Goal: Communication & Community: Connect with others

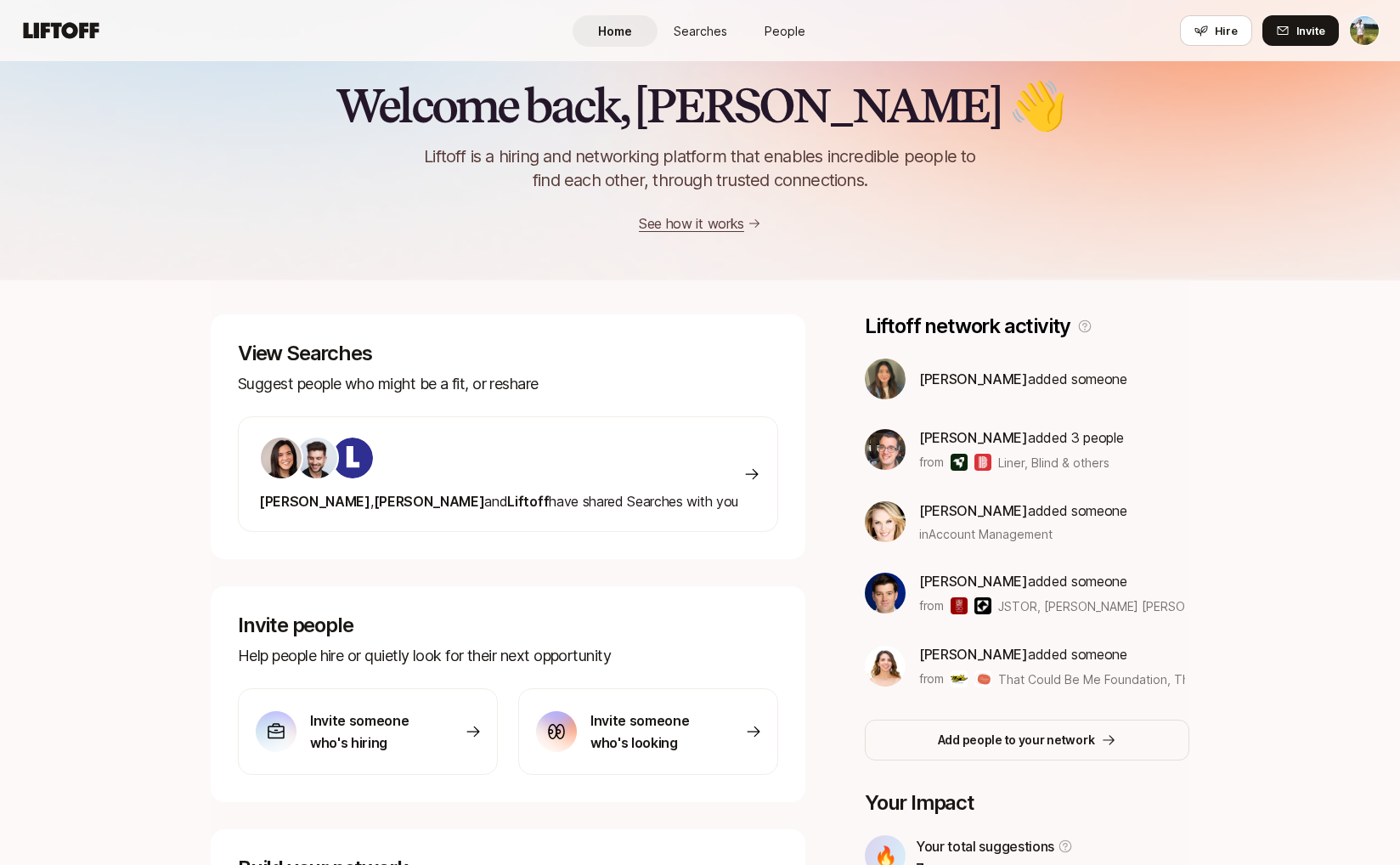
scroll to position [21, 0]
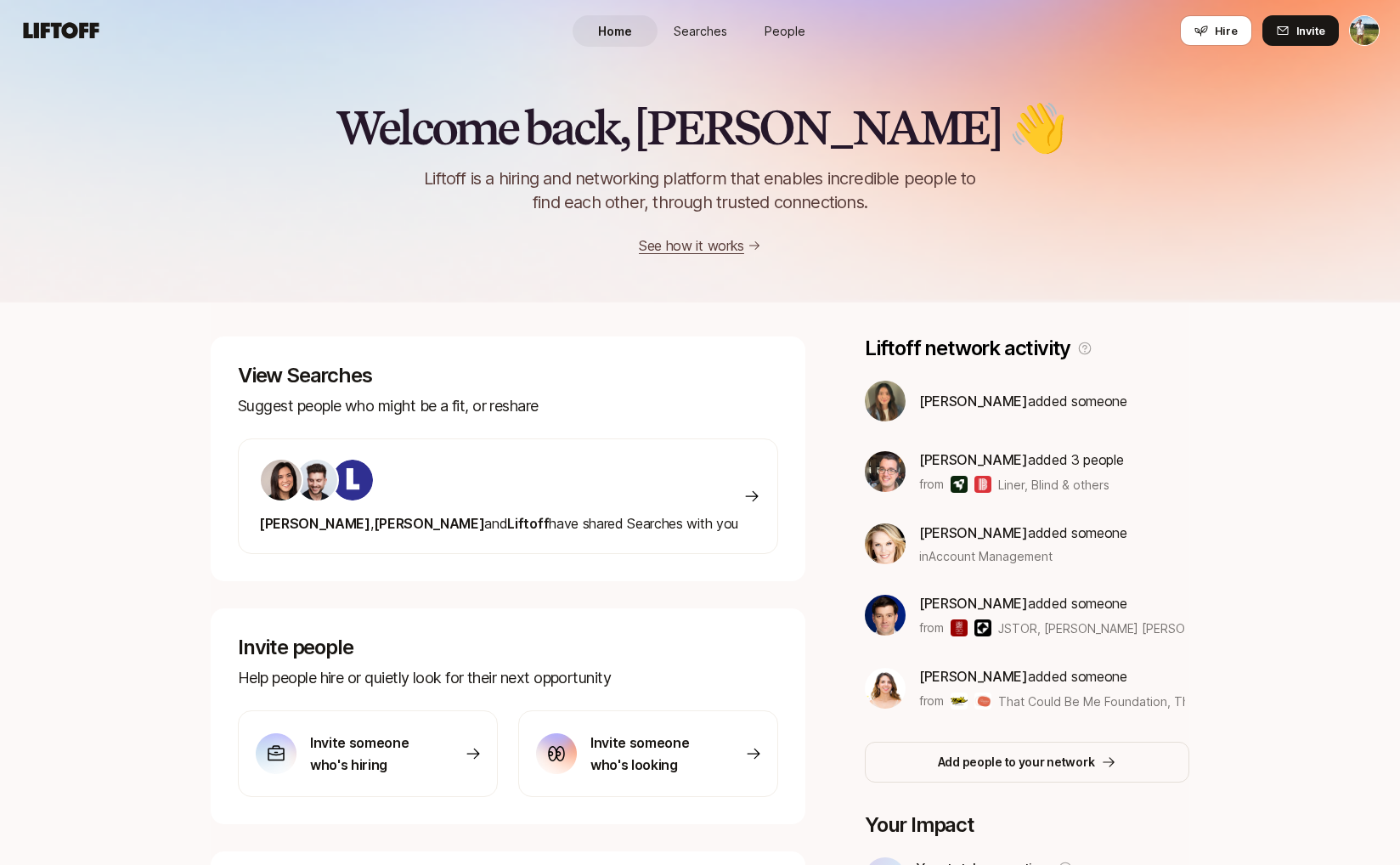
click at [705, 26] on span "Searches" at bounding box center [700, 31] width 54 height 18
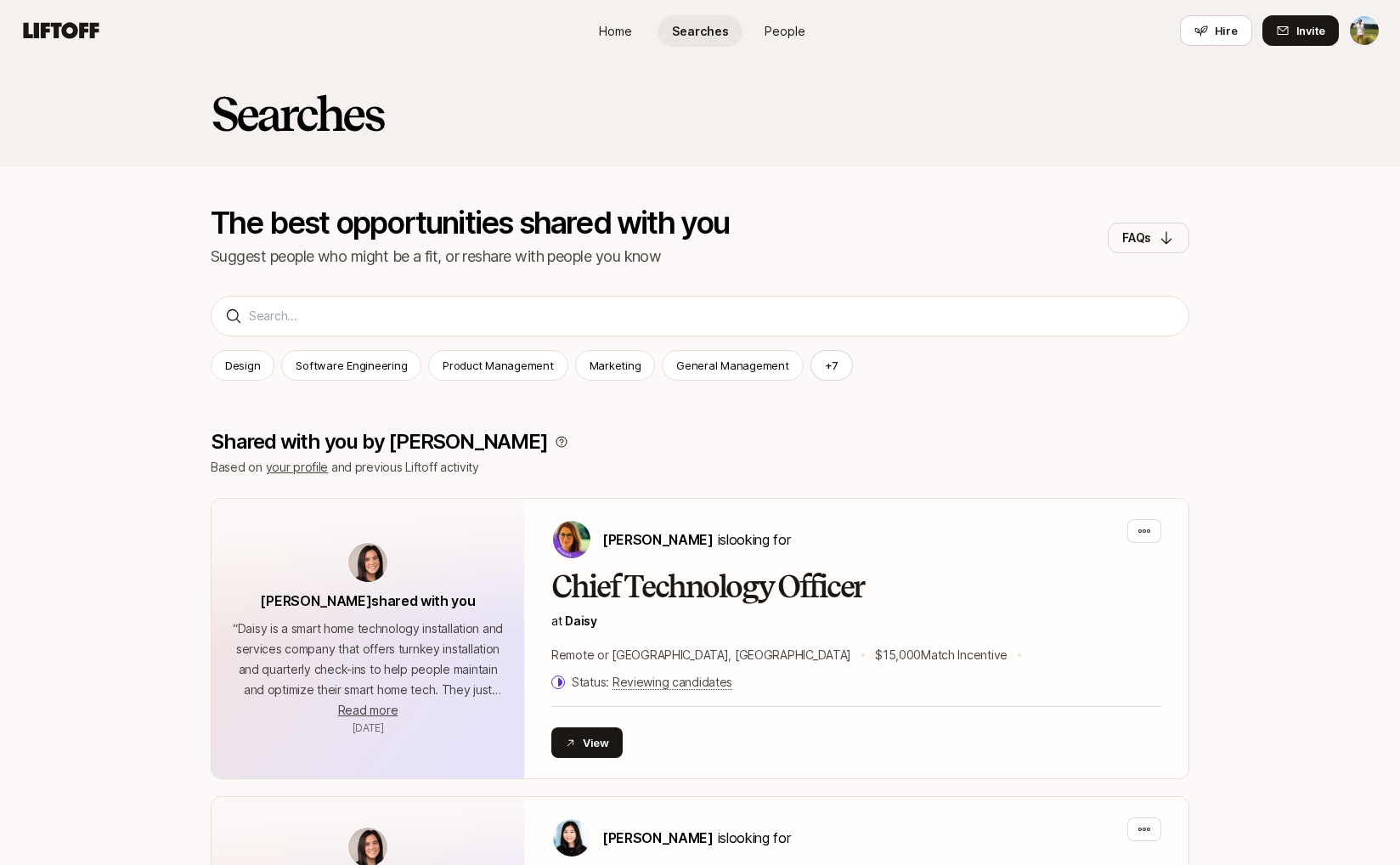
click at [809, 31] on link "People" at bounding box center [785, 31] width 85 height 32
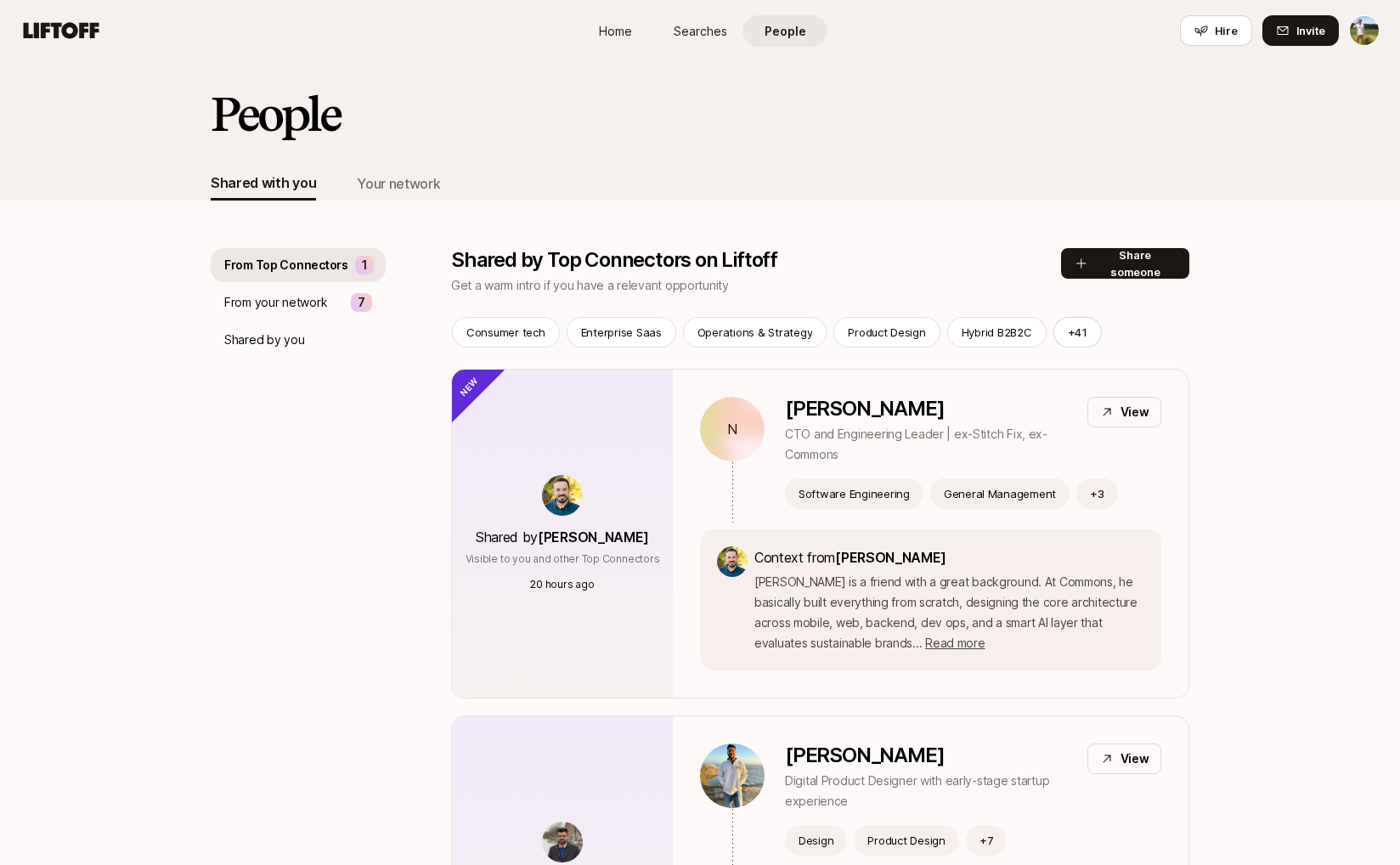
click at [613, 25] on span "Home" at bounding box center [615, 31] width 33 height 18
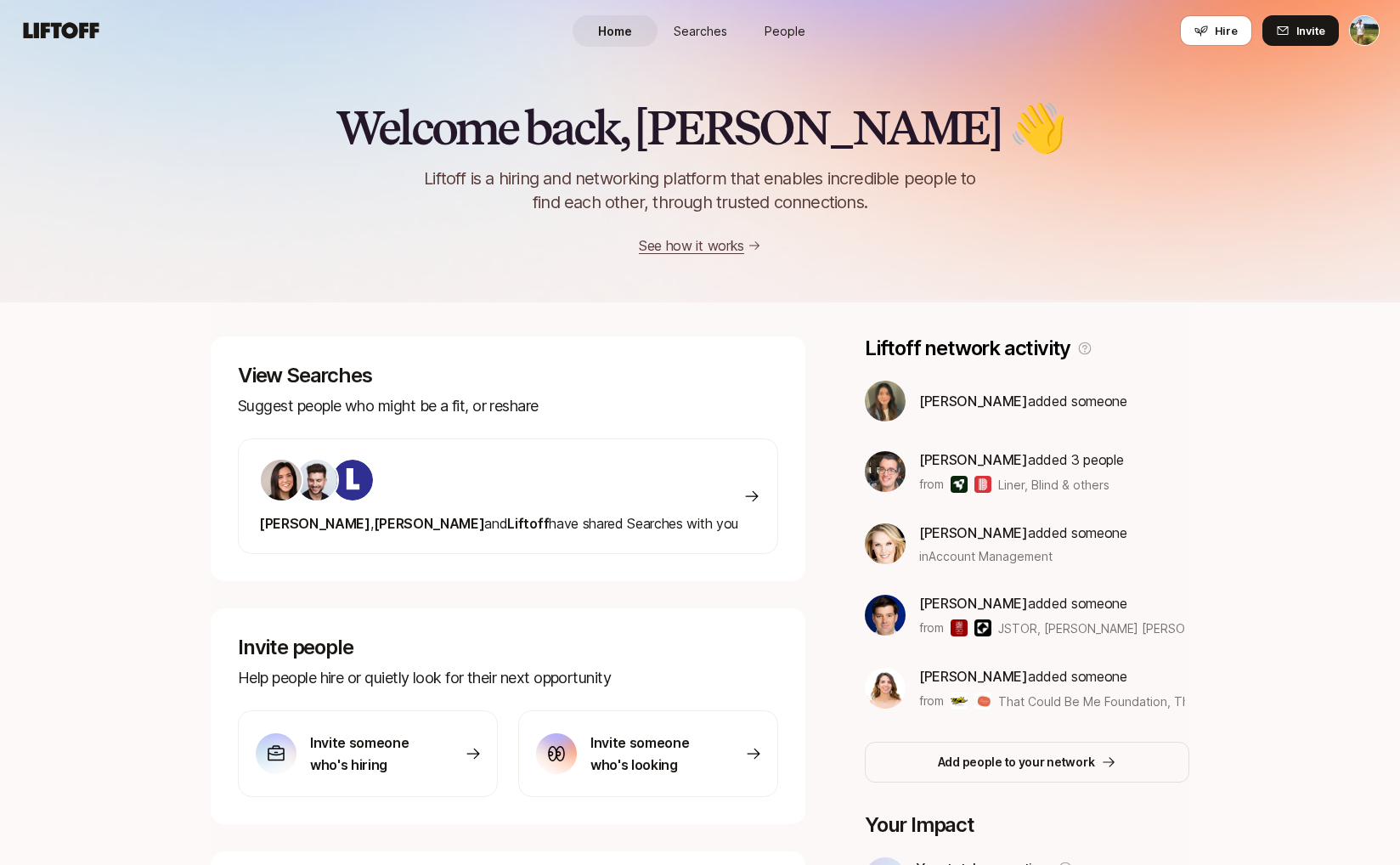
click at [751, 25] on link "People" at bounding box center [785, 31] width 85 height 32
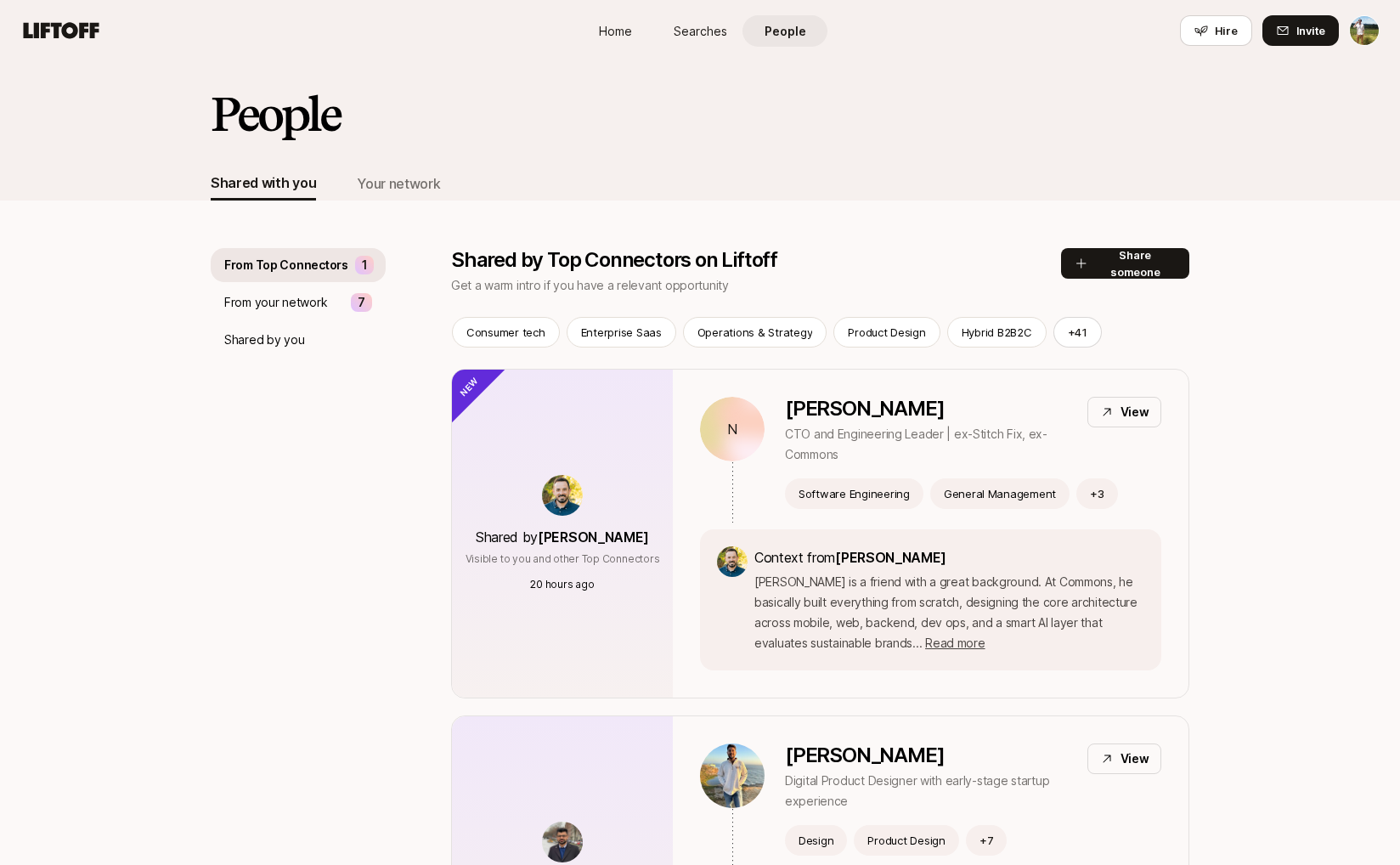
click at [638, 49] on div "Home Searches People Hire" at bounding box center [700, 30] width 255 height 61
click at [639, 37] on link "Home" at bounding box center [615, 31] width 85 height 32
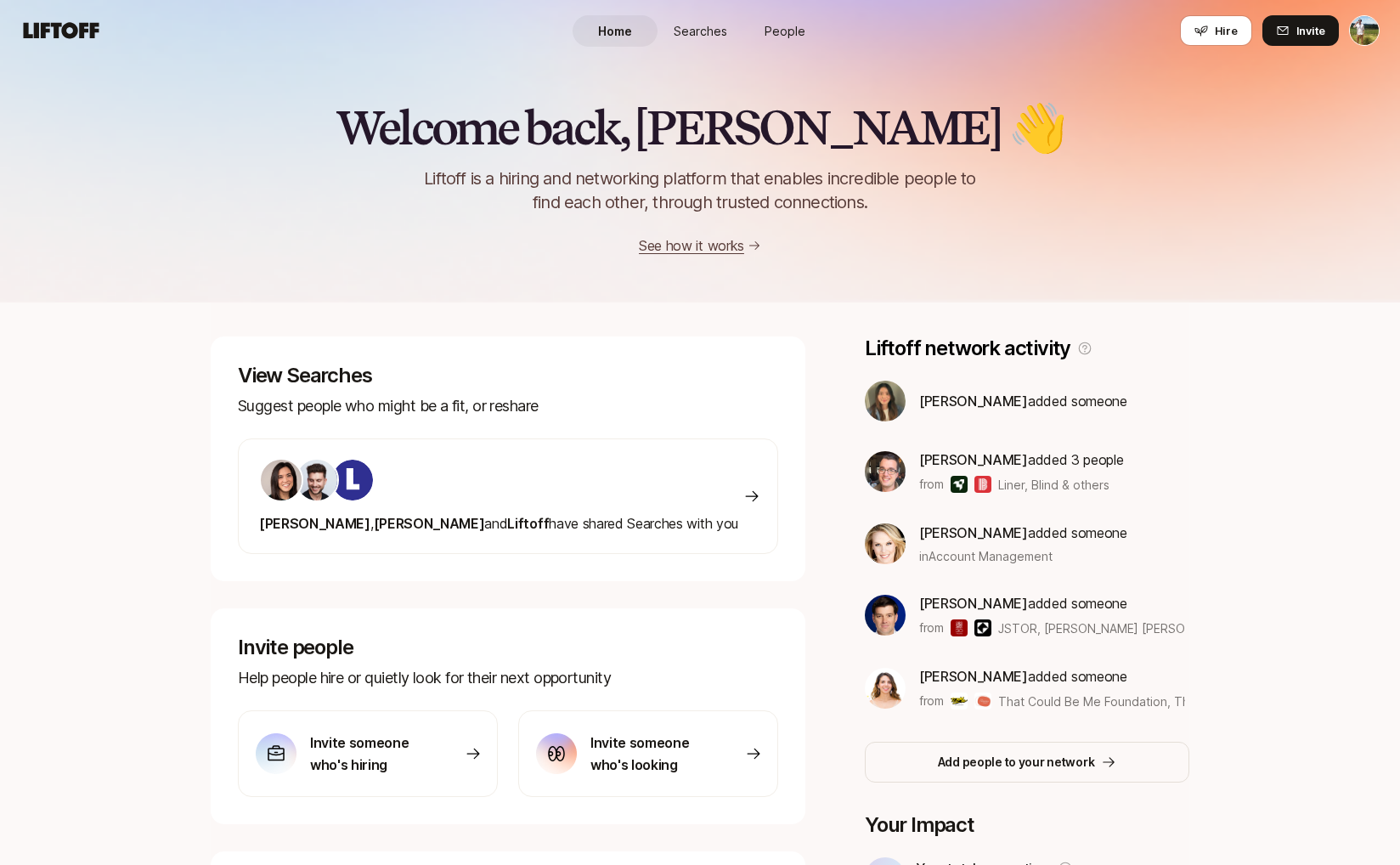
click at [799, 15] on link "People" at bounding box center [785, 31] width 85 height 32
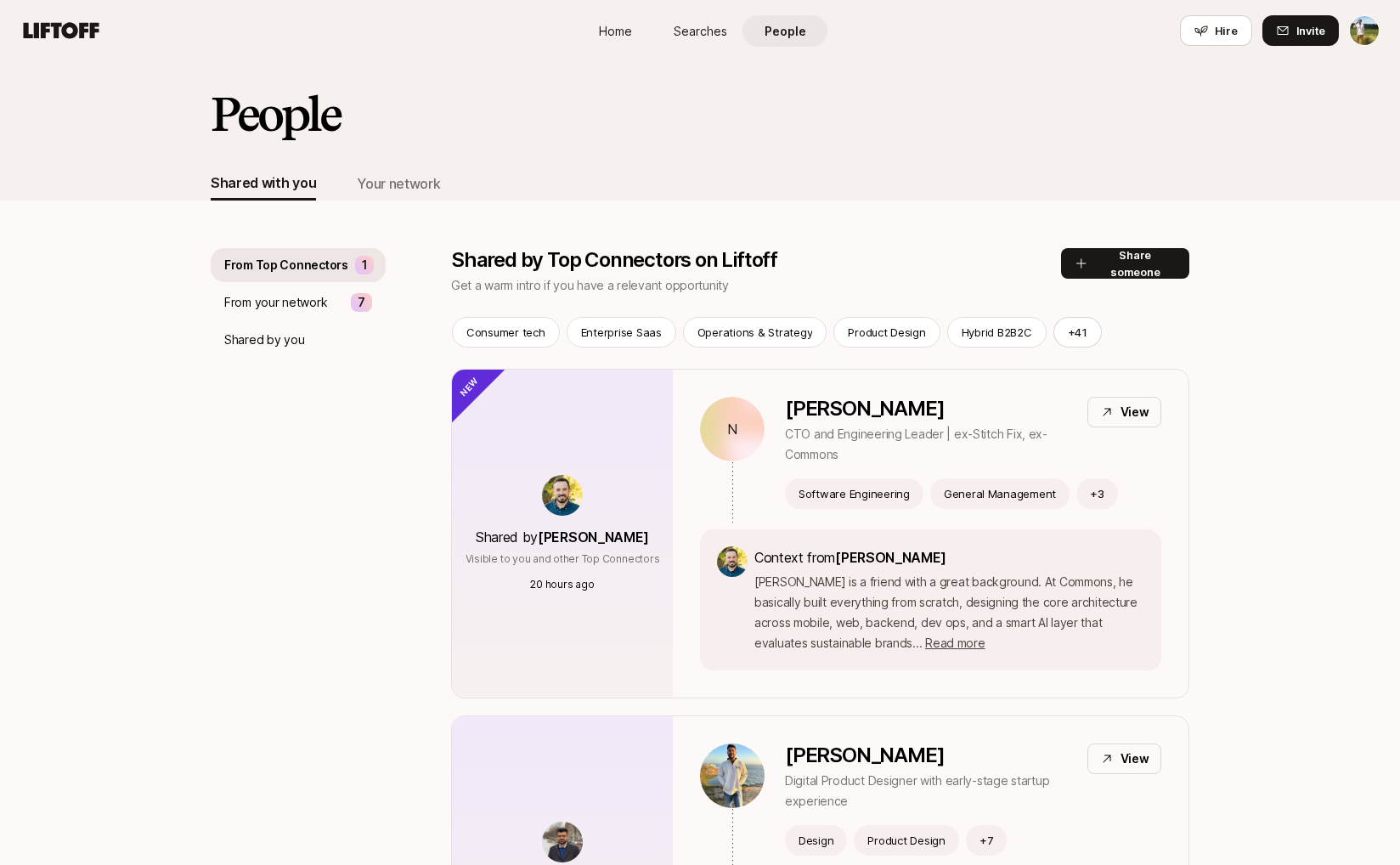
click at [666, 28] on link "Searches" at bounding box center [699, 31] width 85 height 32
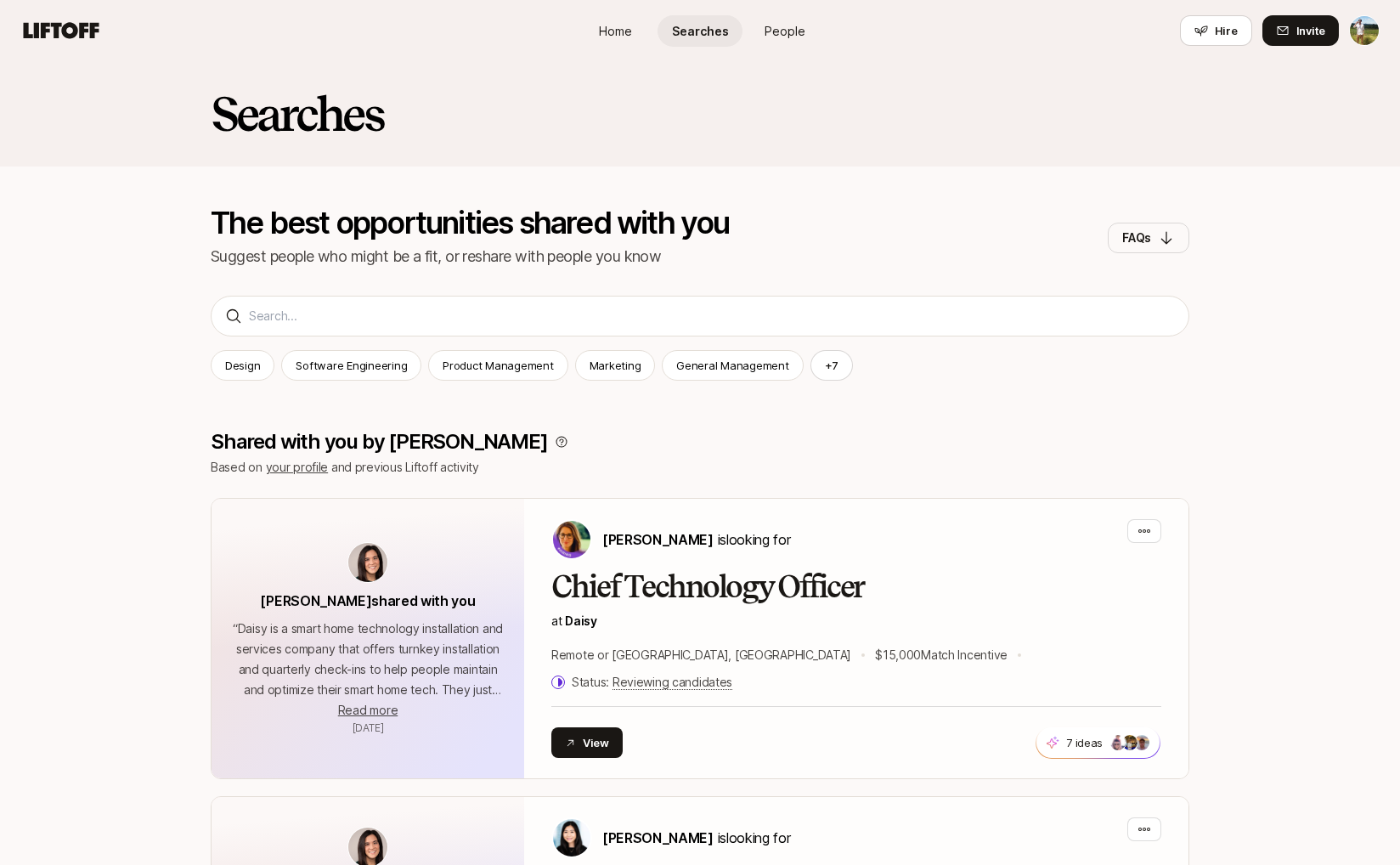
click at [641, 36] on link "Home" at bounding box center [615, 31] width 85 height 32
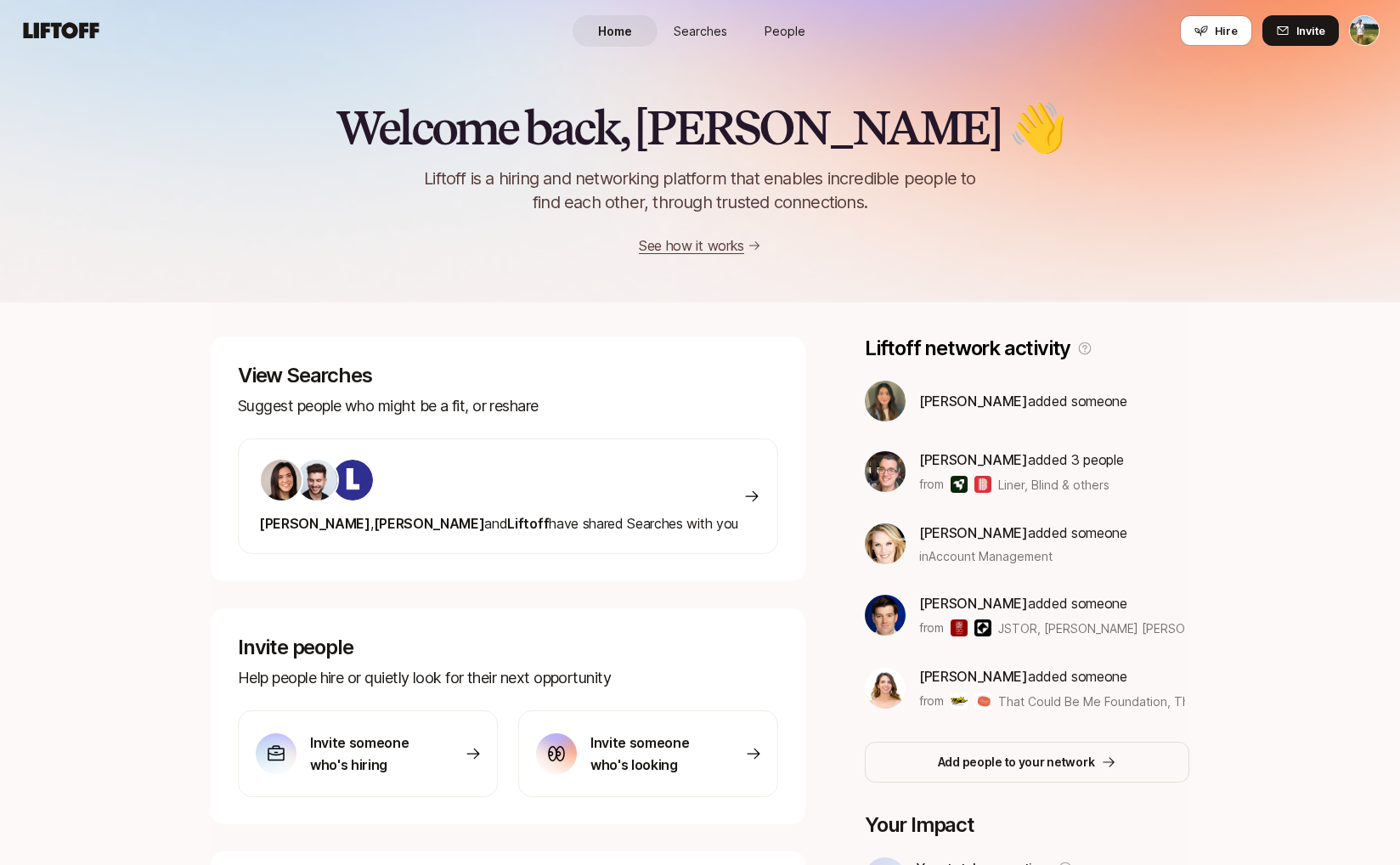
click at [770, 23] on span "People" at bounding box center [785, 31] width 41 height 18
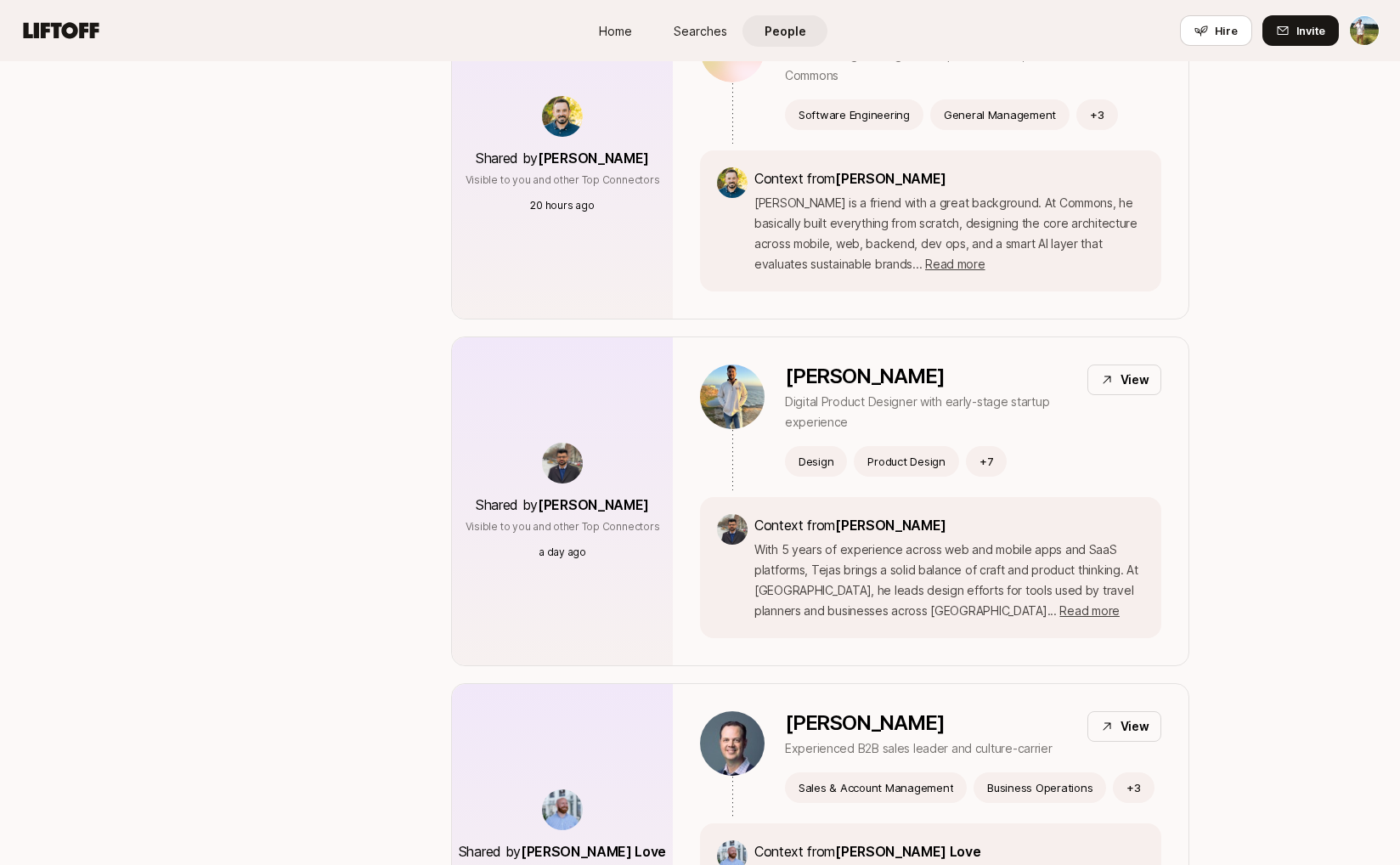
scroll to position [473, 0]
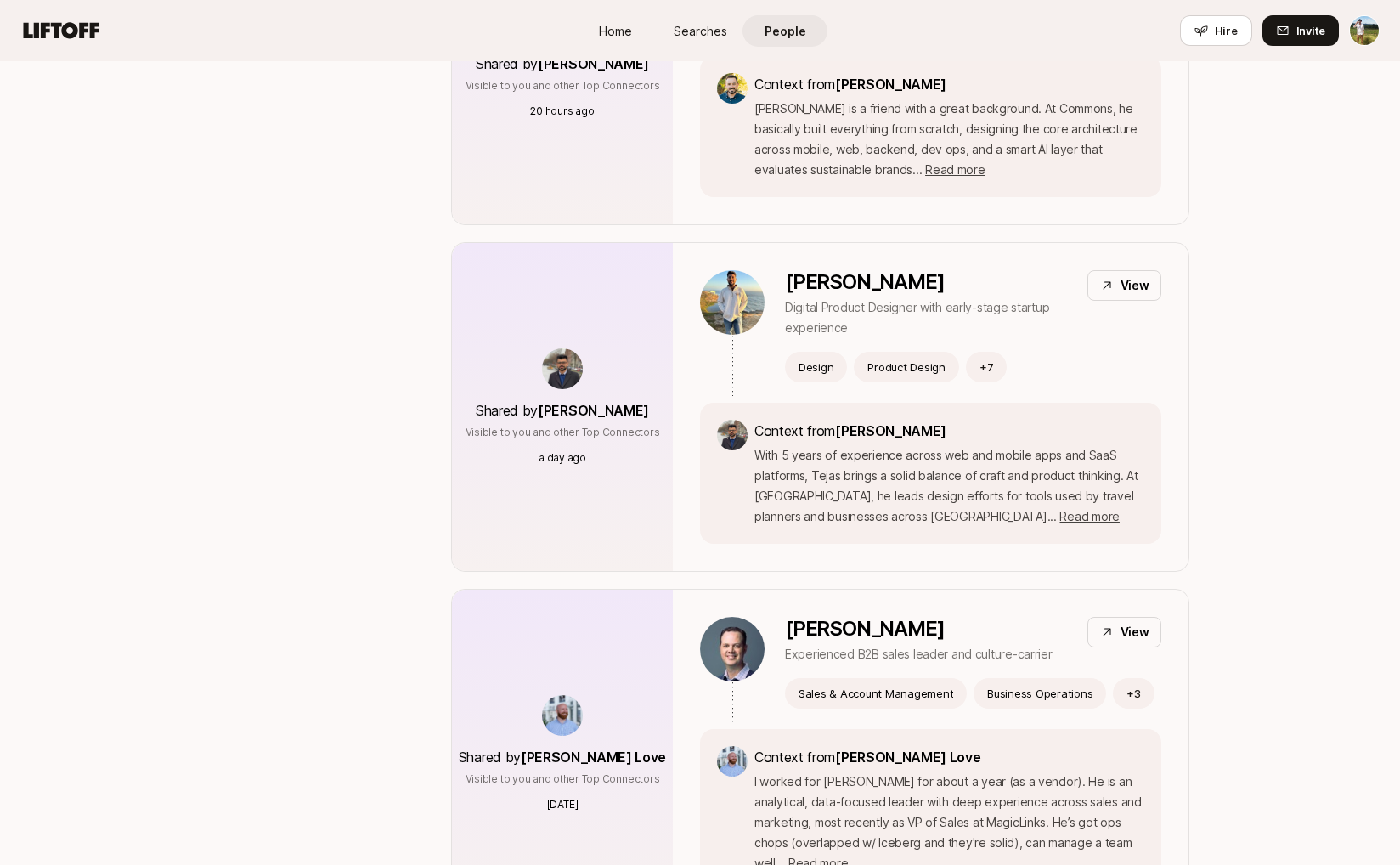
click at [720, 37] on span "Searches" at bounding box center [700, 31] width 54 height 18
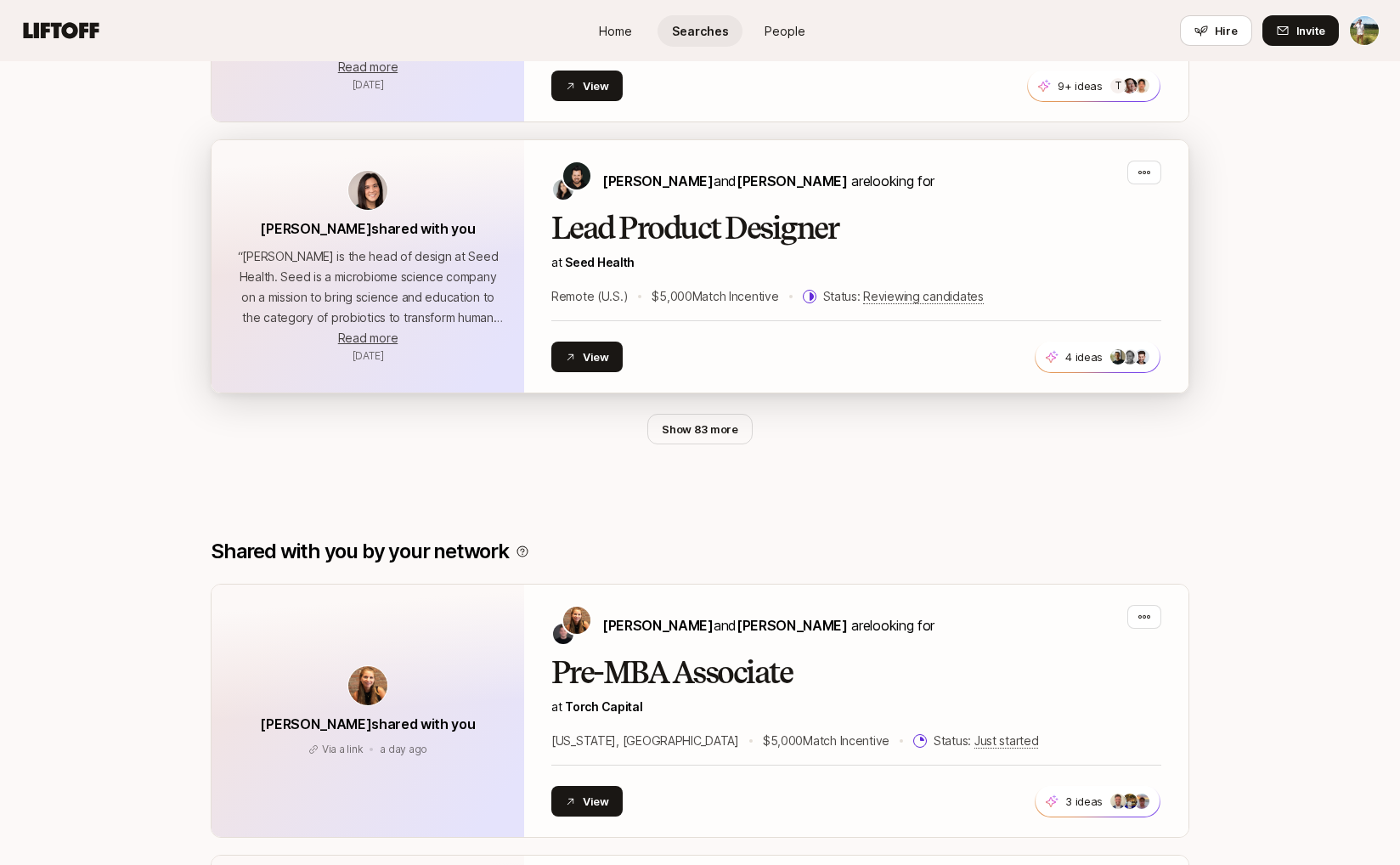
scroll to position [912, 0]
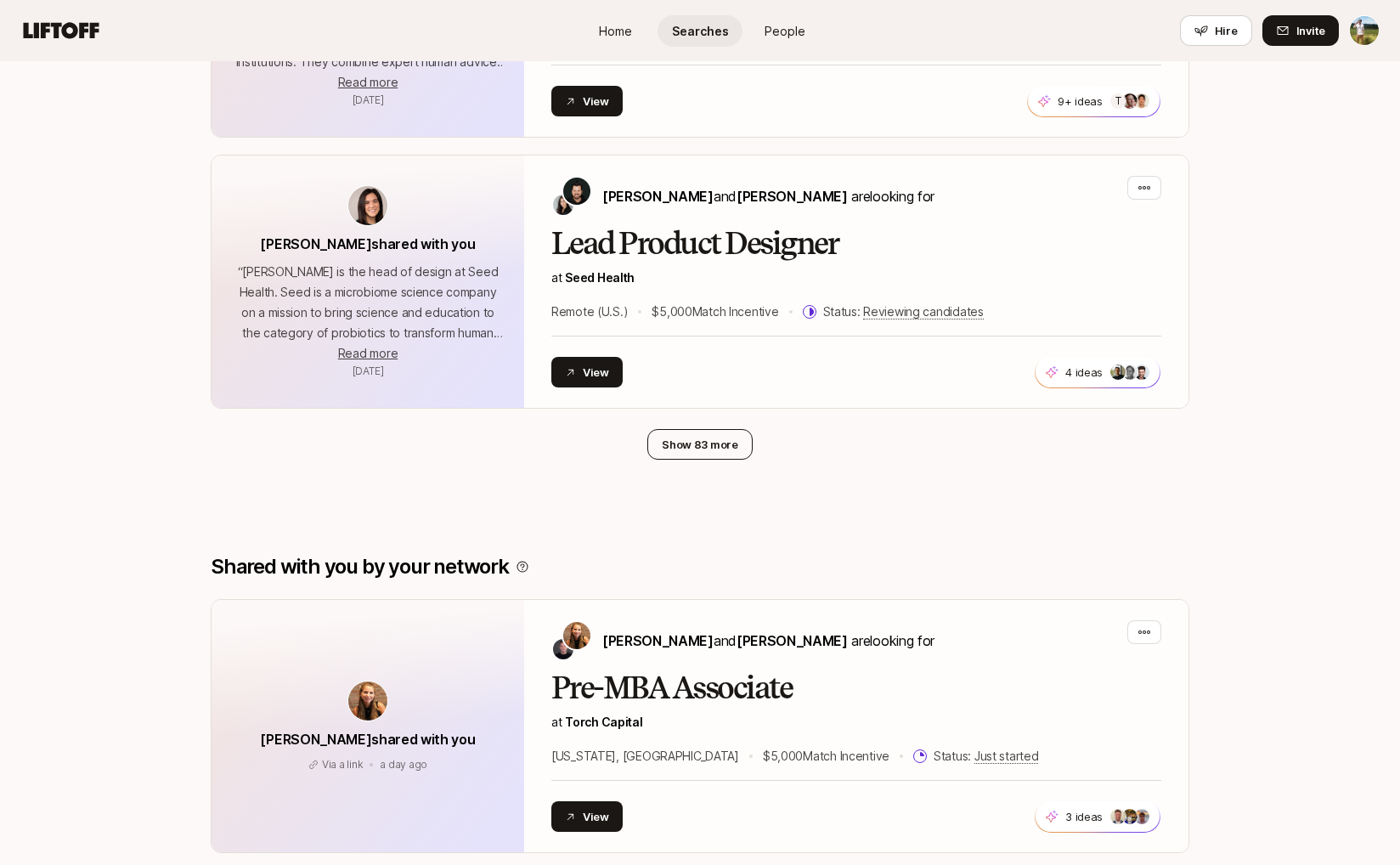
click at [689, 429] on button "Show 83 more" at bounding box center [700, 445] width 105 height 31
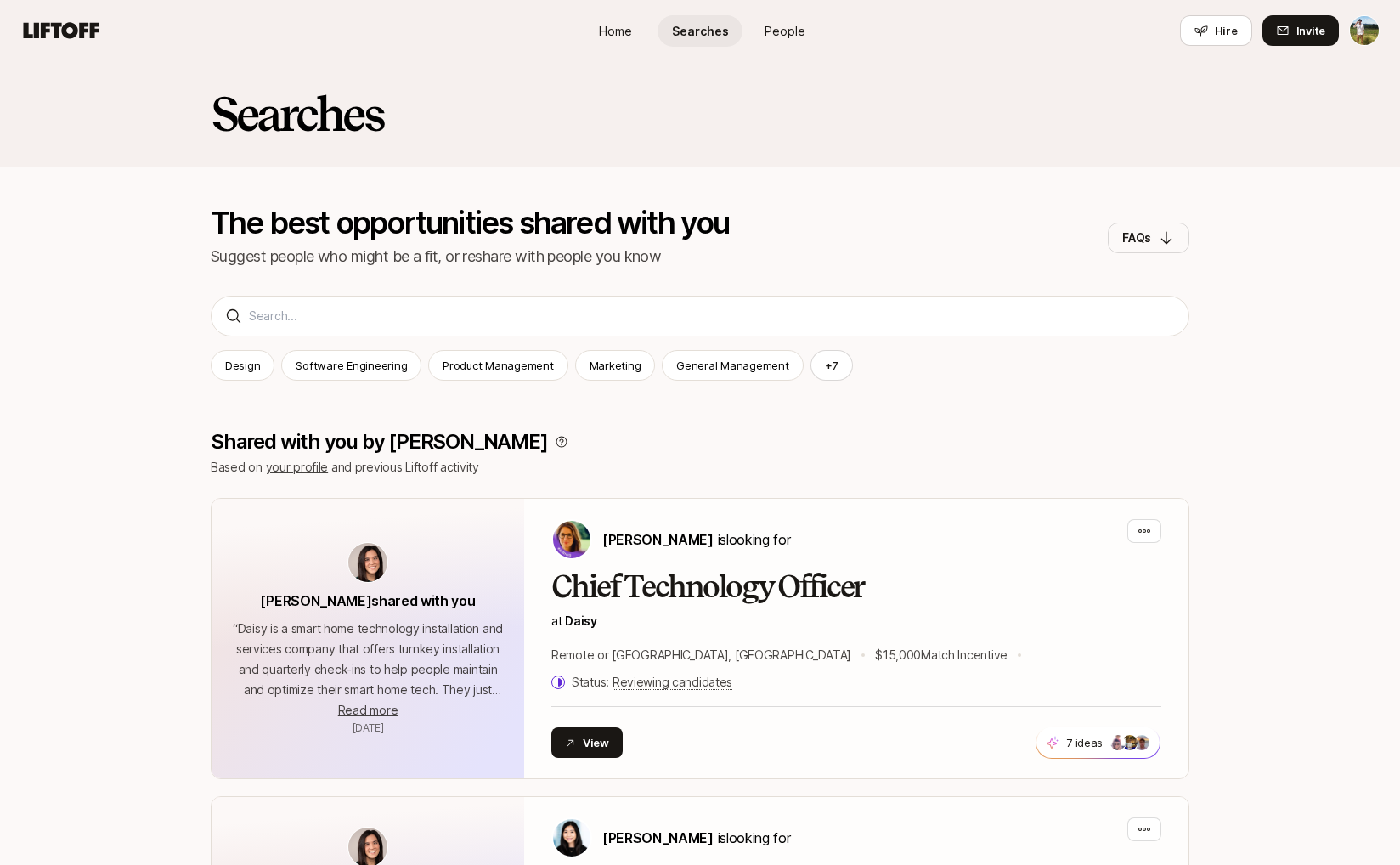
scroll to position [0, 0]
click at [1358, 45] on html "Home Searches People Hire Home Searches People Hire Hire Invite Searches The be…" at bounding box center [700, 432] width 1400 height 865
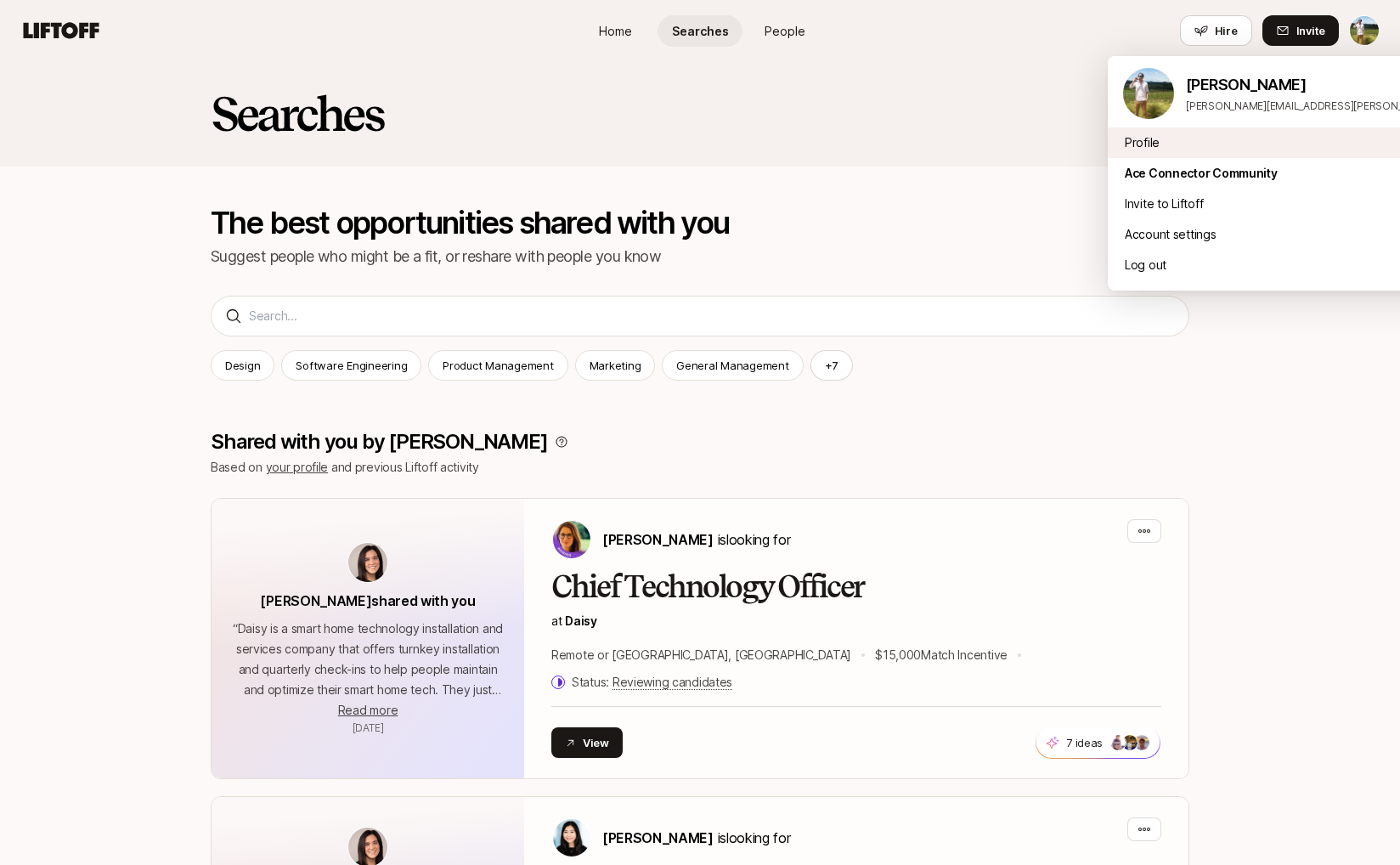
click at [1297, 138] on div "Profile" at bounding box center [1317, 143] width 420 height 31
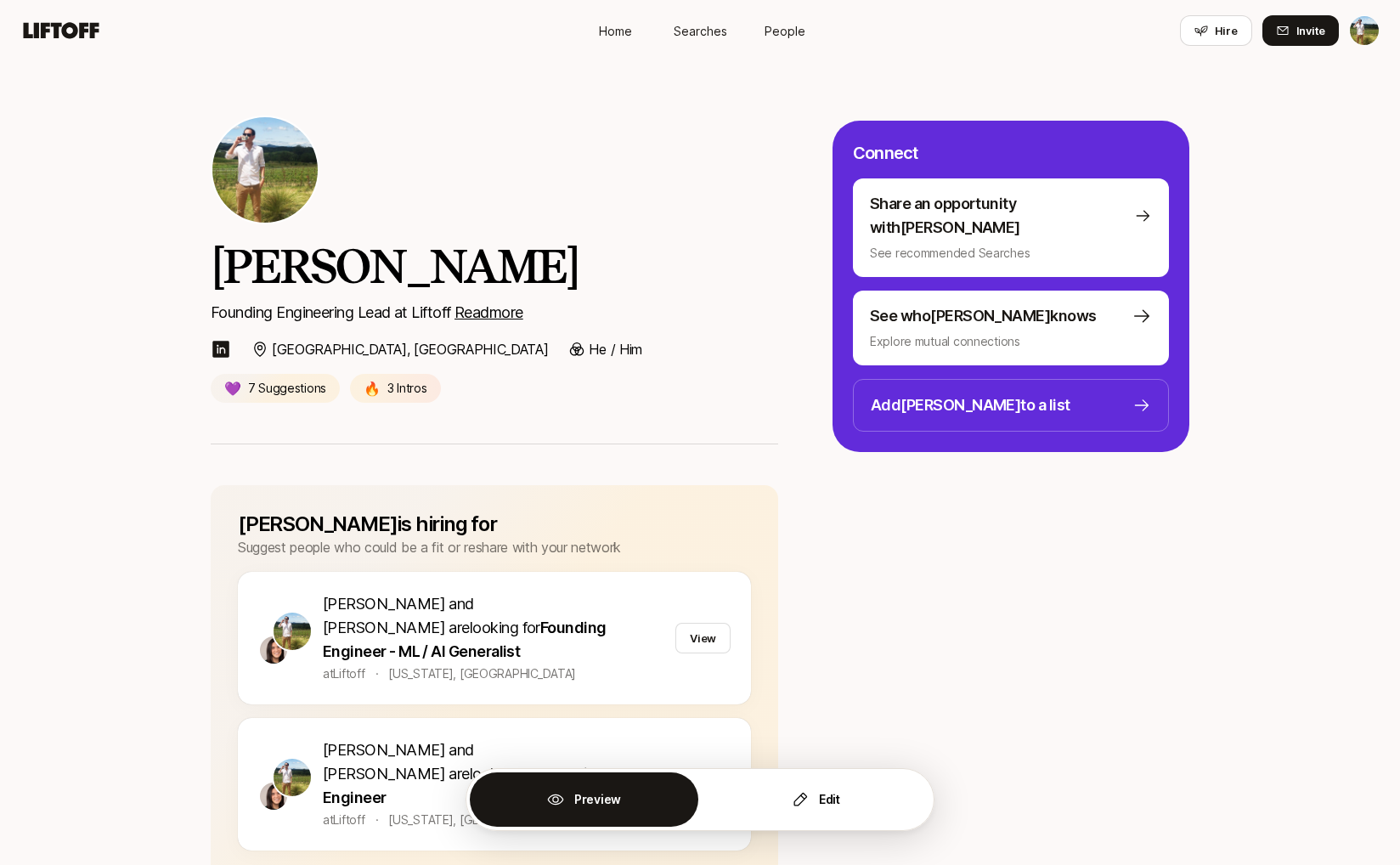
click at [58, 57] on nav "Home Searches People Hire Hire Invite" at bounding box center [700, 30] width 1400 height 61
click at [59, 39] on icon at bounding box center [61, 31] width 82 height 24
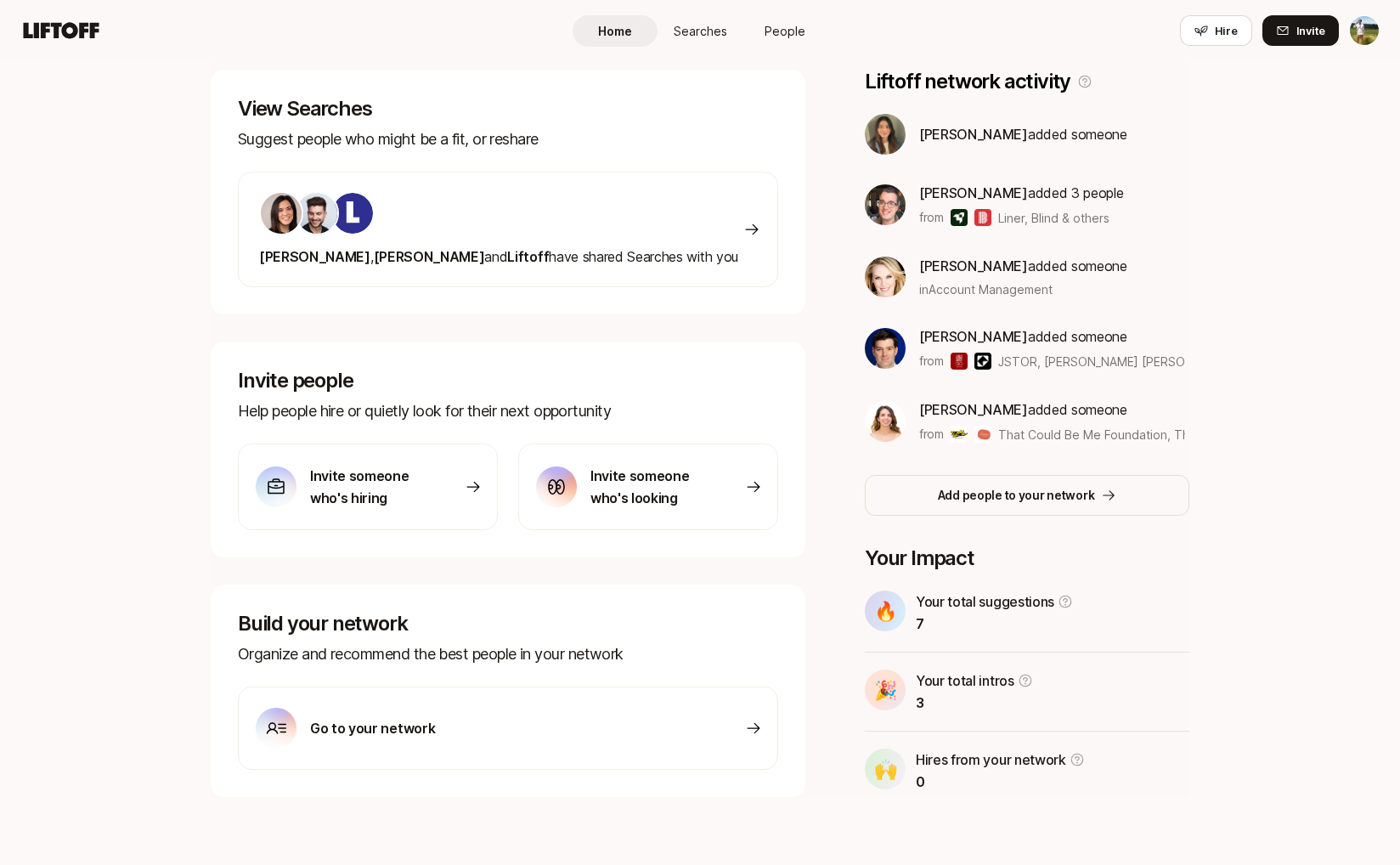
scroll to position [267, 0]
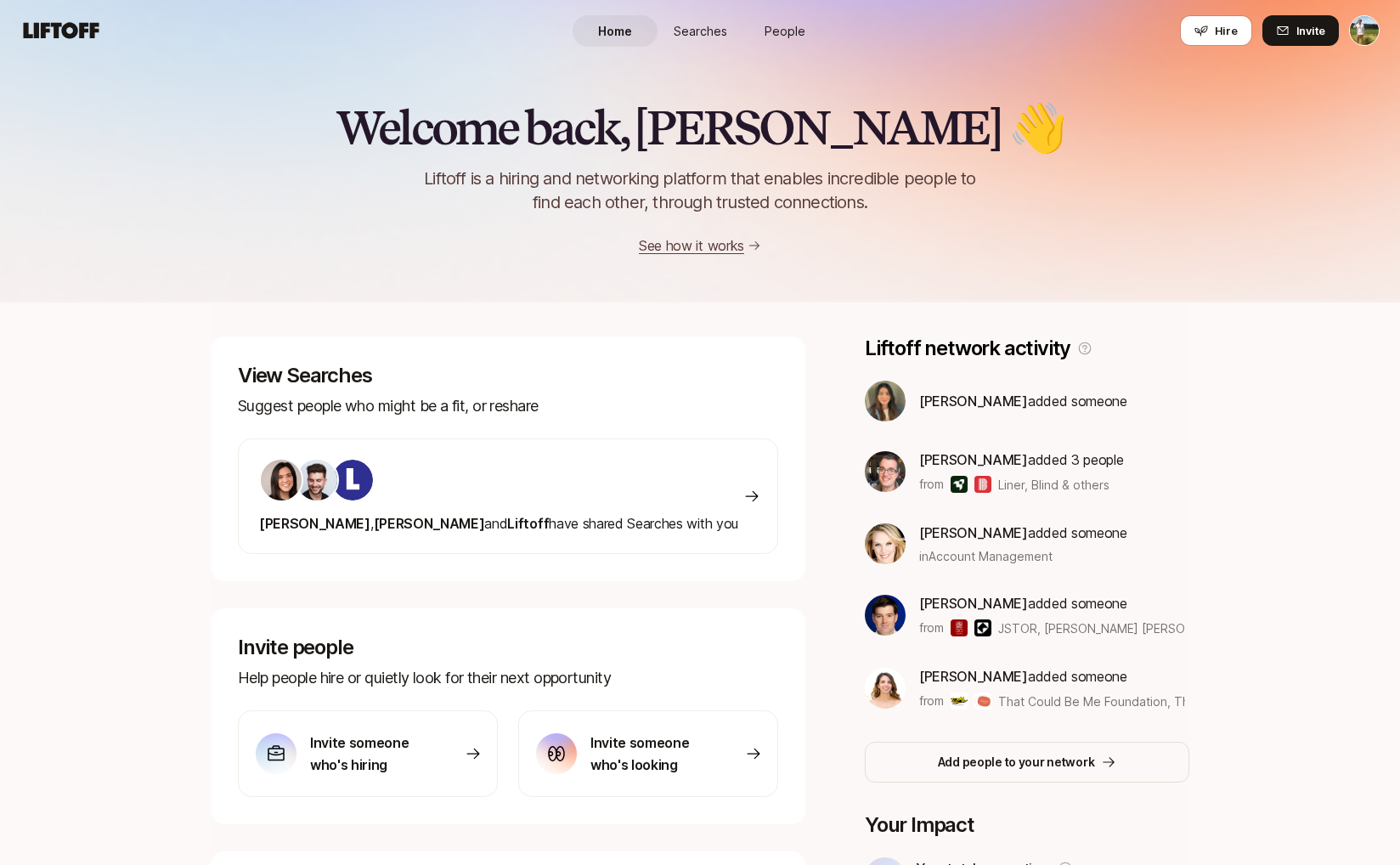
click at [527, 508] on div "Eleanor , Andy and Liftoff have shared Searches with you" at bounding box center [498, 497] width 479 height 76
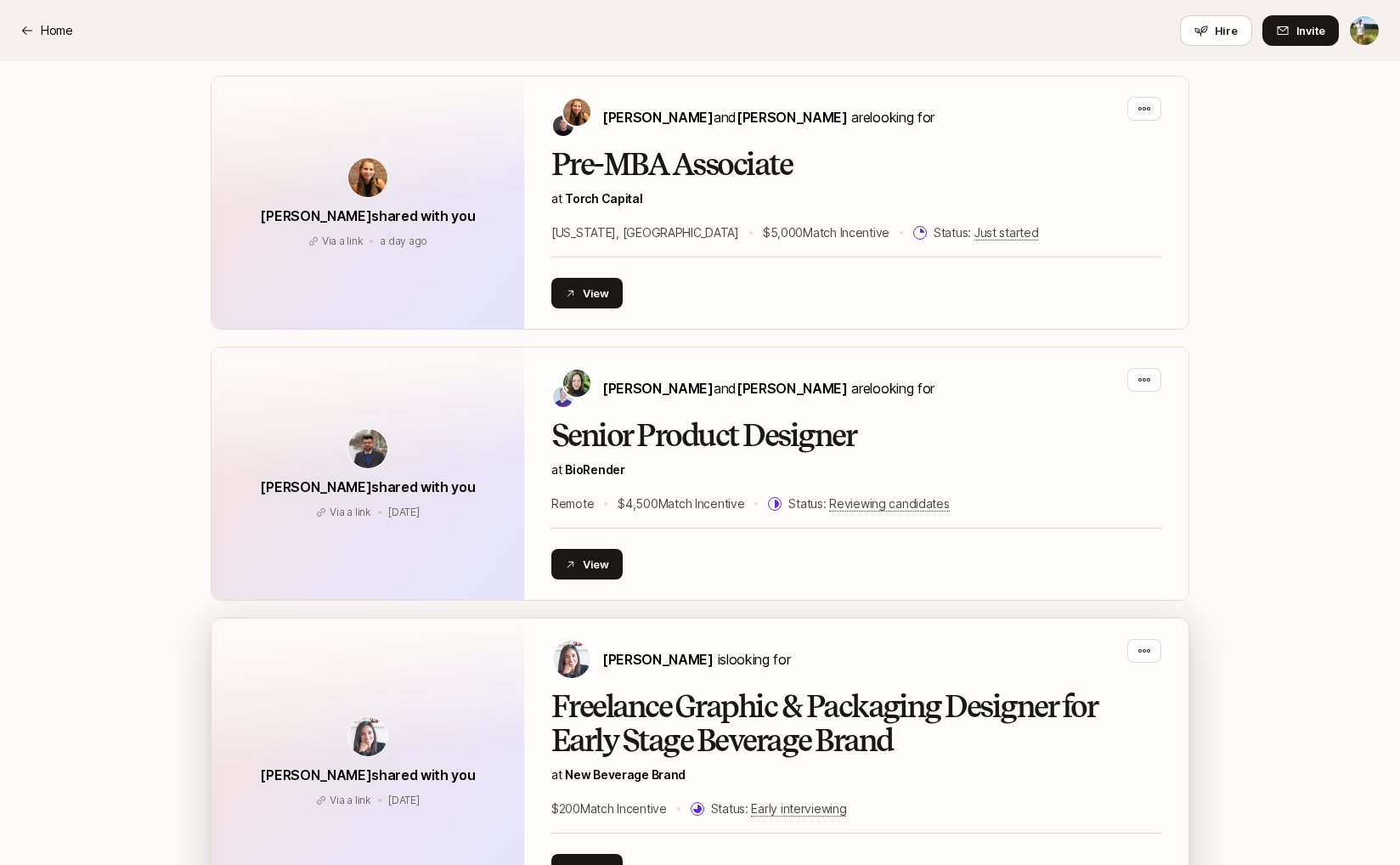
scroll to position [1437, 0]
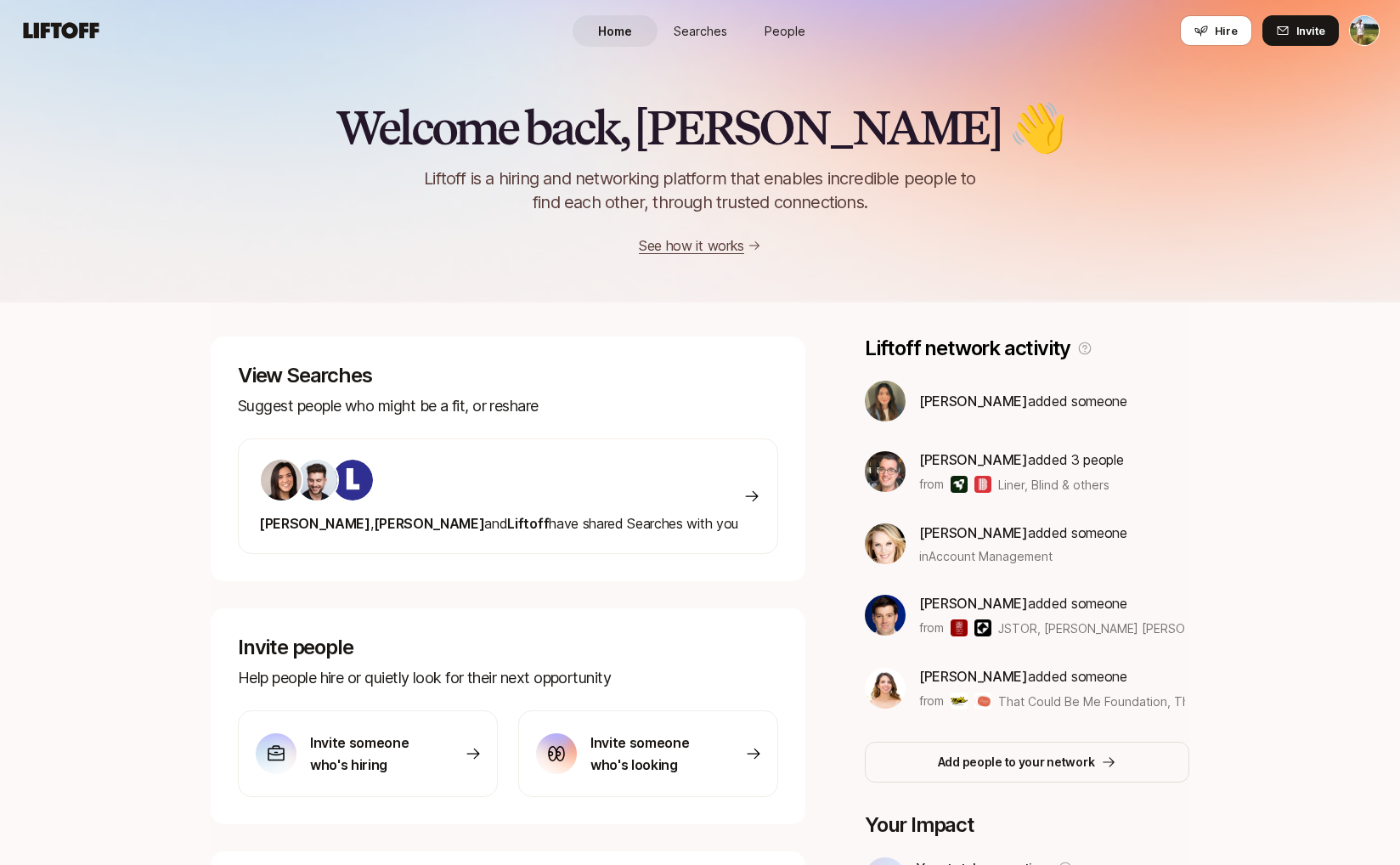
click at [608, 485] on div at bounding box center [498, 480] width 479 height 45
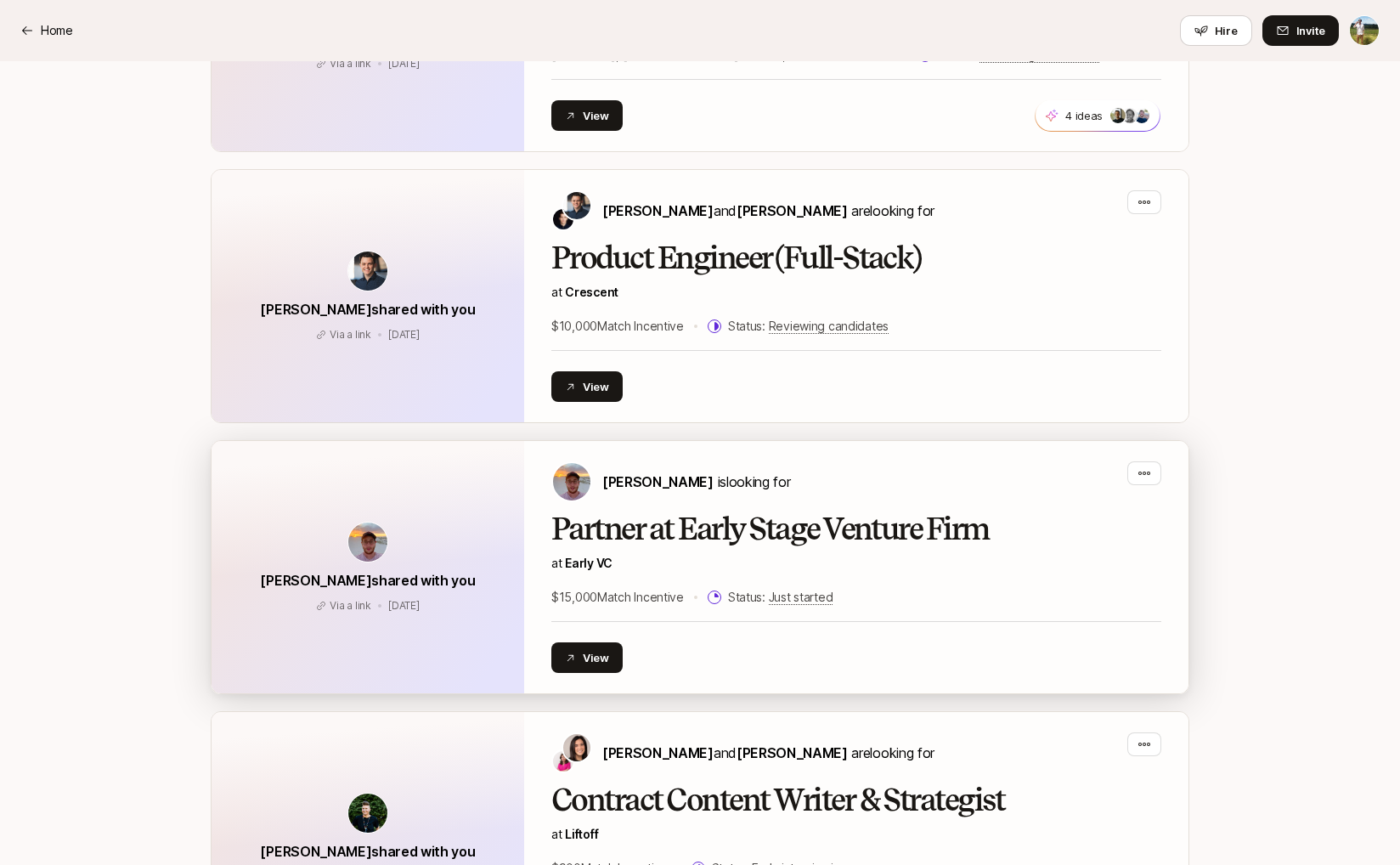
scroll to position [4065, 0]
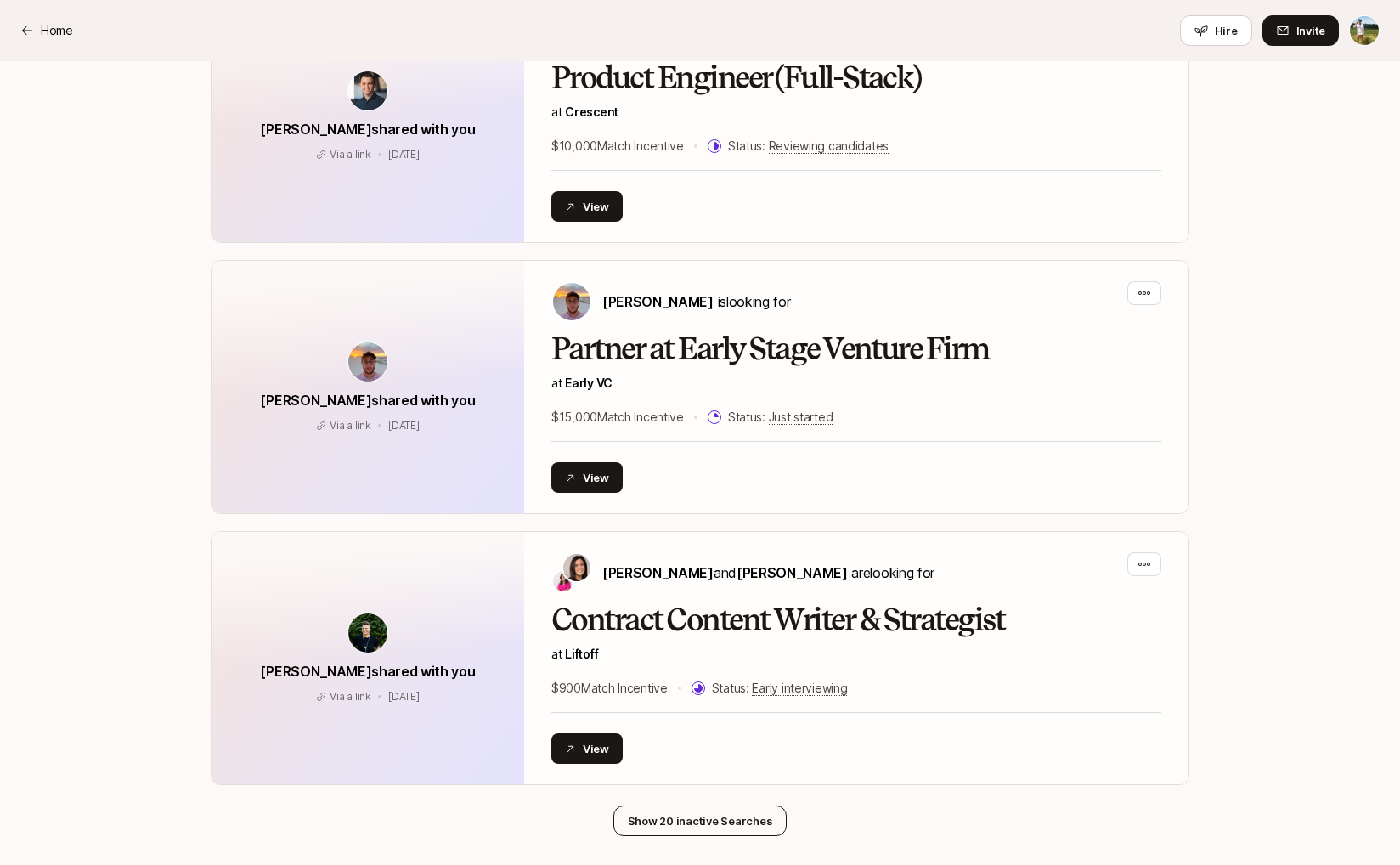
click at [684, 806] on button "Show 20 inactive Searches" at bounding box center [701, 821] width 175 height 31
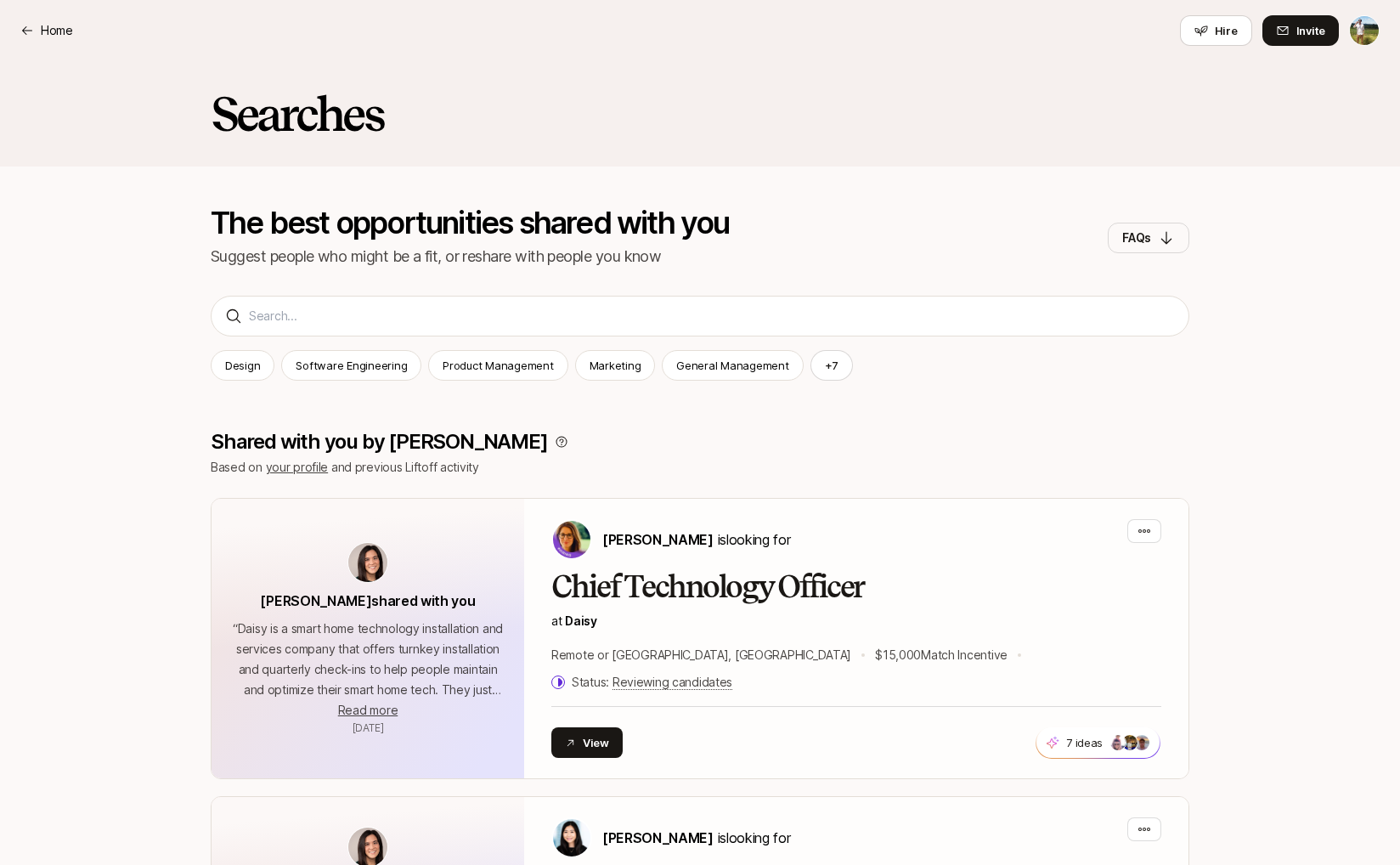
scroll to position [0, 0]
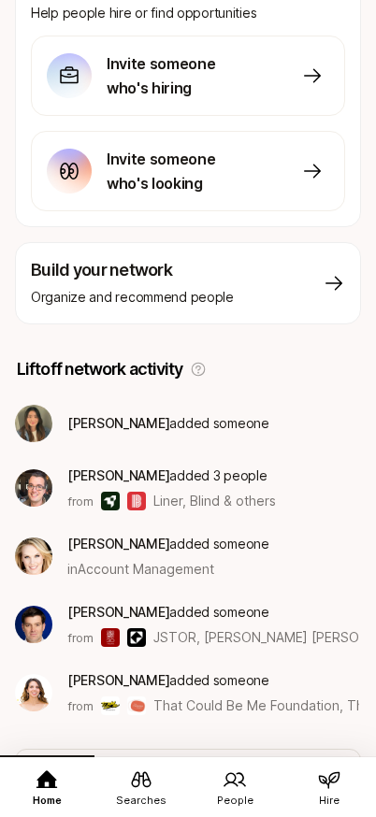
scroll to position [438, 0]
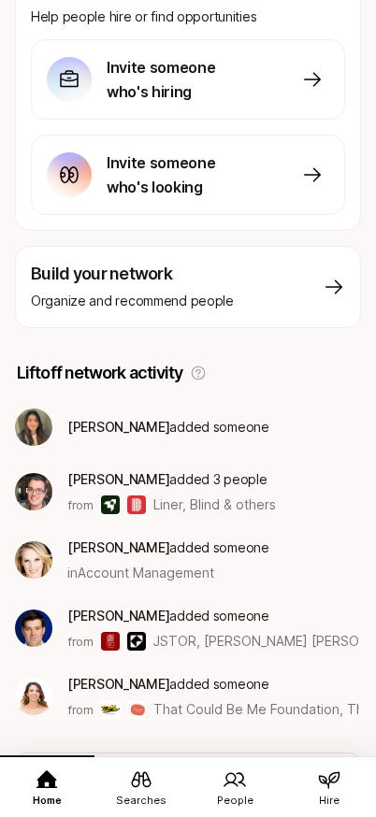
click at [330, 795] on span "Hire" at bounding box center [329, 800] width 21 height 16
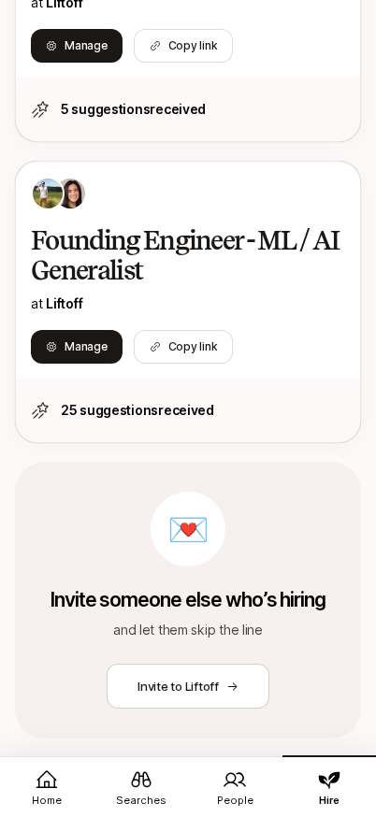
scroll to position [1009, 0]
click at [248, 793] on span "People" at bounding box center [235, 800] width 36 height 16
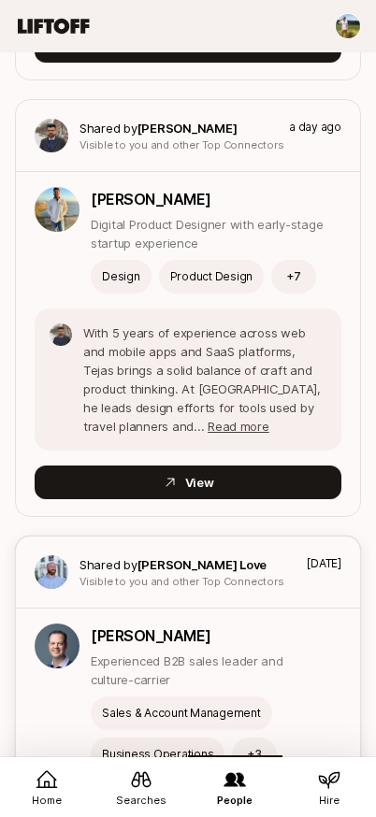
scroll to position [731, 0]
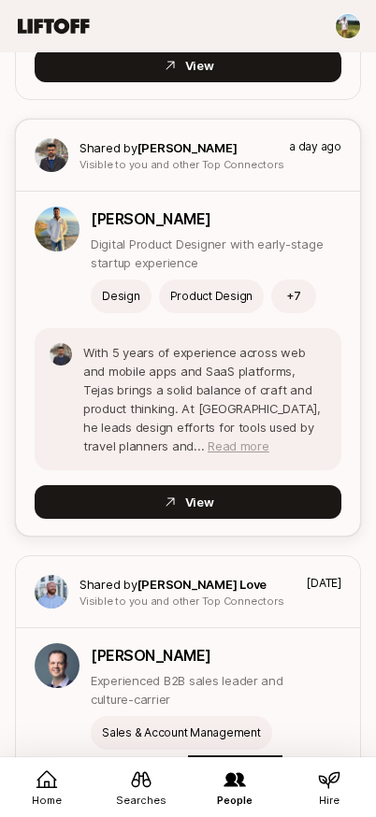
click at [207, 438] on span "Read more" at bounding box center [238, 445] width 62 height 15
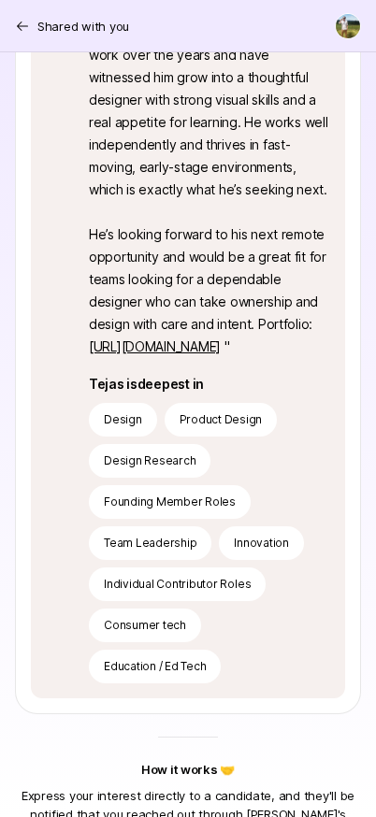
scroll to position [698, 0]
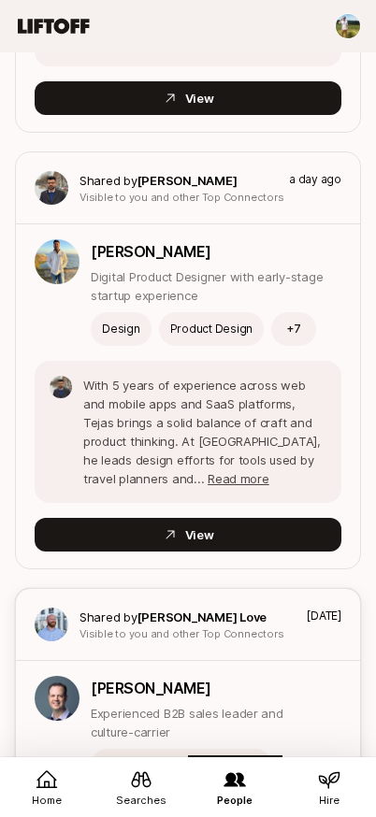
scroll to position [731, 0]
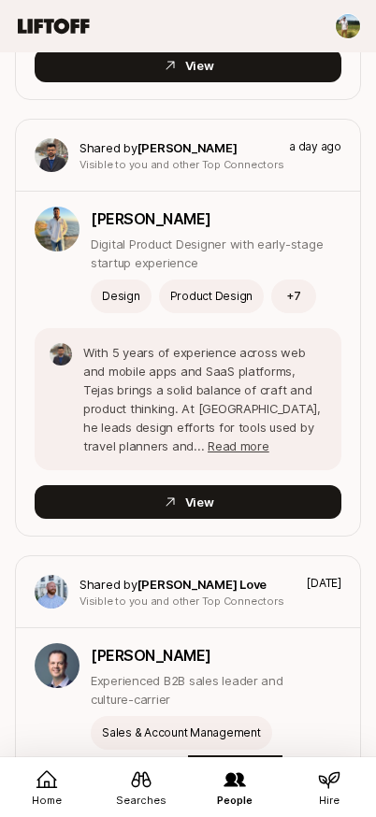
click at [146, 792] on span "Searches" at bounding box center [141, 800] width 50 height 16
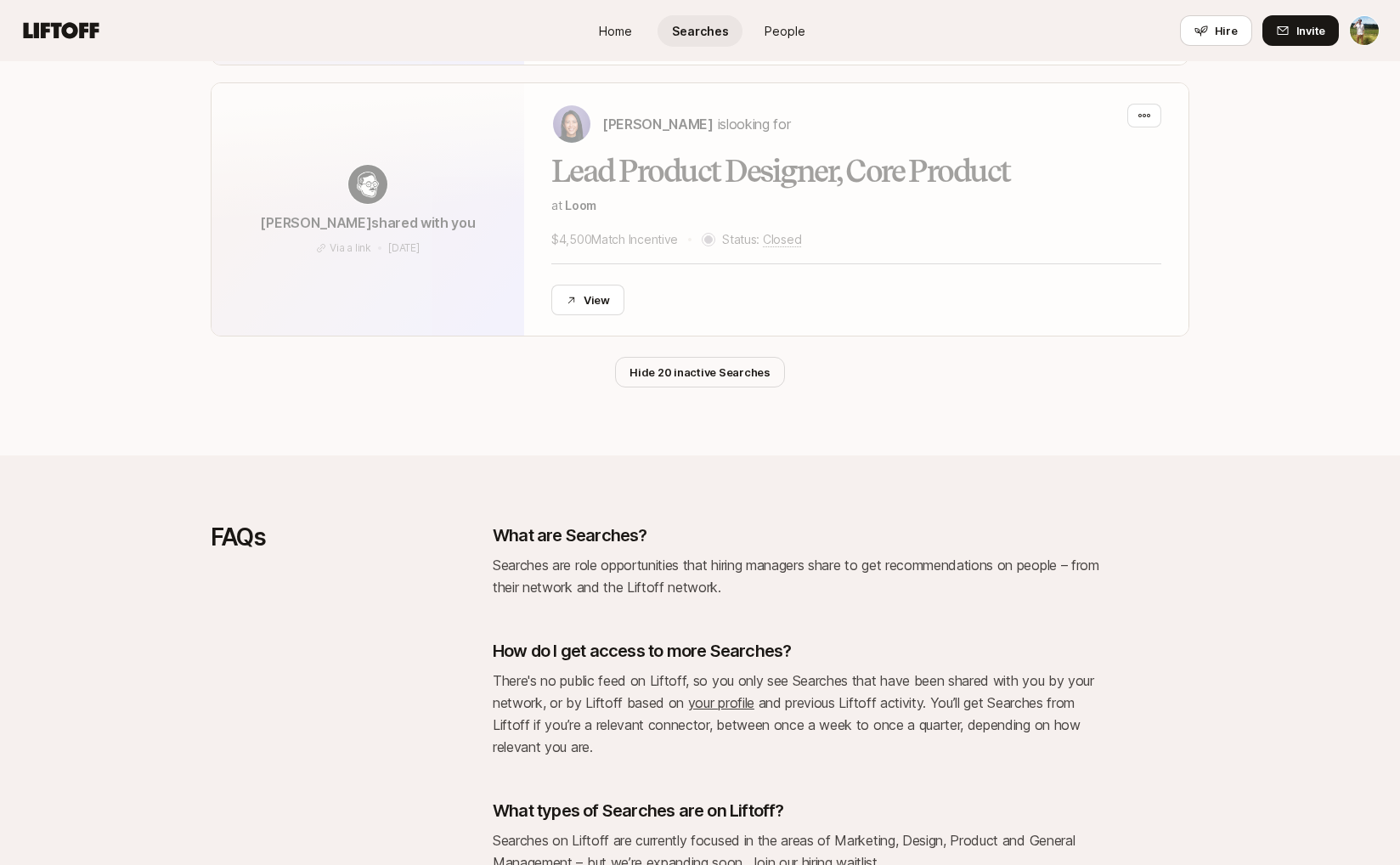
scroll to position [10050, 0]
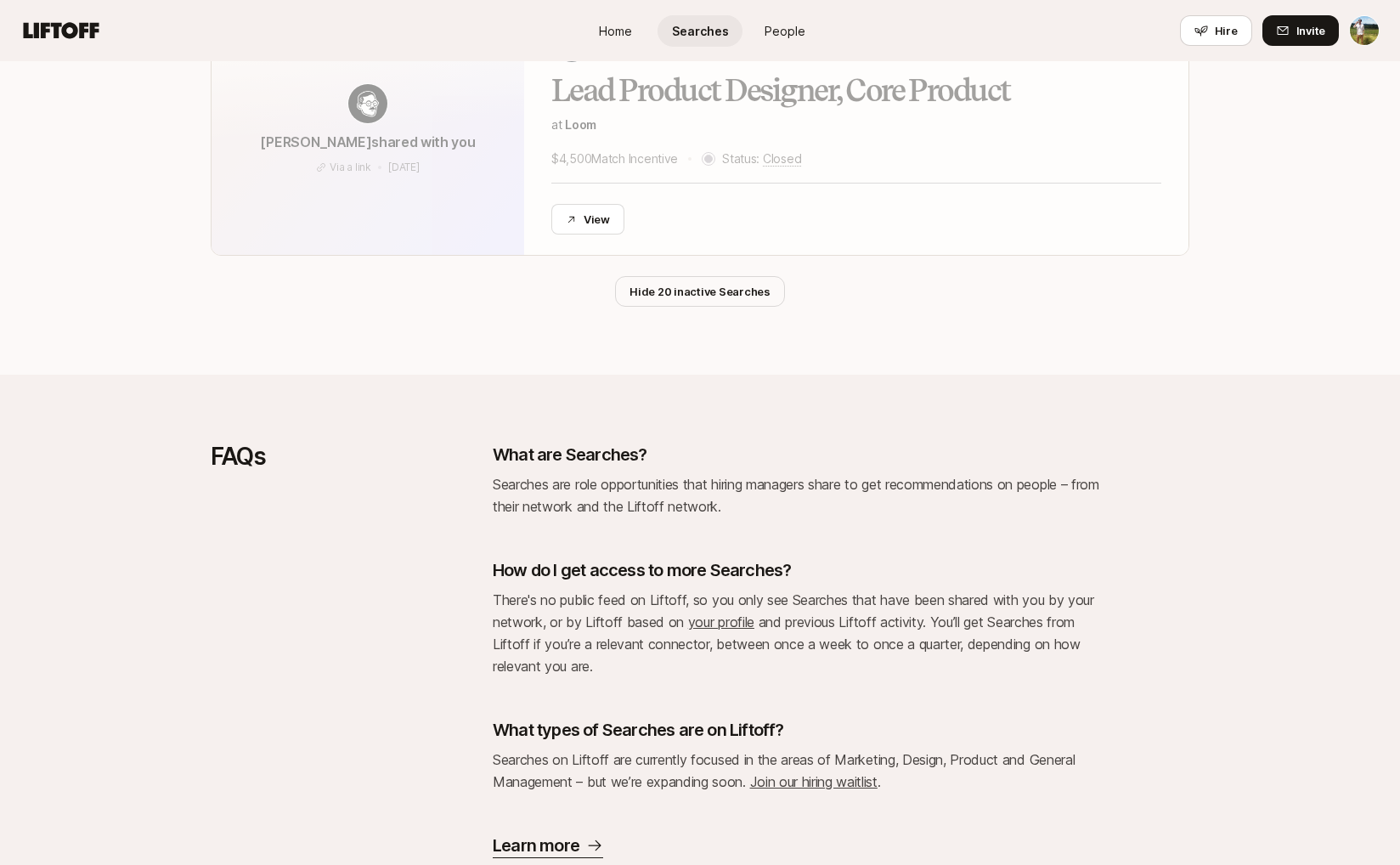
click at [744, 277] on button "Hide 20 inactive Searches" at bounding box center [699, 292] width 170 height 31
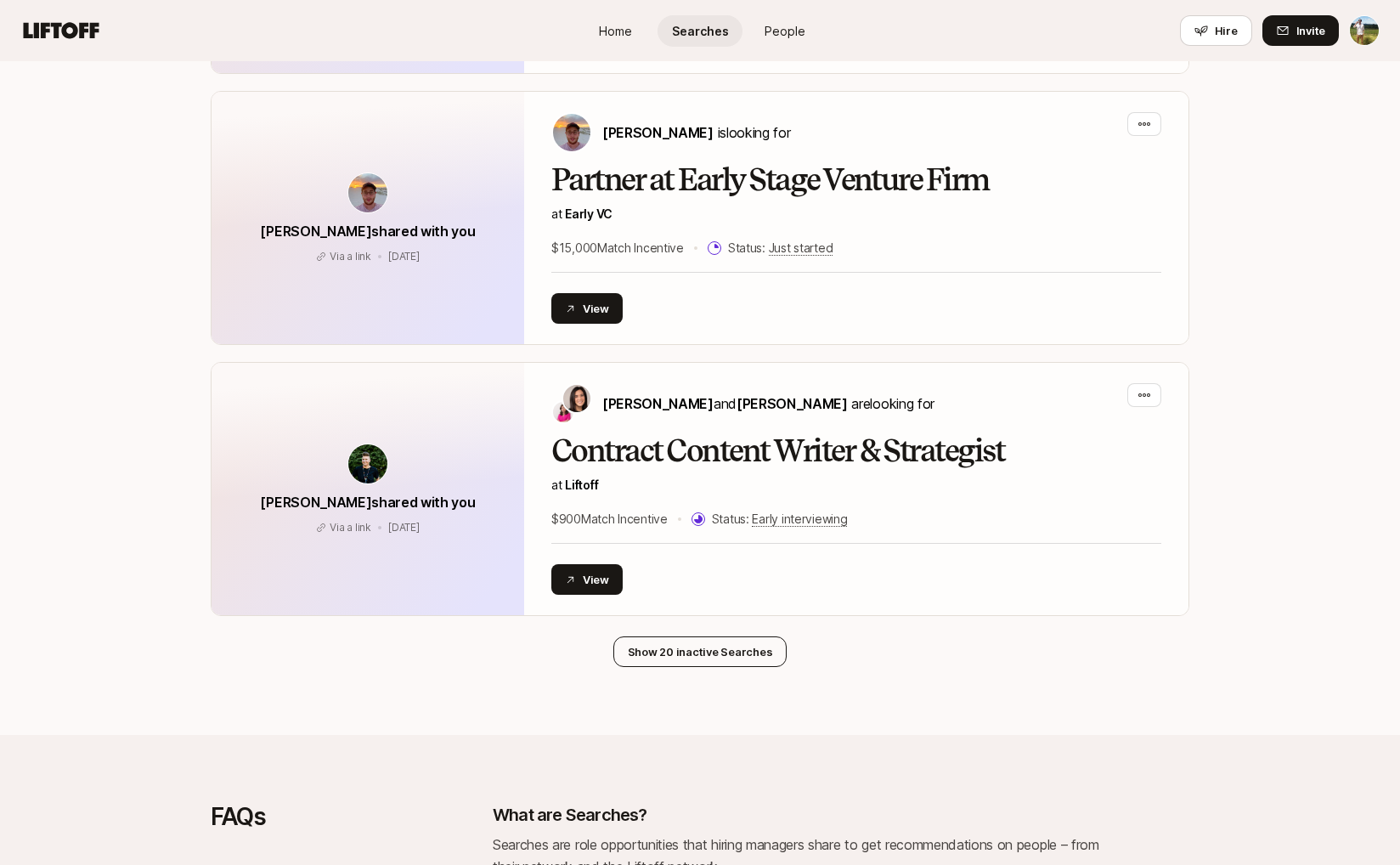
scroll to position [4147, 0]
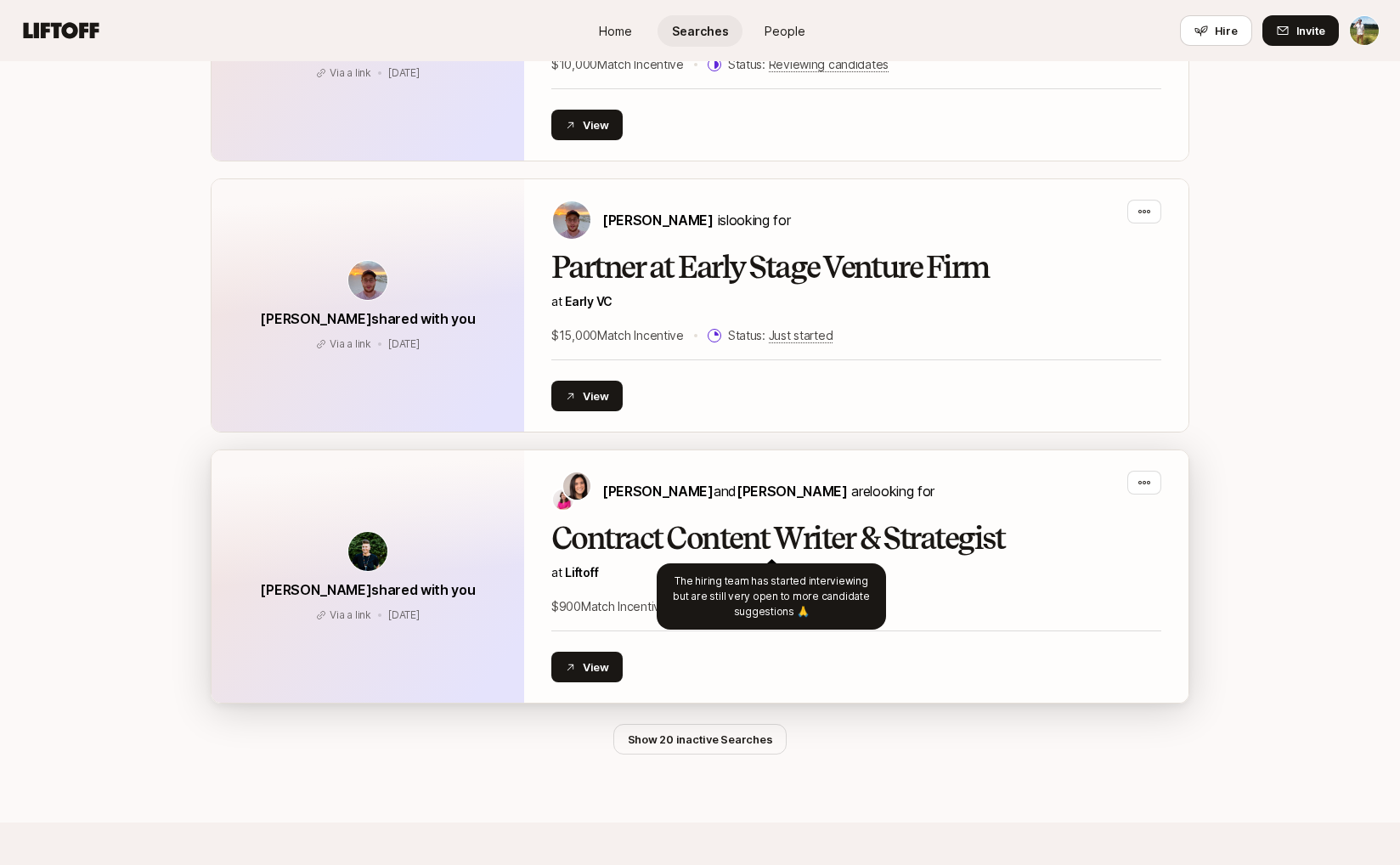
click at [808, 599] on span "Early interviewing" at bounding box center [799, 607] width 95 height 15
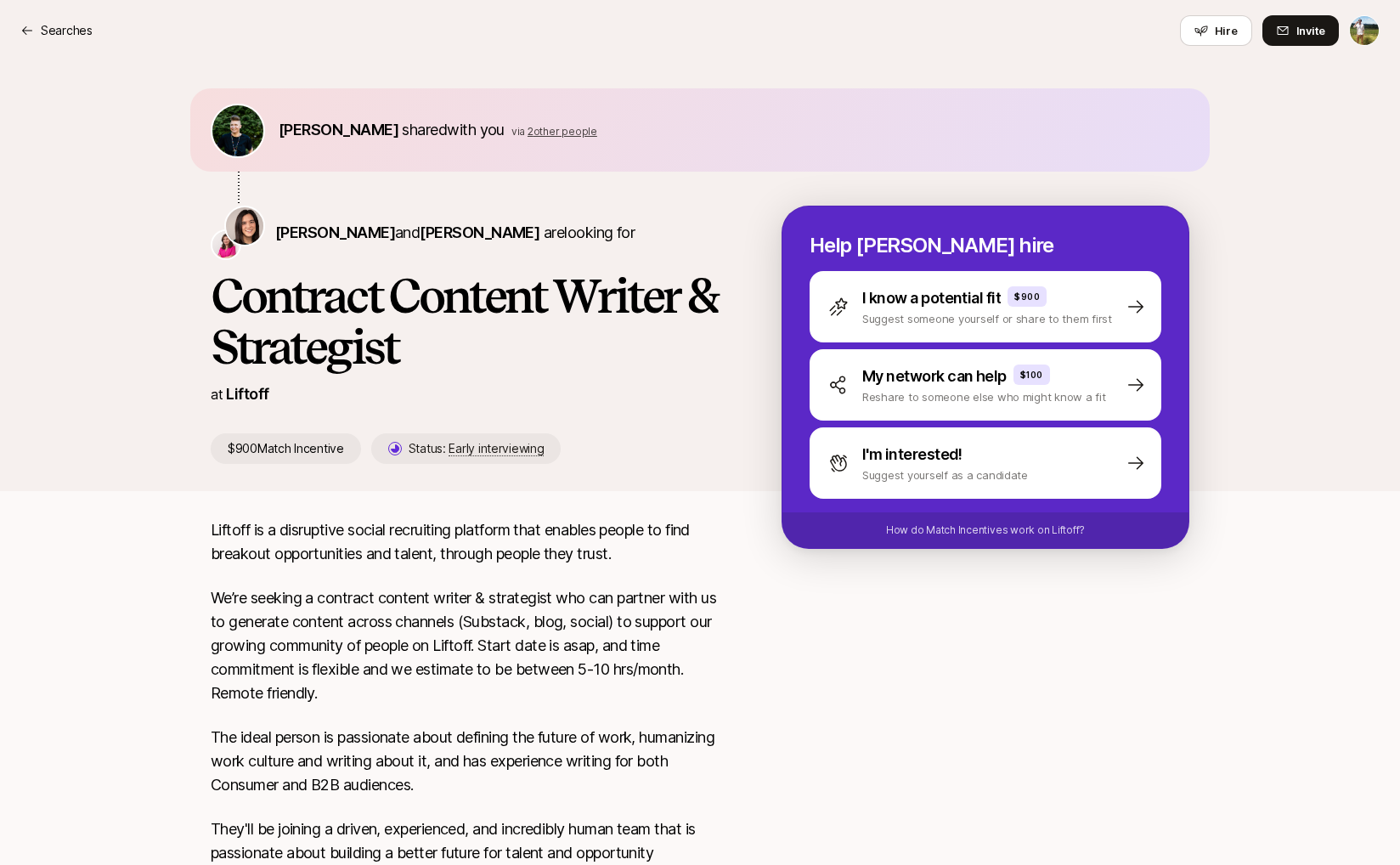
click at [315, 448] on p "$900 Match Incentive" at bounding box center [285, 449] width 150 height 31
click at [300, 450] on p "$900 Match Incentive" at bounding box center [285, 449] width 150 height 31
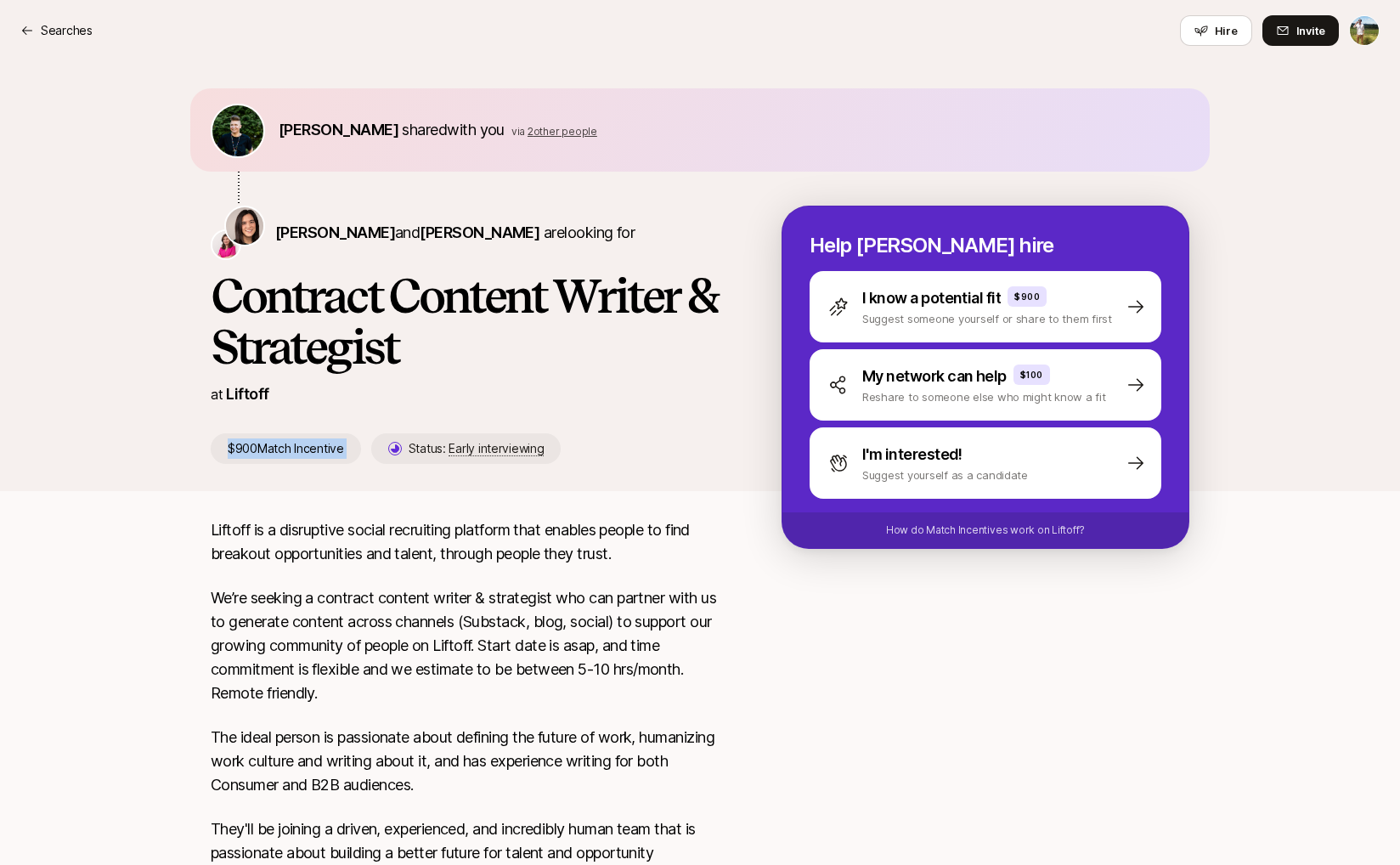
click at [300, 450] on p "$900 Match Incentive" at bounding box center [285, 449] width 150 height 31
click at [306, 487] on div "Soren Hamby shared with you via 2 other people Eleanor Morgan and Emma Frane ar…" at bounding box center [699, 289] width 1019 height 403
click at [527, 134] on span "2 other people" at bounding box center [562, 131] width 70 height 13
click at [1210, 45] on button "Hire" at bounding box center [1215, 31] width 72 height 31
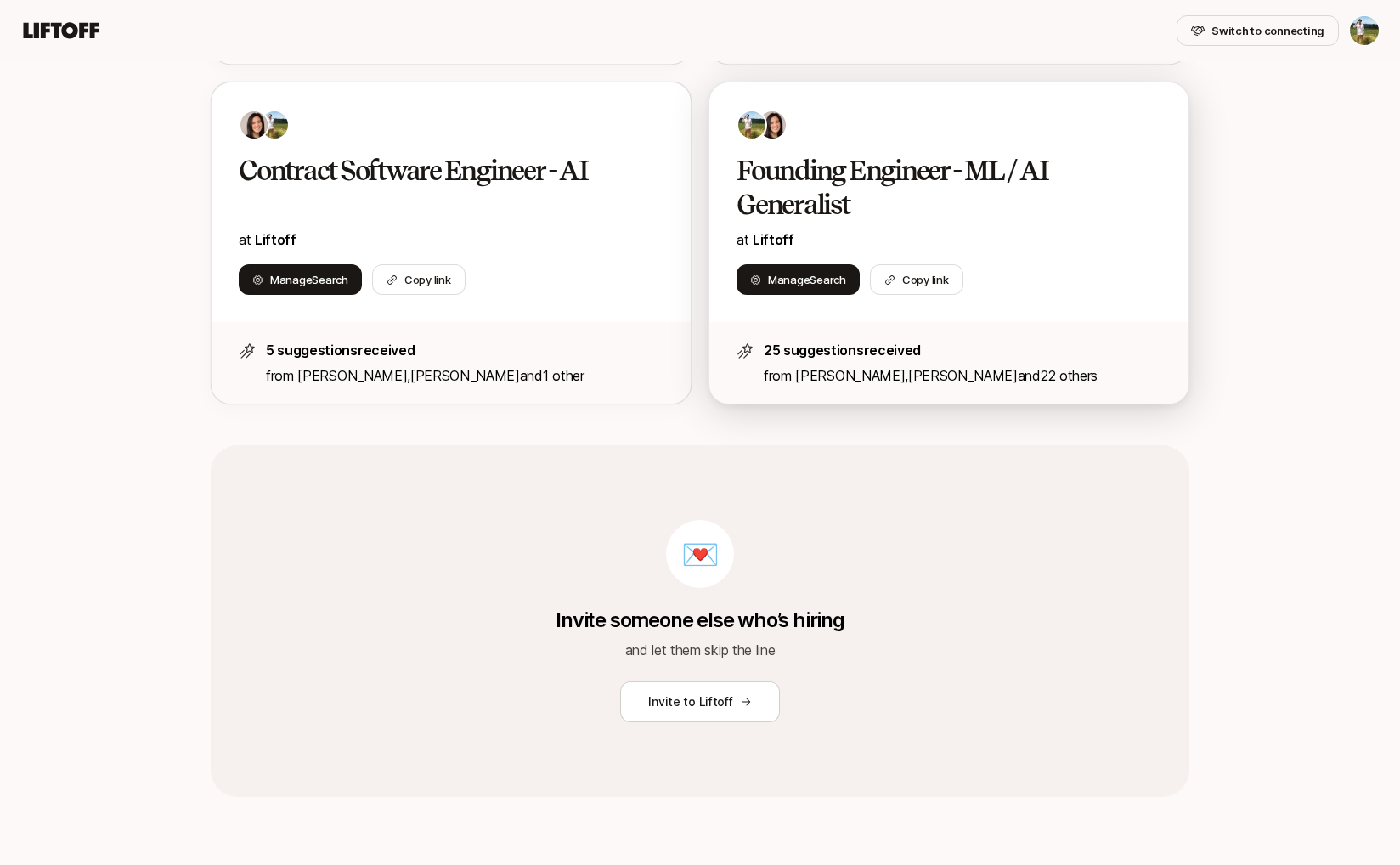
click at [925, 214] on h2 "Founding Engineer - ML / AI Generalist" at bounding box center [931, 187] width 389 height 68
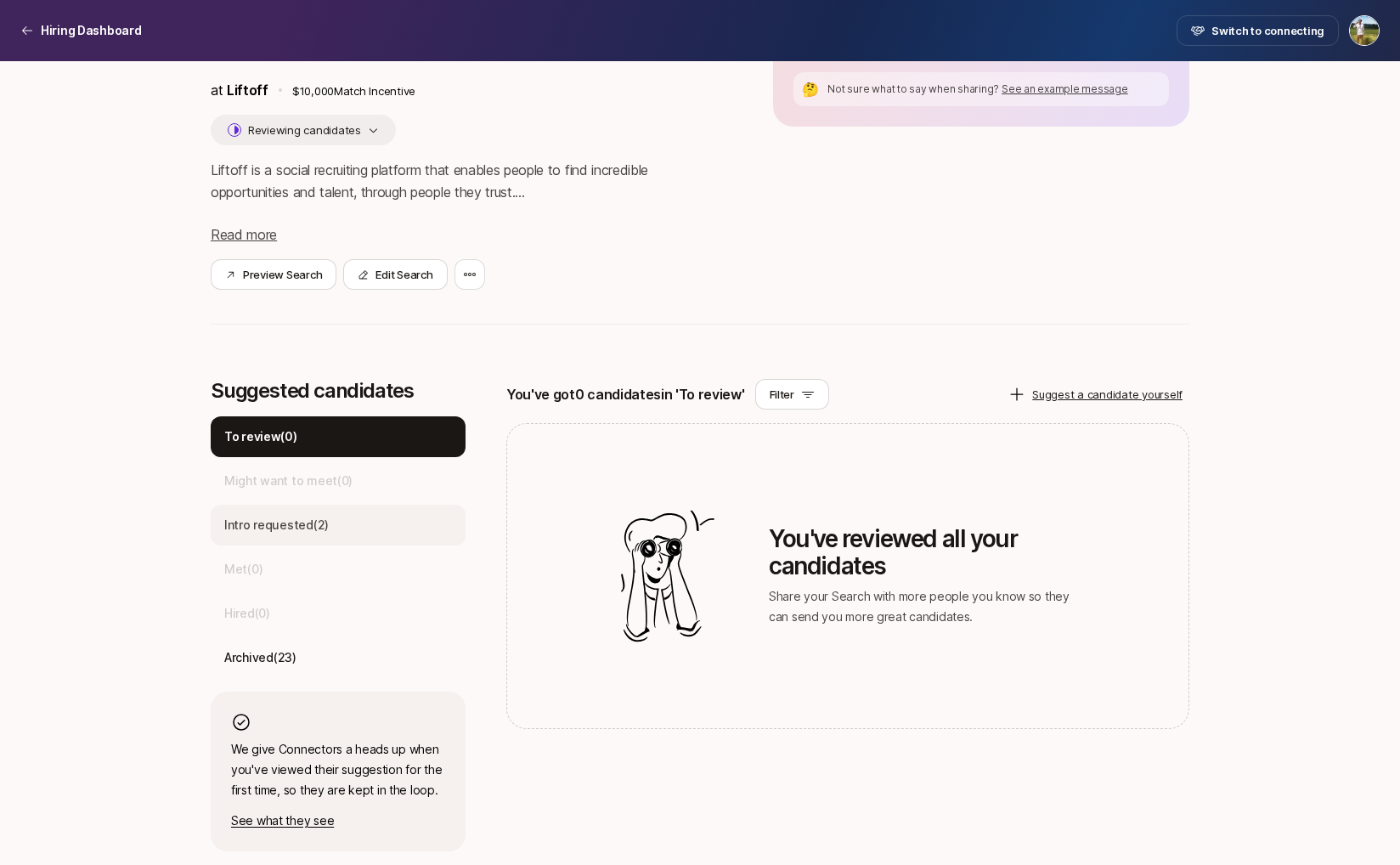
click at [291, 539] on div "Intro requested ( 2 )" at bounding box center [338, 525] width 255 height 41
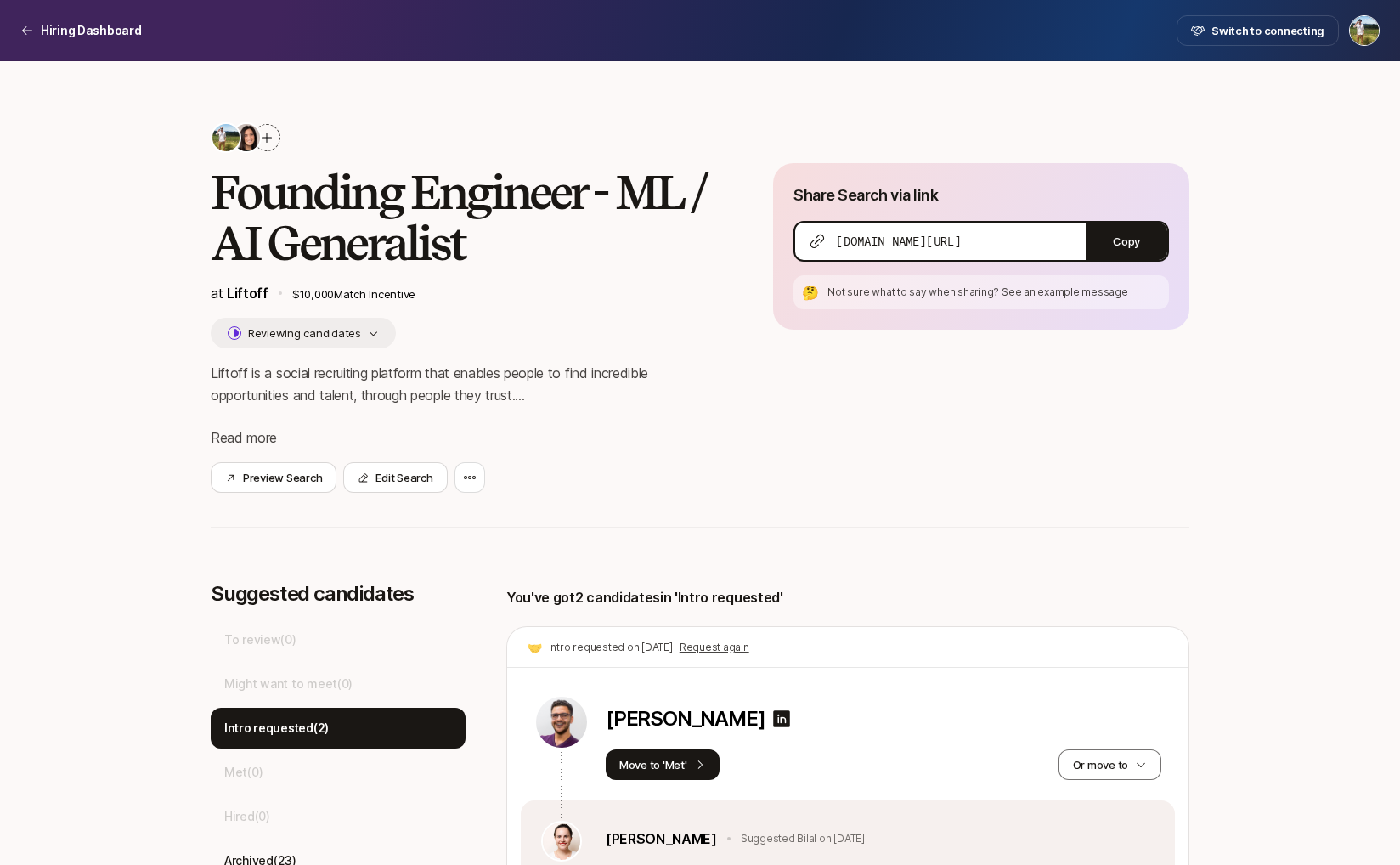
scroll to position [382, 0]
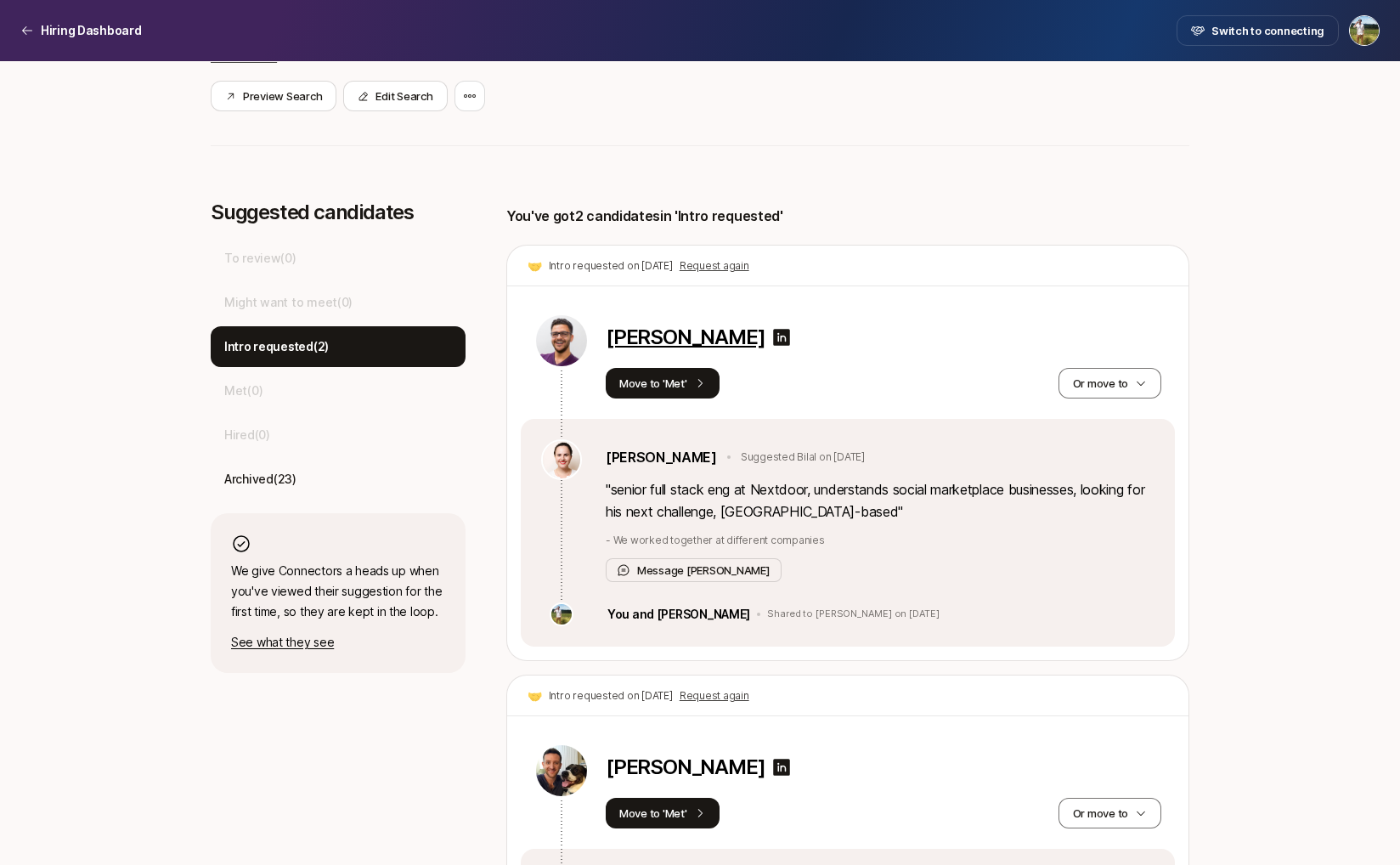
click at [662, 341] on p "Bilal Lafta" at bounding box center [685, 337] width 159 height 24
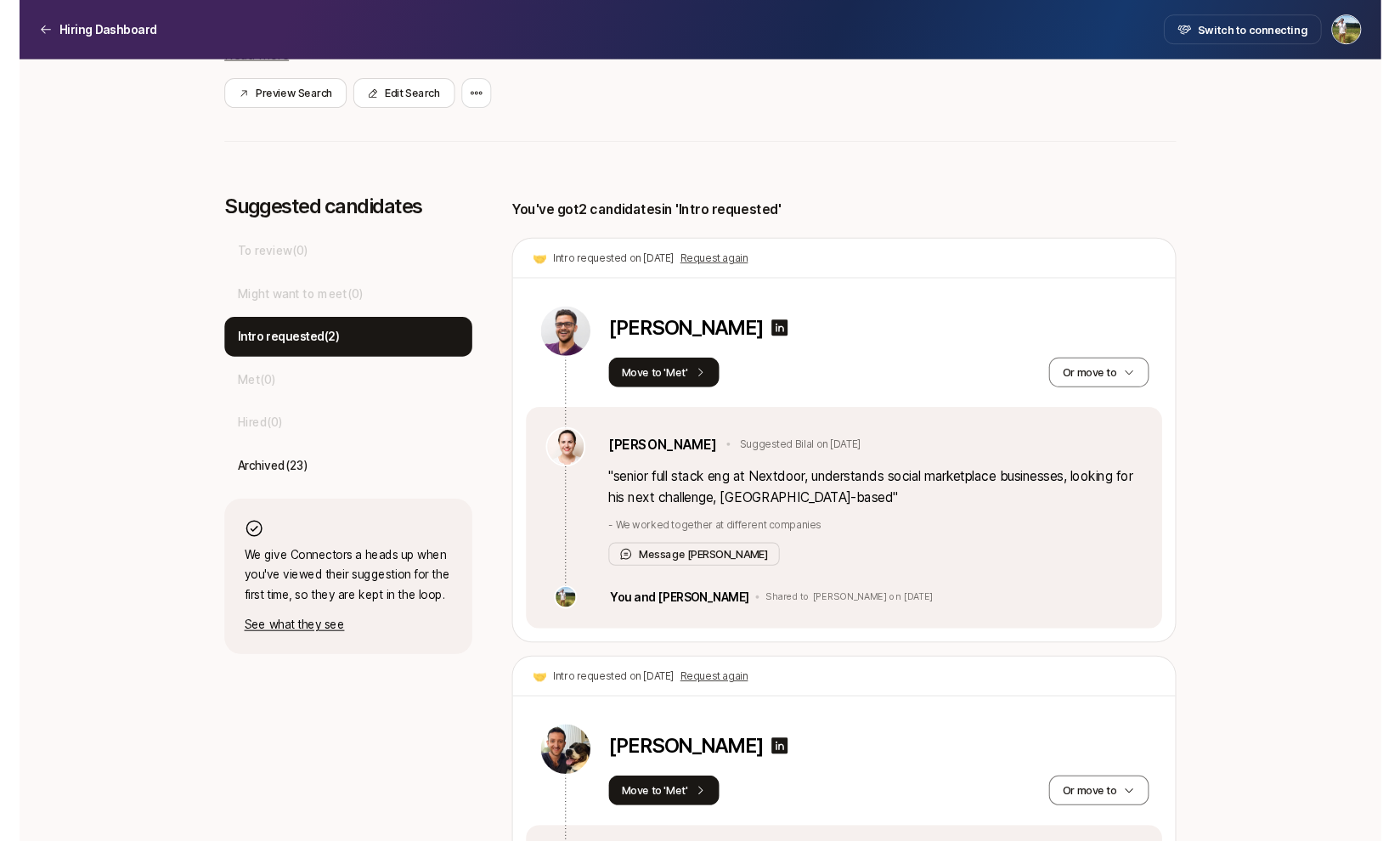
scroll to position [368, 0]
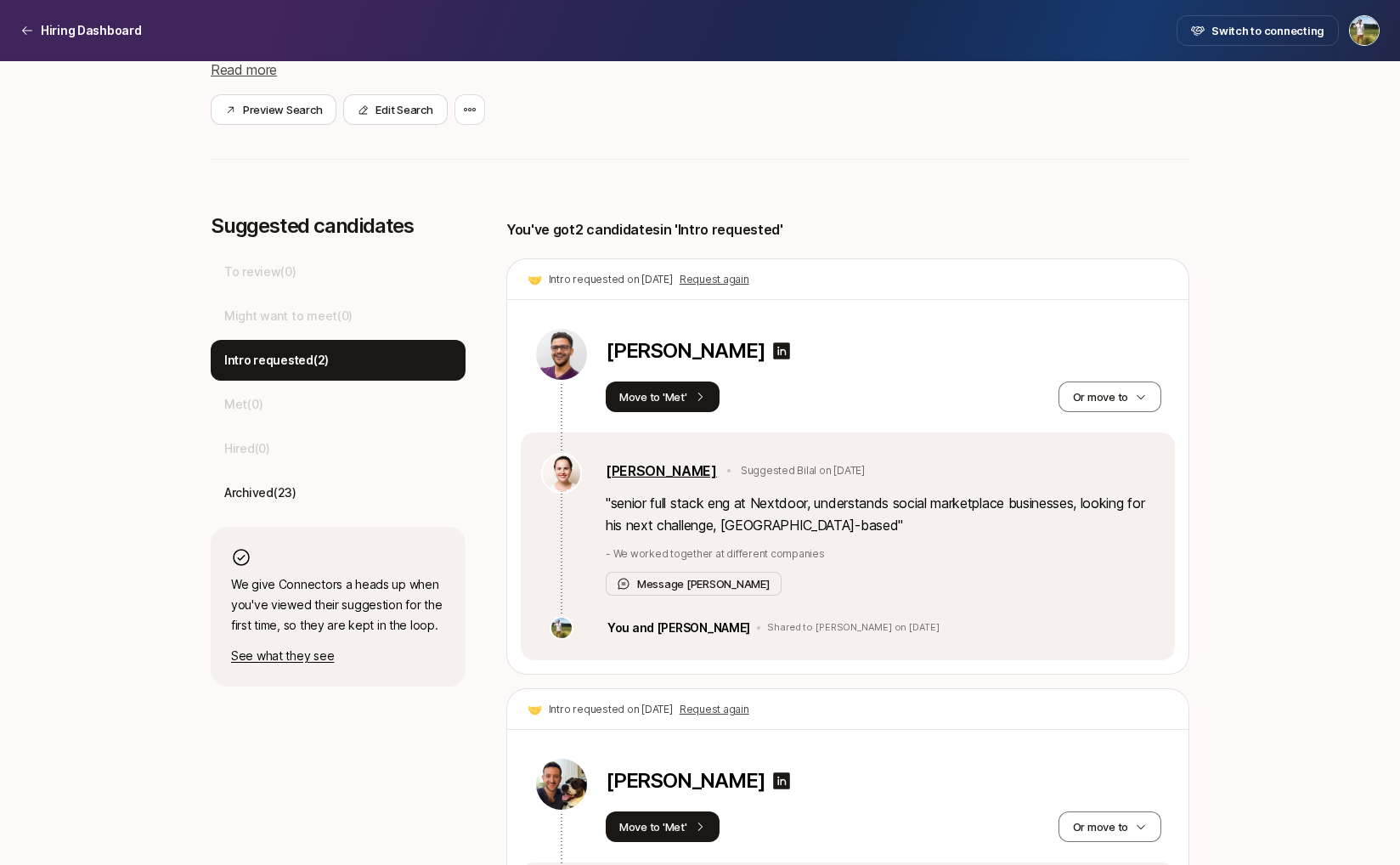
click at [693, 469] on link "Yuliya Mykhaylovska" at bounding box center [661, 470] width 111 height 22
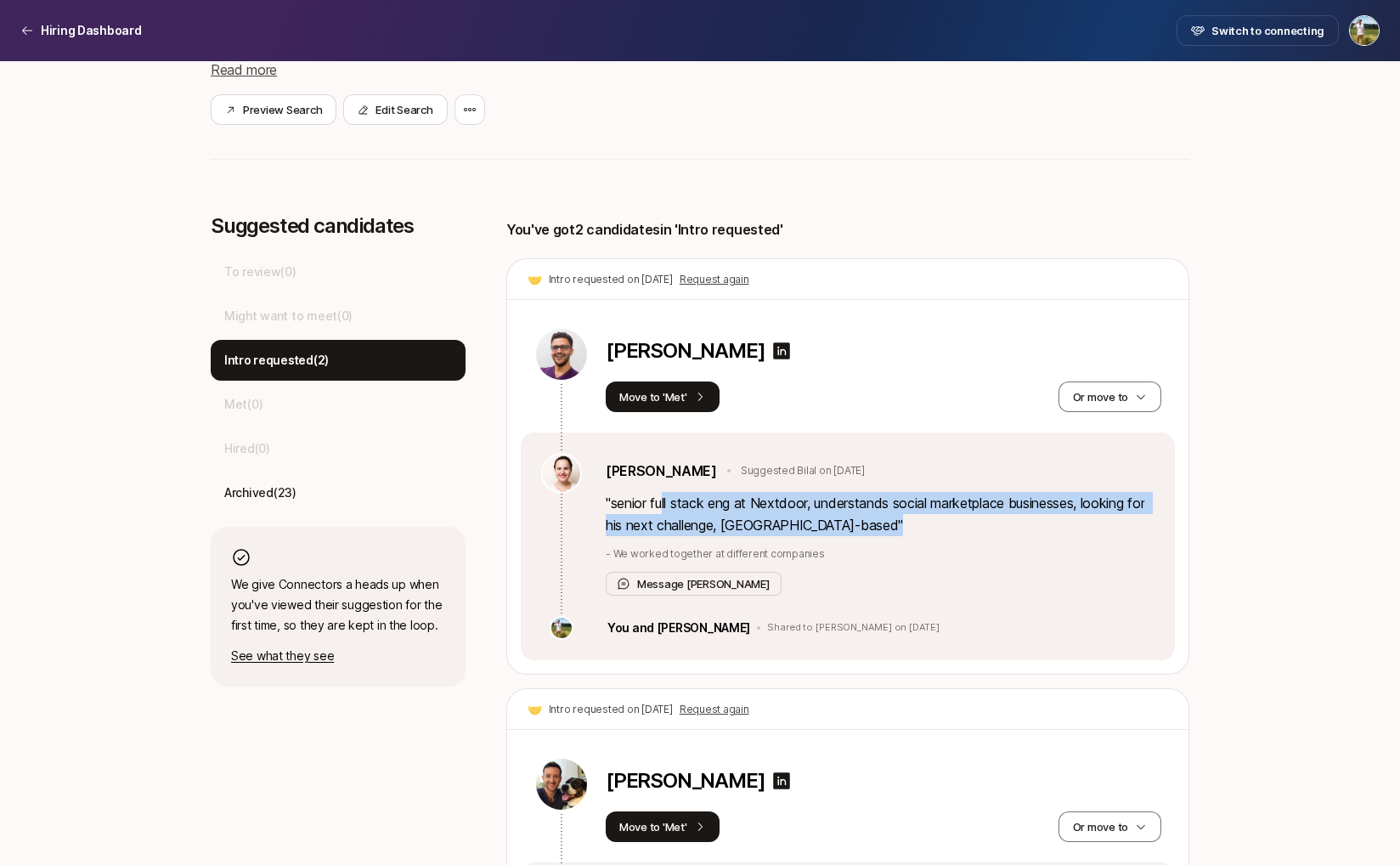
drag, startPoint x: 665, startPoint y: 505, endPoint x: 827, endPoint y: 526, distance: 163.4
click at [827, 526] on p "" senior full stack eng at Nextdoor, understands social marketplace businesses,…" at bounding box center [880, 514] width 549 height 45
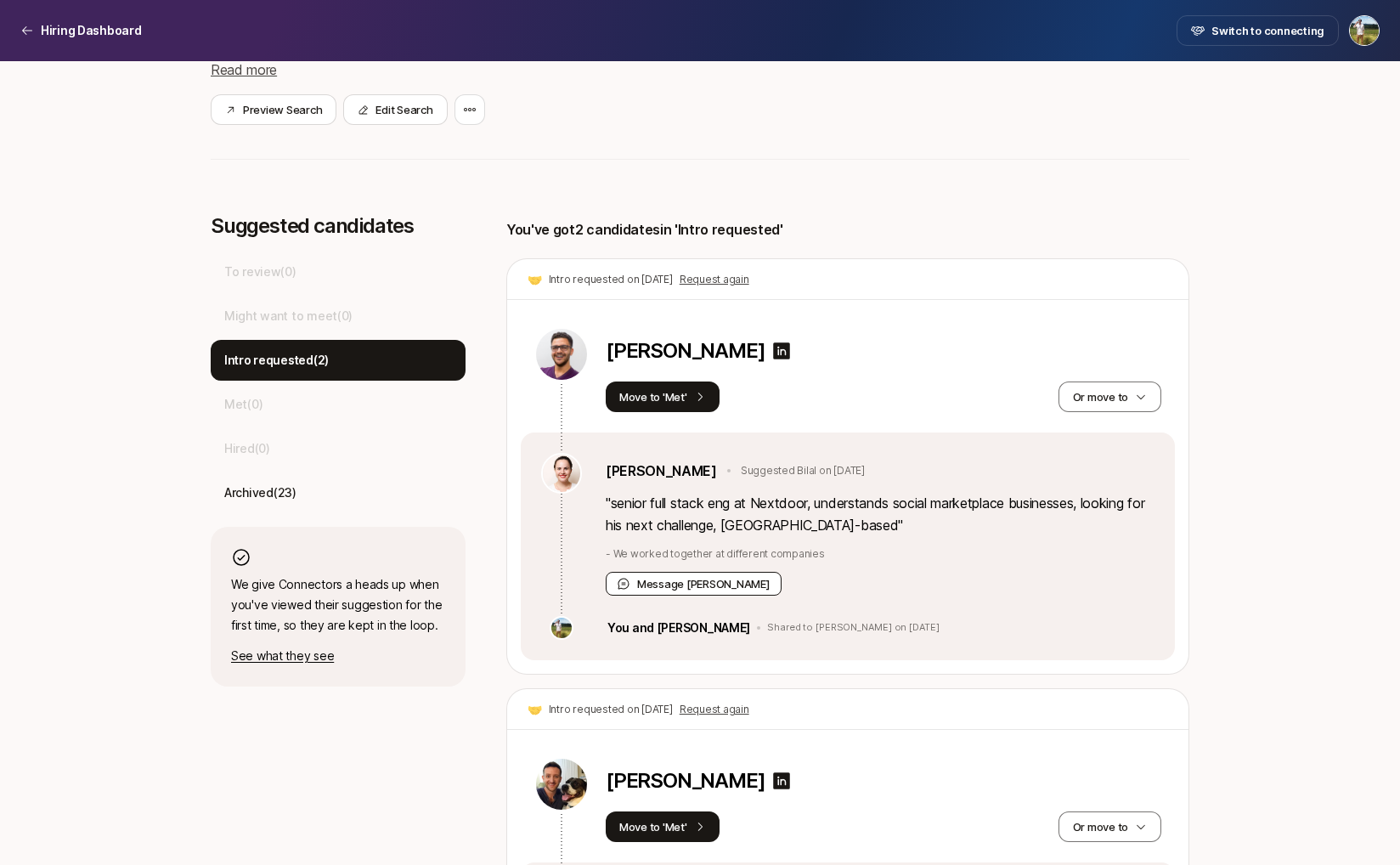
click at [666, 591] on button "Message Yuliya" at bounding box center [693, 584] width 175 height 24
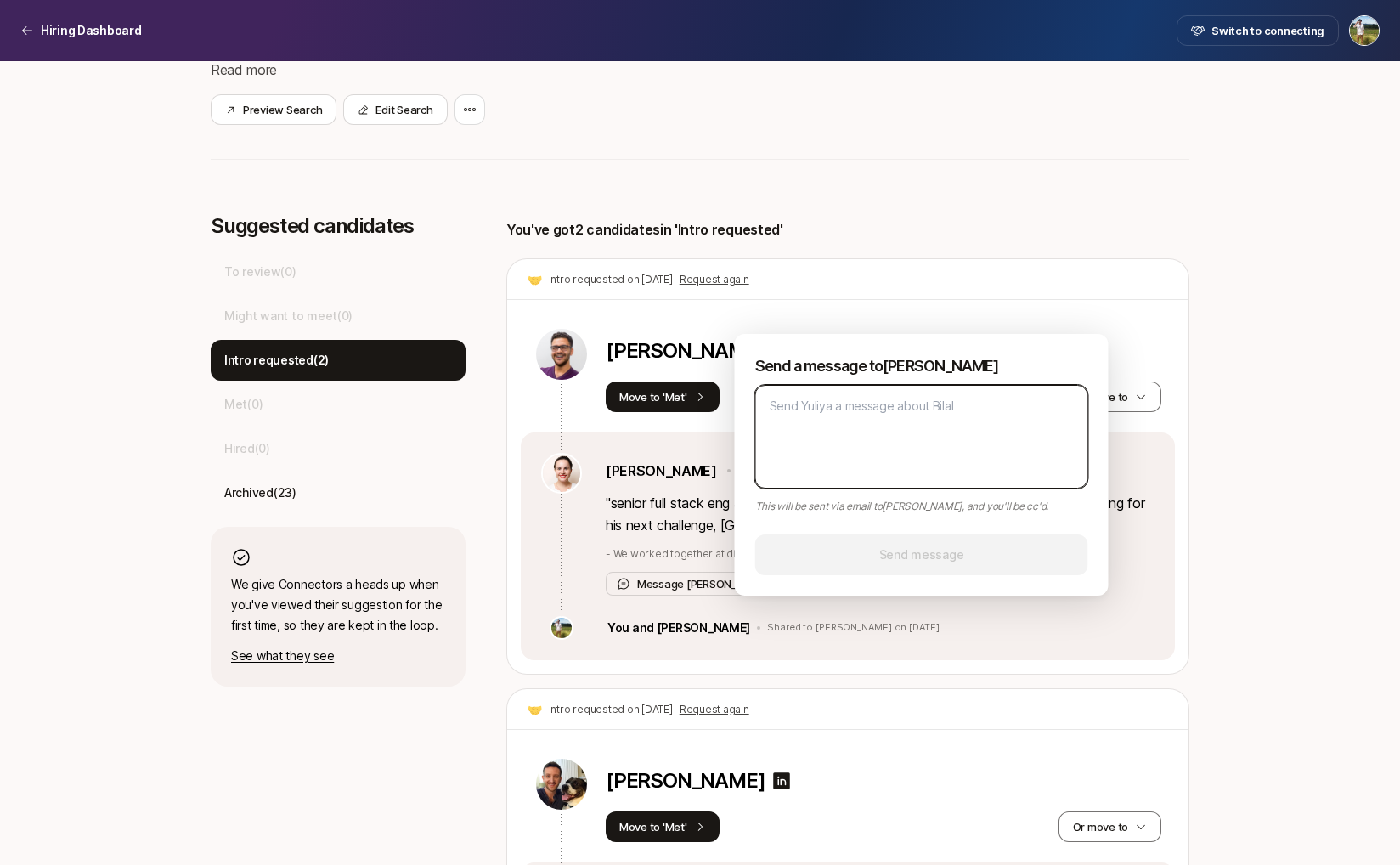
click at [805, 414] on textarea at bounding box center [922, 437] width 333 height 104
type textarea "H"
type textarea "x"
type textarea "Hi"
type textarea "x"
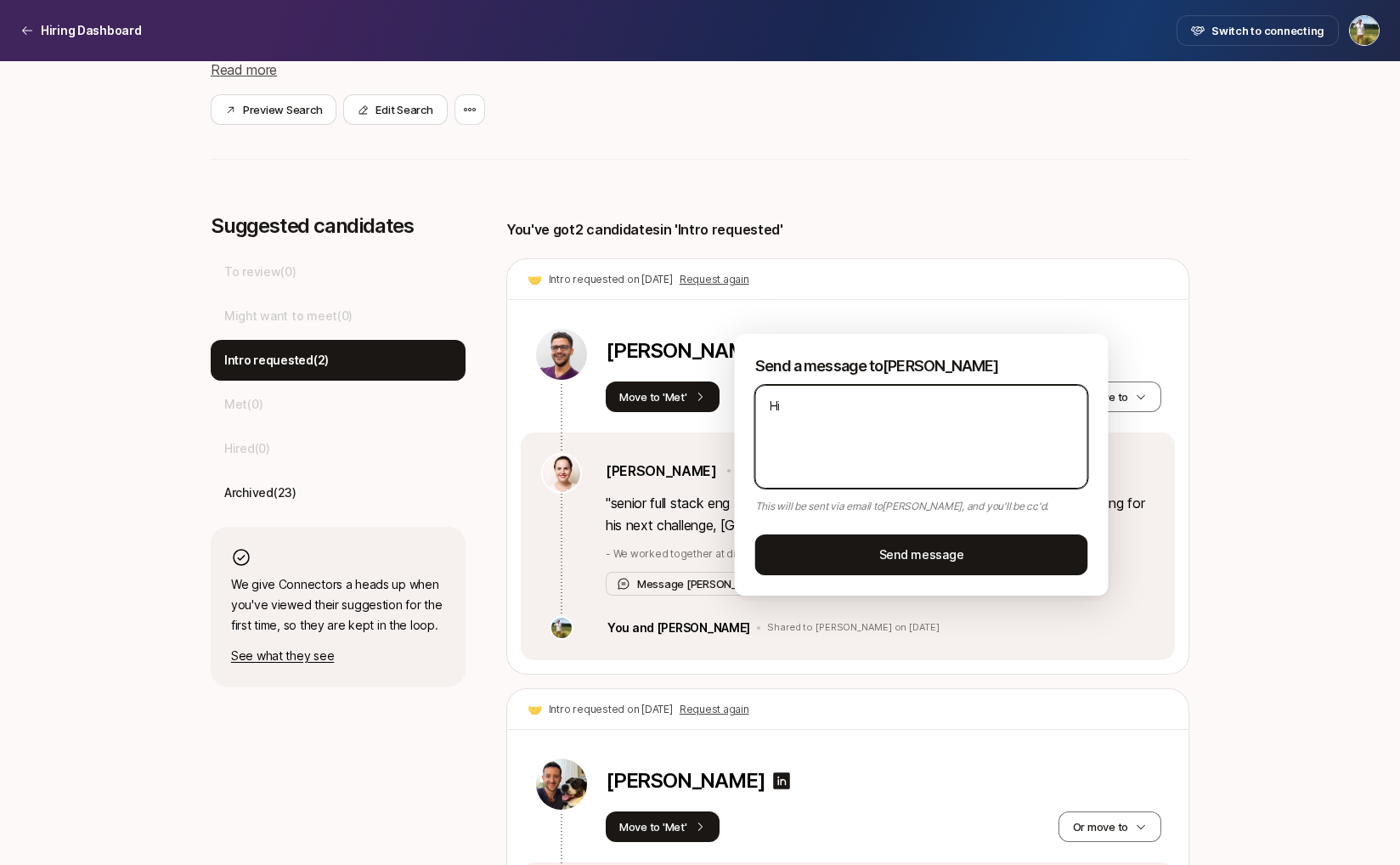
type textarea "Hi"
type textarea "x"
type textarea "Hi _"
type textarea "x"
type textarea "Hi _Y"
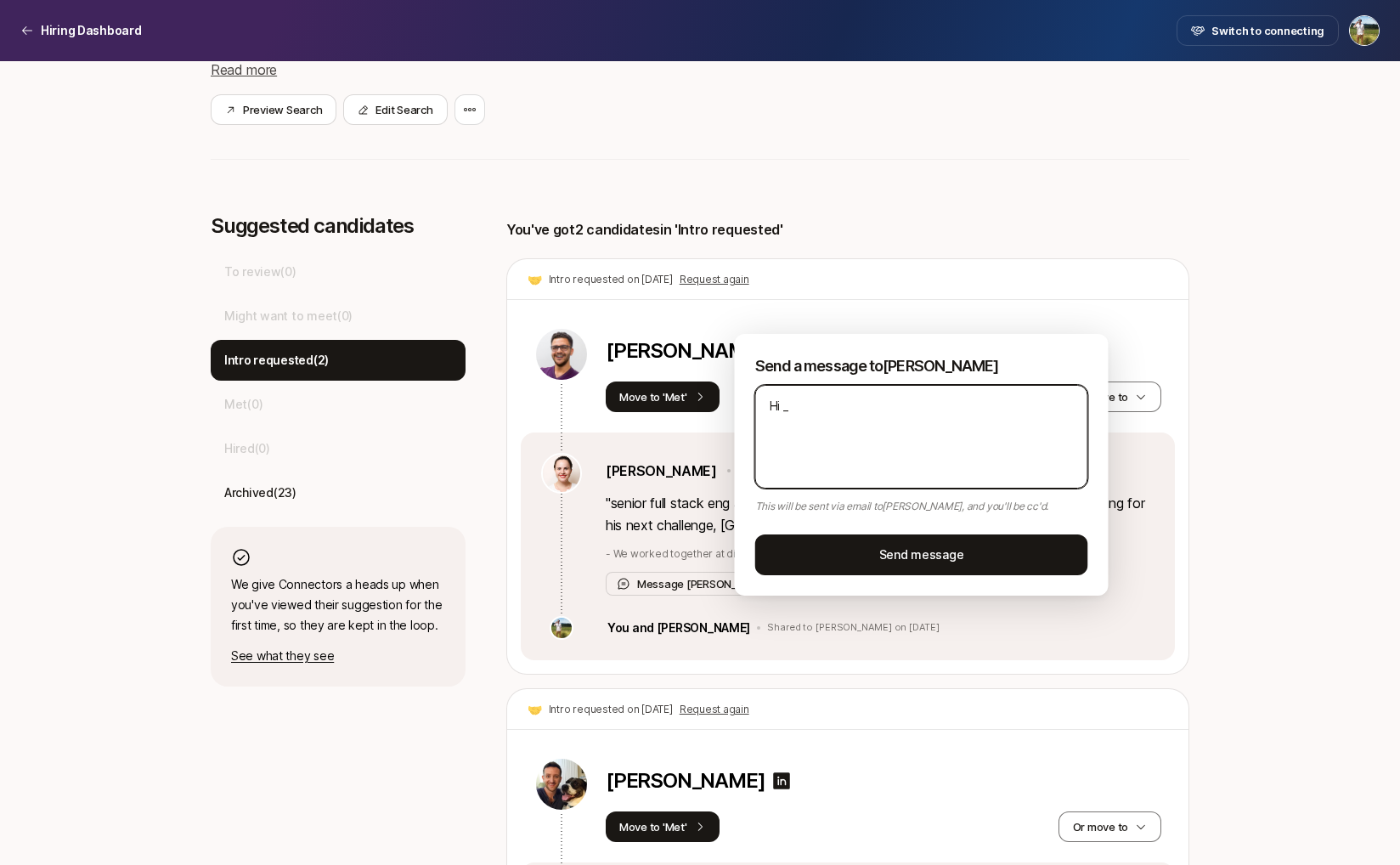
type textarea "x"
type textarea "Hi _"
type textarea "x"
type textarea "Hi"
type textarea "x"
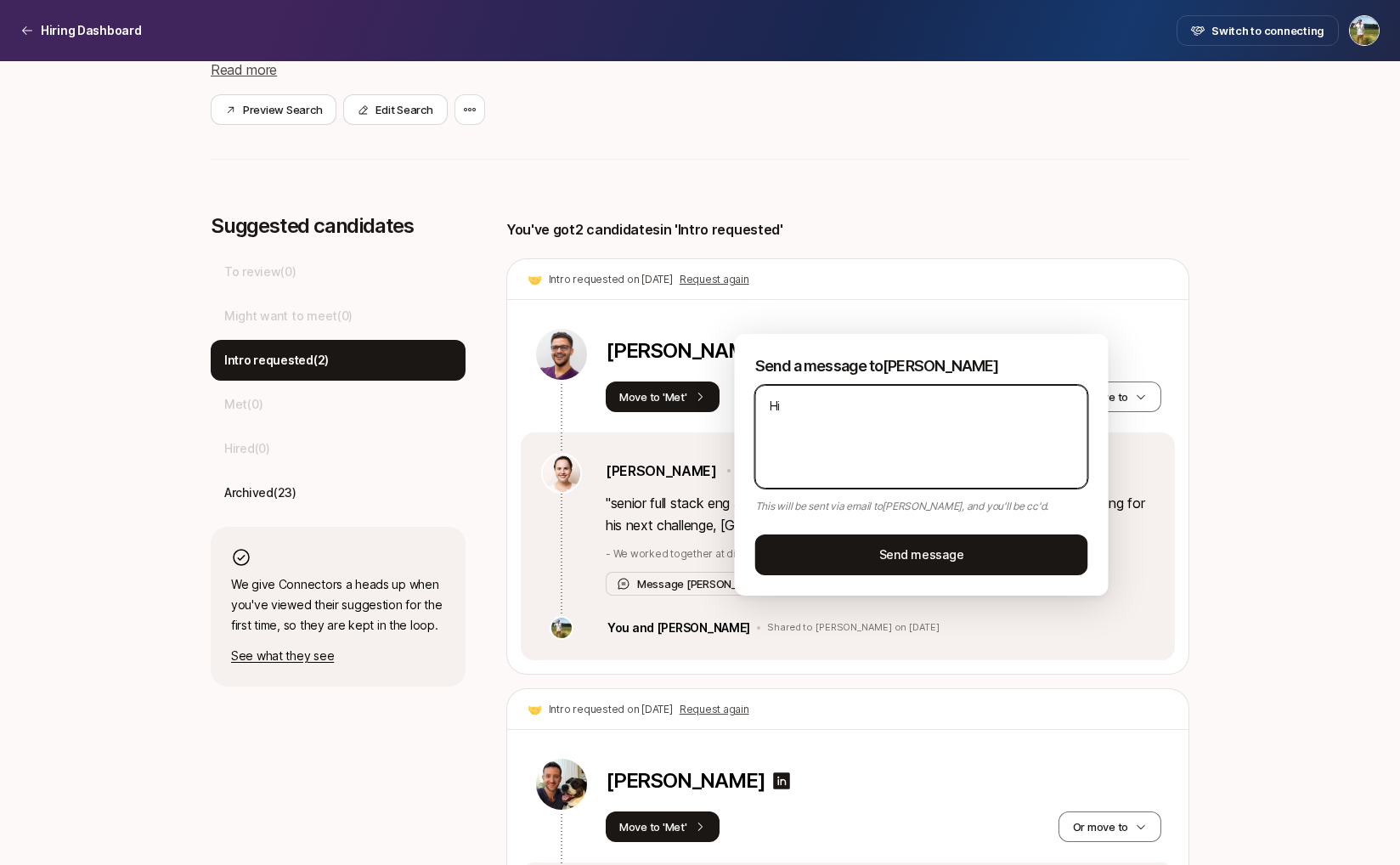
type textarea "Hi Y"
type textarea "x"
type textarea "Hi Yu"
type textarea "x"
type textarea "Hi Yul"
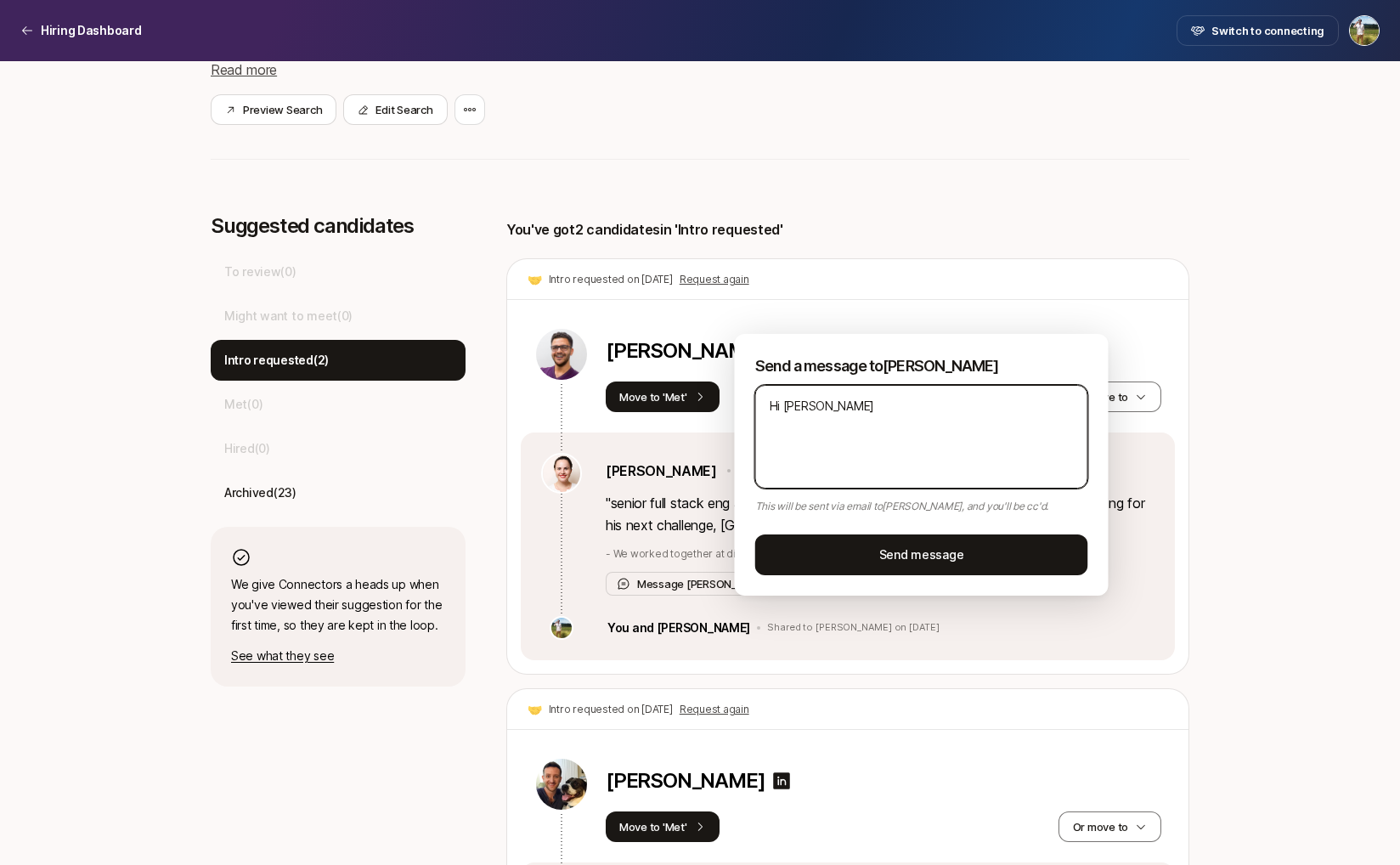
type textarea "x"
type textarea "Hi Yuli"
type textarea "x"
type textarea "Hi Yuliy"
type textarea "x"
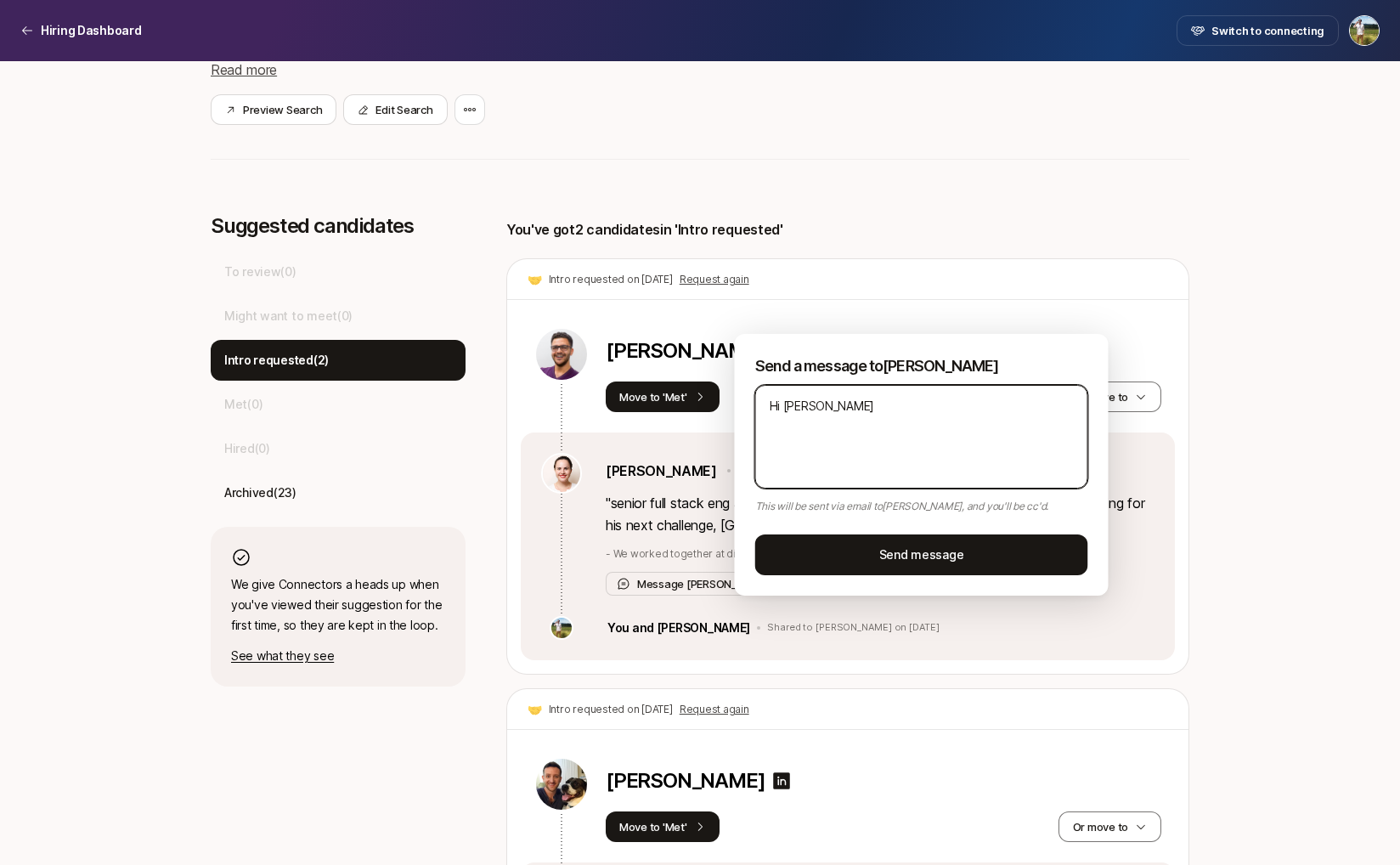
type textarea "Hi Yuliya"
type textarea "x"
type textarea "Hi Yuliya"
type textarea "x"
type textarea "Hi Yuliya -"
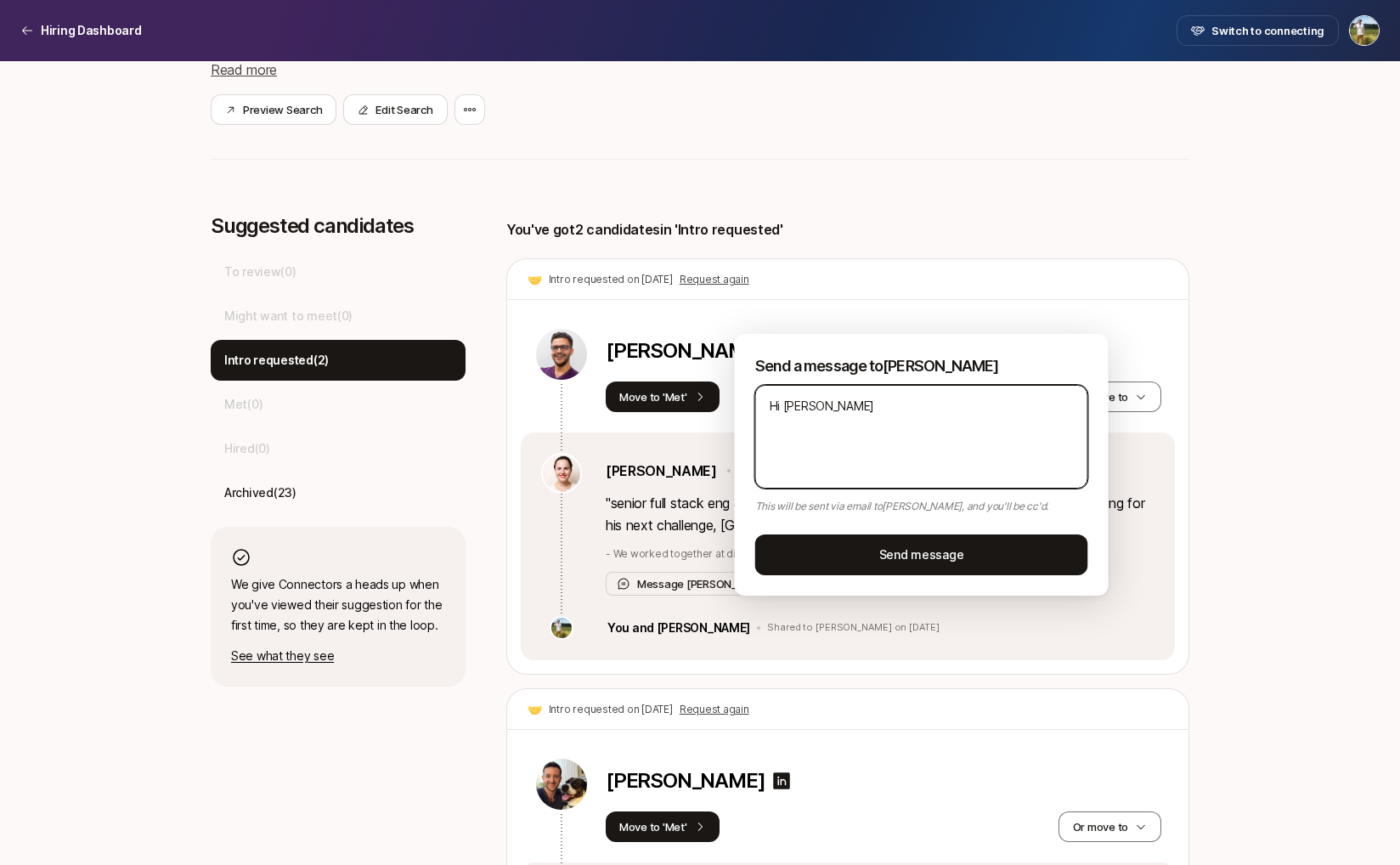
type textarea "x"
type textarea "Hi Yuliya -"
type textarea "x"
type textarea "Hi Yuliya - n"
type textarea "x"
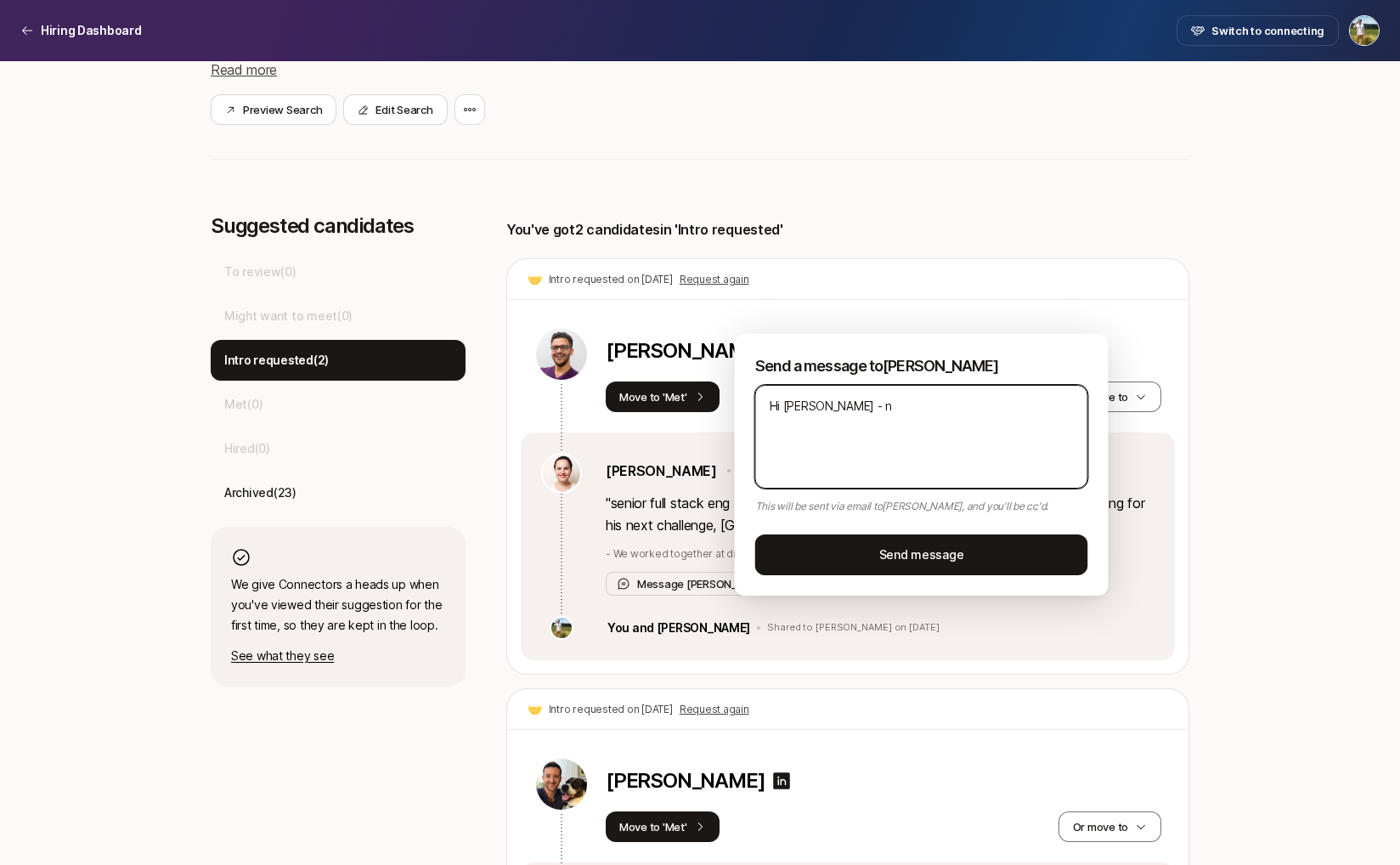
type textarea "Hi Yuliya - no"
type textarea "x"
type textarea "Hi Yuliya - not"
type textarea "x"
type textarea "Hi Yuliya - not"
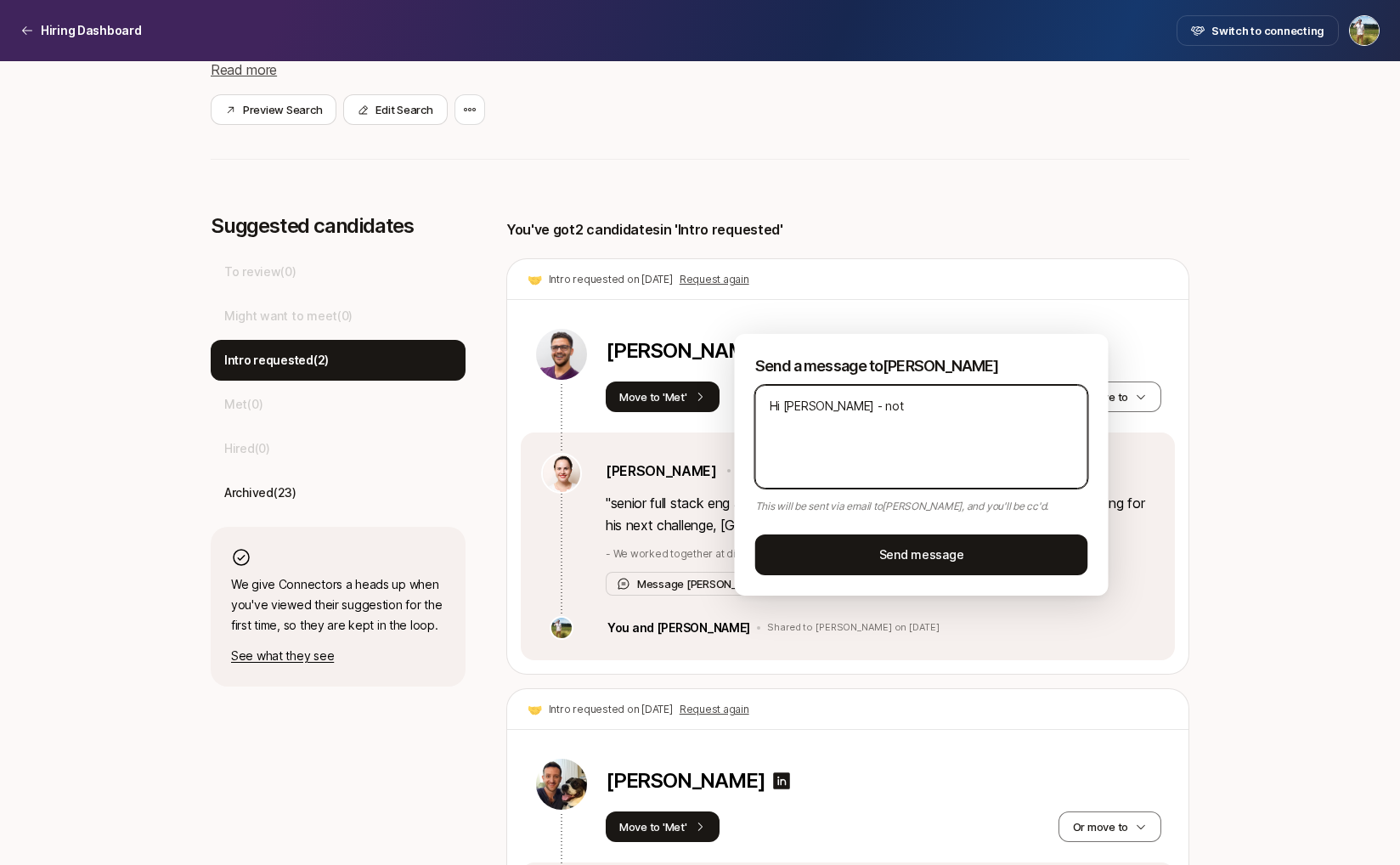
type textarea "x"
type textarea "Hi Yuliya - not s"
type textarea "x"
type textarea "Hi Yuliya - not su"
type textarea "x"
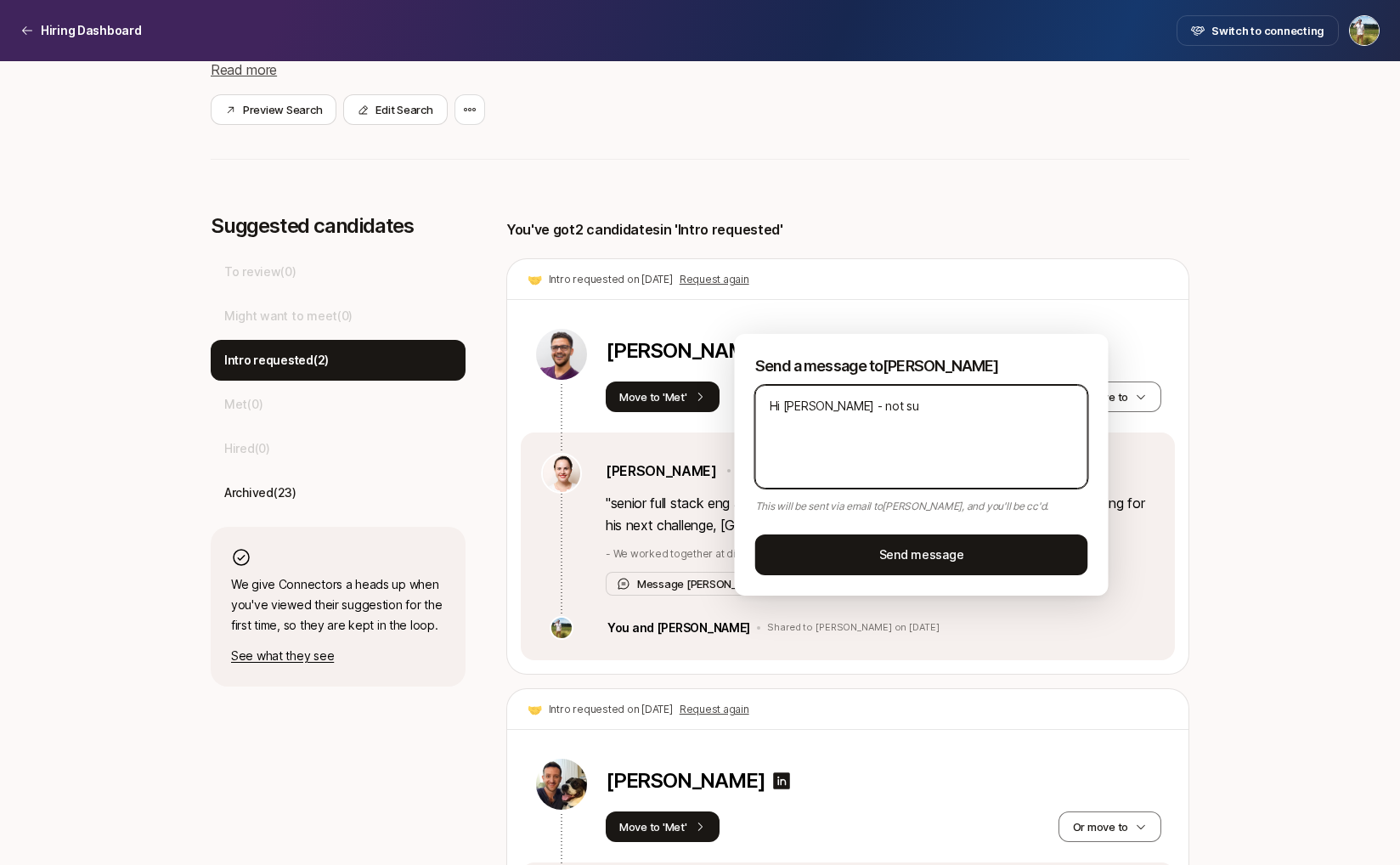
type textarea "Hi Yuliya - not sur"
type textarea "x"
type textarea "Hi Yuliya - not sure"
type textarea "x"
type textarea "Hi Yuliya - not sure"
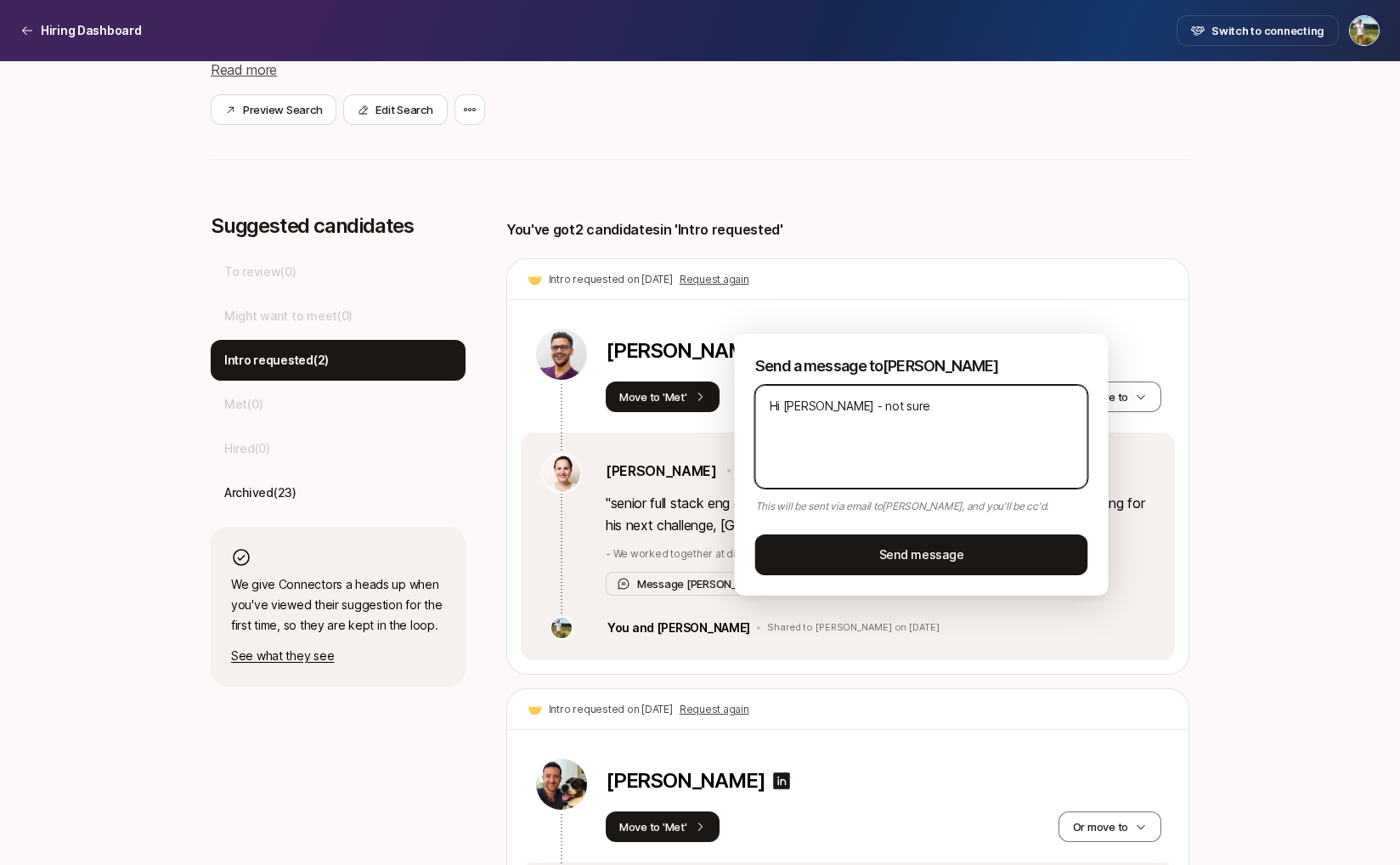
type textarea "x"
type textarea "Hi Yuliya - not sure i"
type textarea "x"
type textarea "Hi Yuliya - not sure if"
type textarea "x"
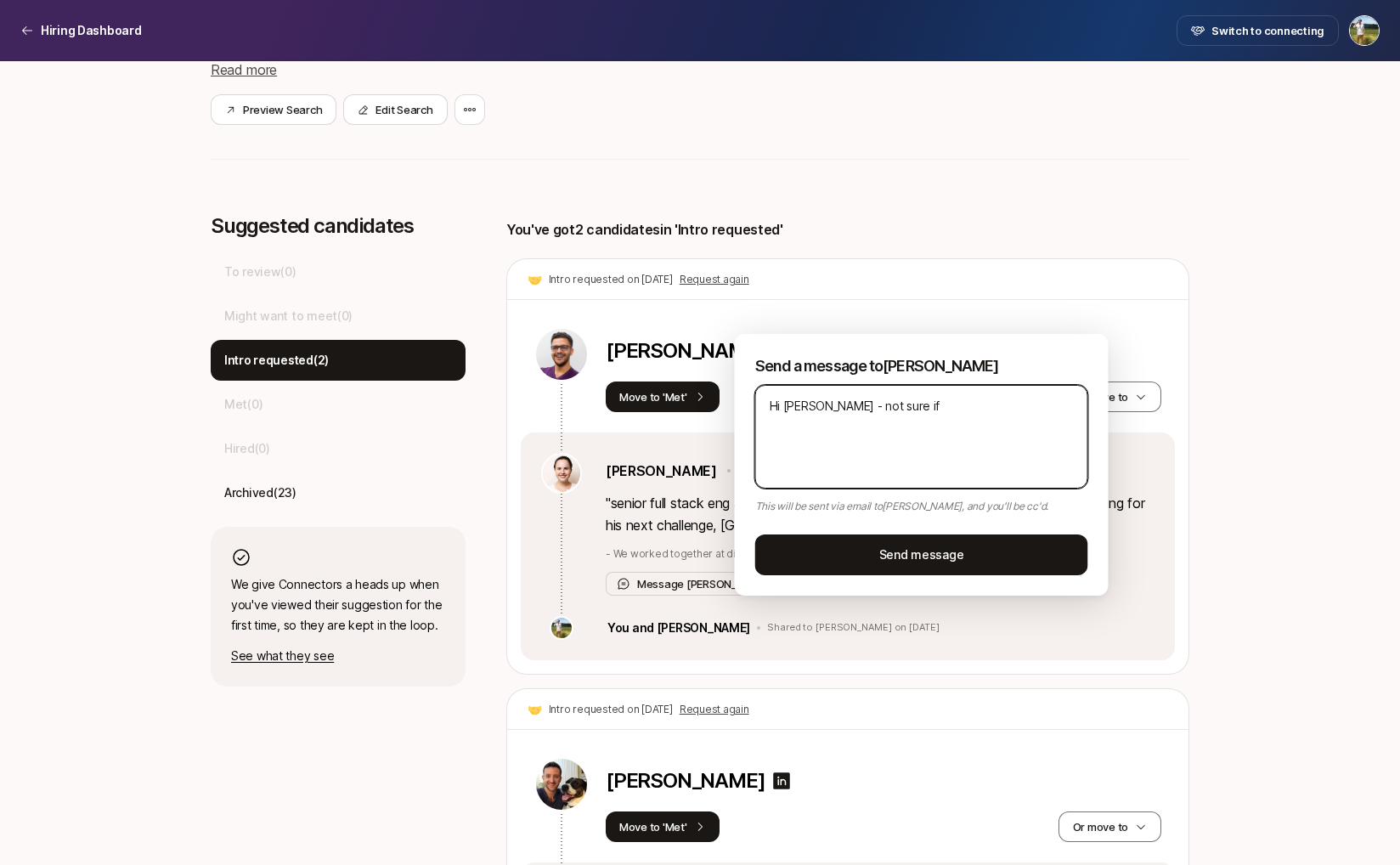
type textarea "Hi Yuliya - not sure if"
type textarea "x"
type textarea "Hi Yuliya - not sure if y"
type textarea "x"
type textarea "Hi Yuliya - not sure if yu"
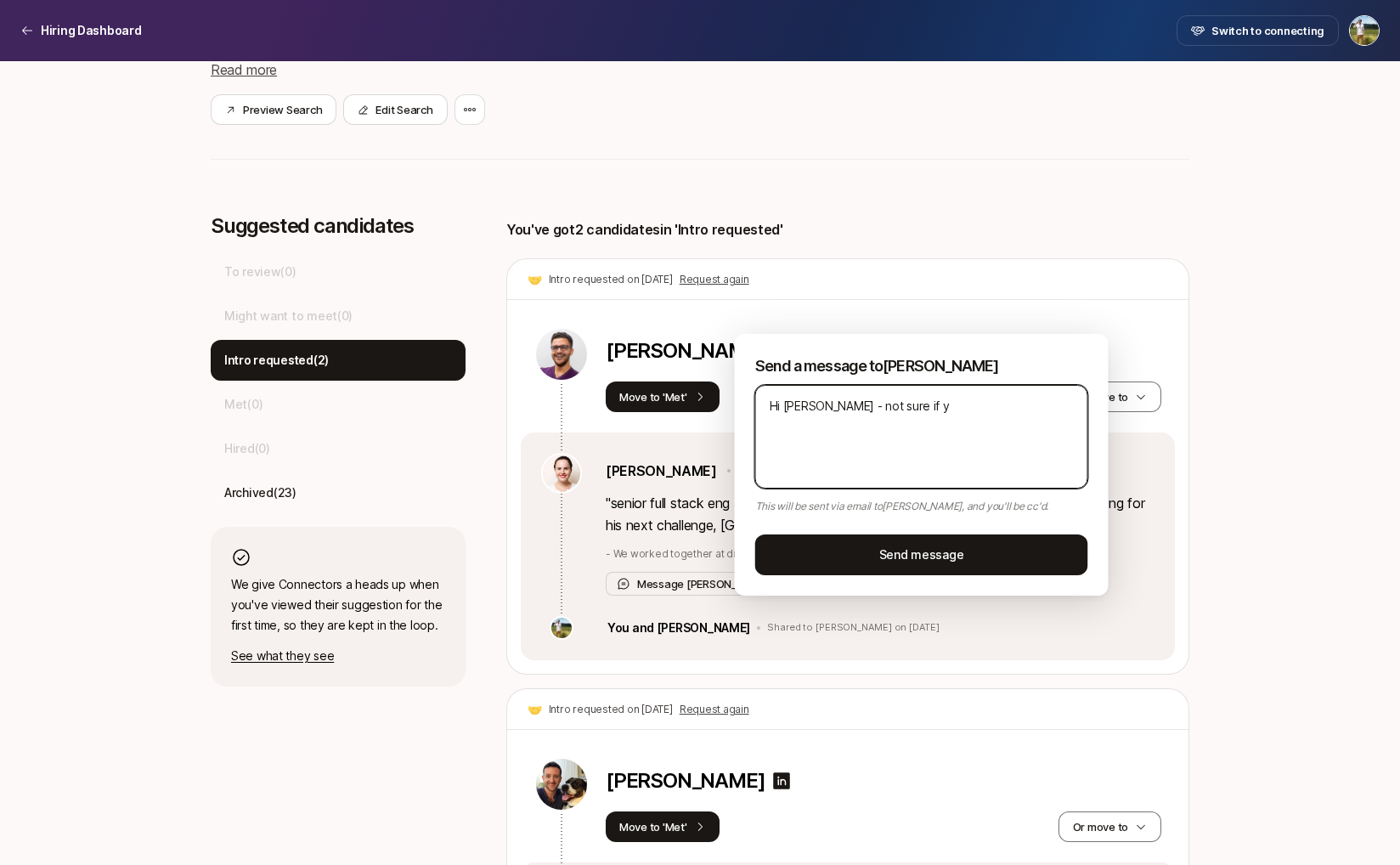
type textarea "x"
type textarea "Hi Yuliya - not sure if you"
type textarea "x"
type textarea "Hi Yuliya - not sure if you w"
type textarea "x"
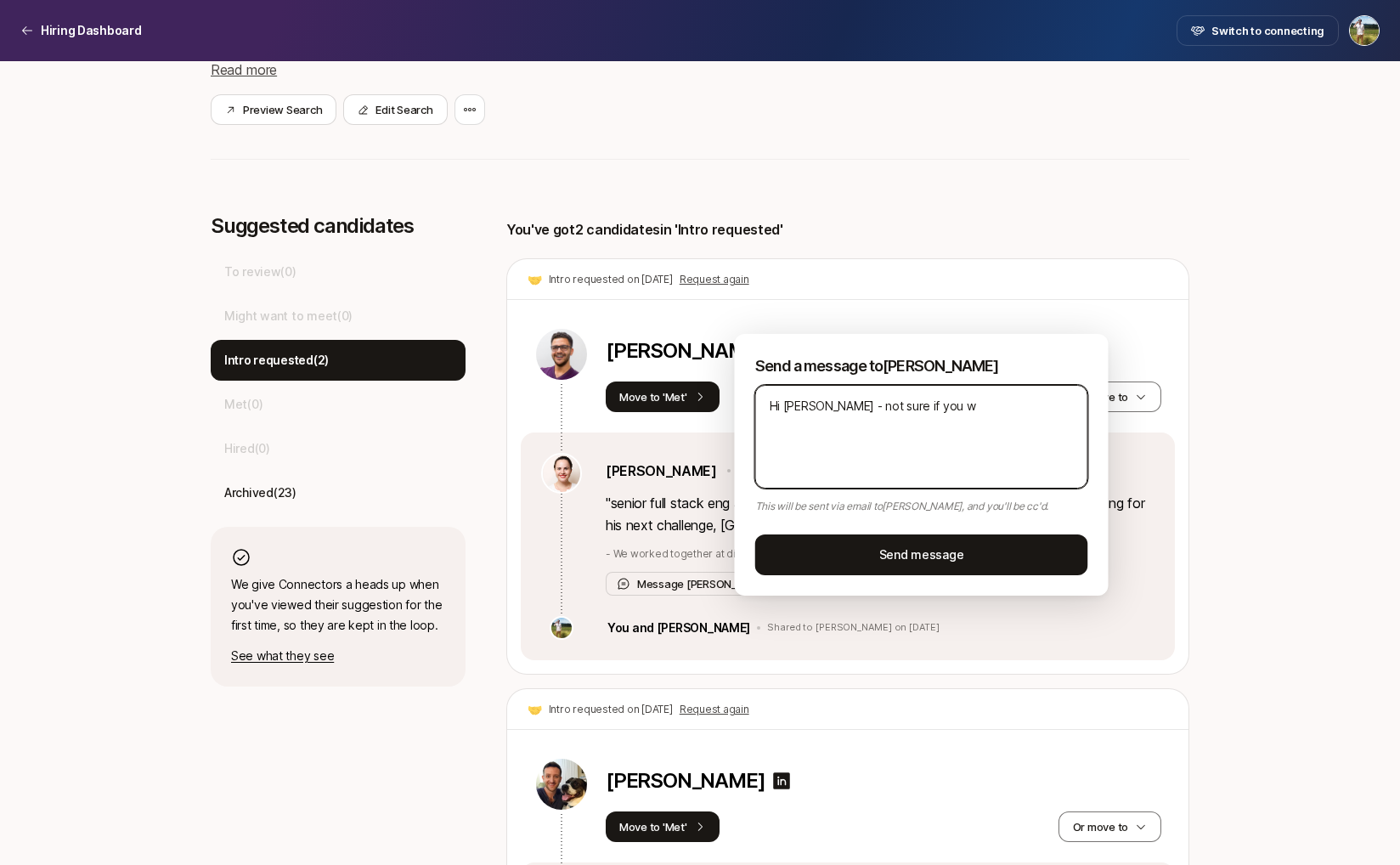
type textarea "Hi Yuliya - not sure if you"
type textarea "x"
type textarea "Hi Yuliya - not sure if you"
type textarea "x"
type textarea "Hi Yuliya - not sure if you"
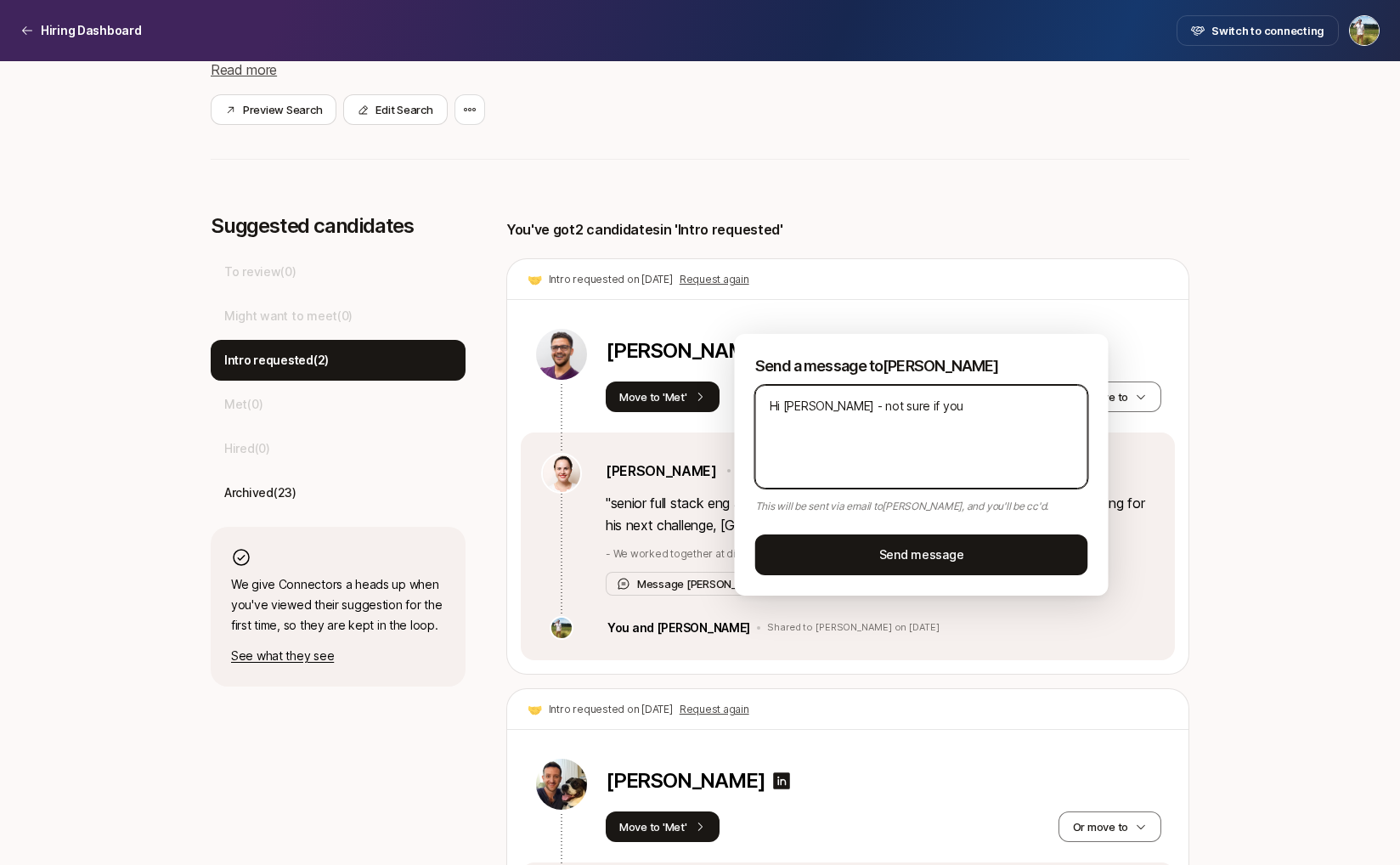
type textarea "x"
type textarea "Hi Yuliya - not sure if you s"
type textarea "x"
type textarea "Hi Yuliya - not sure if you sa"
type textarea "x"
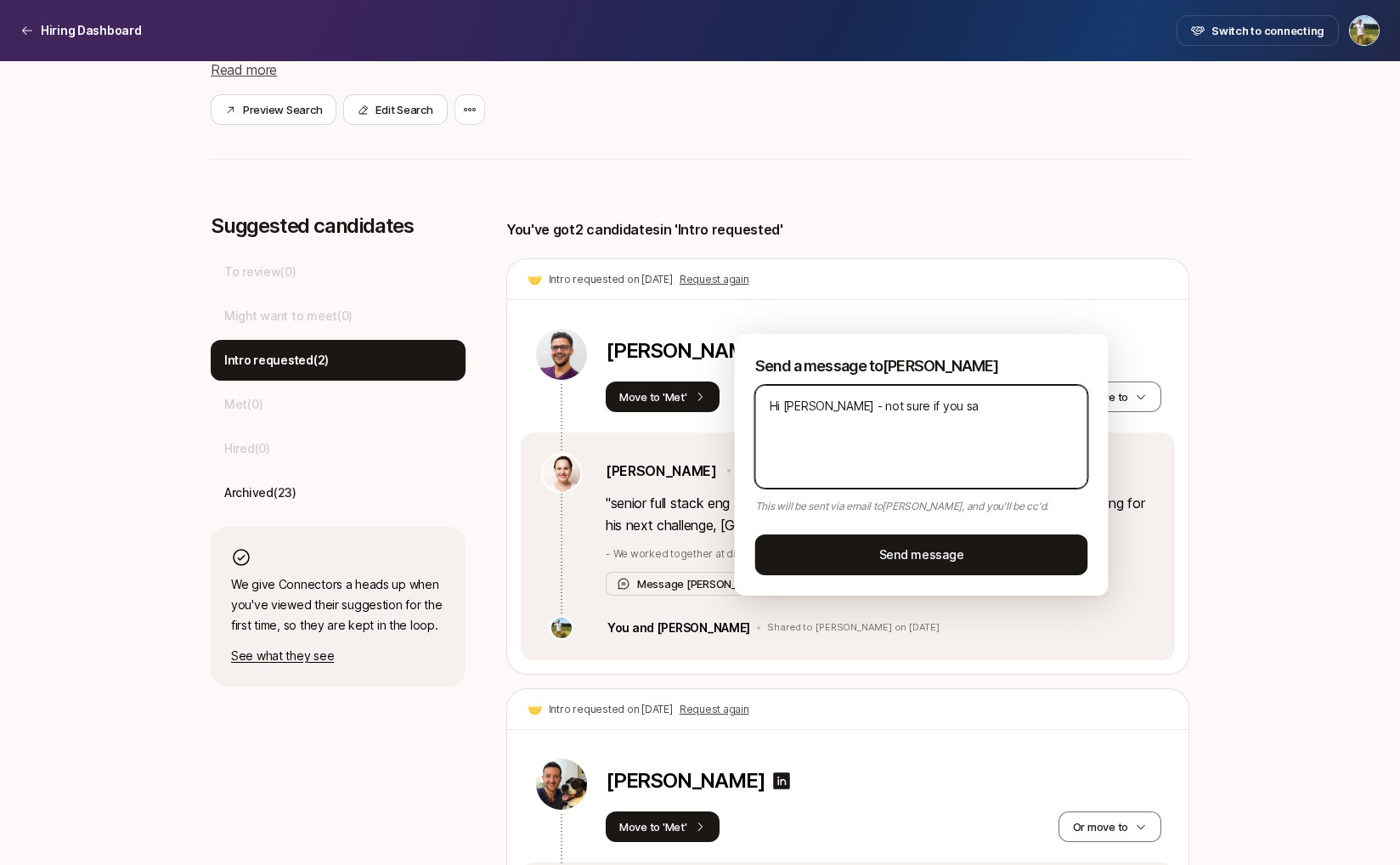
type textarea "Hi Yuliya - not sure if you saw"
type textarea "x"
type textarea "Hi Yuliya - not sure if you saw"
type textarea "x"
type textarea "Hi Yuliya - not sure if you saw m"
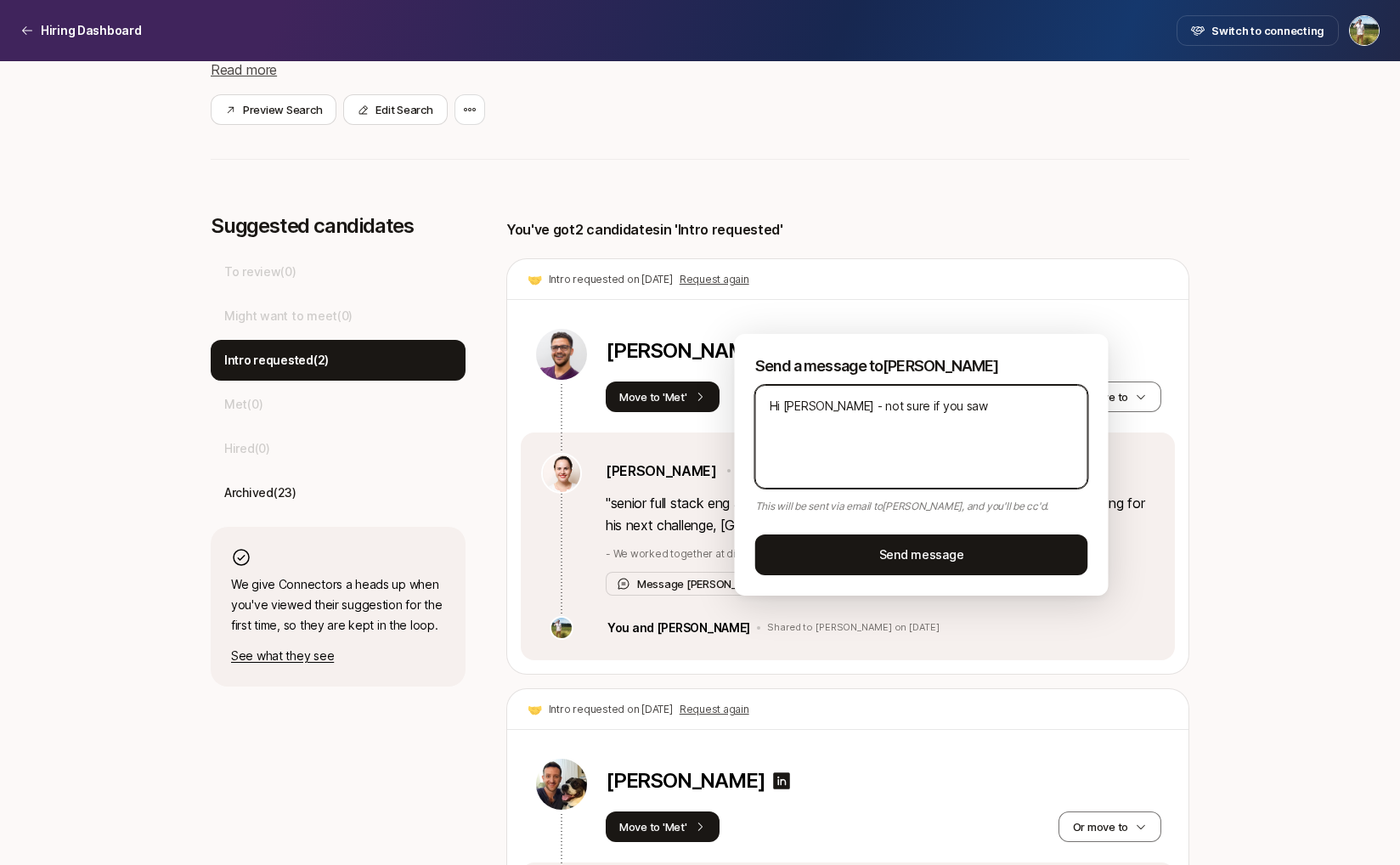
type textarea "x"
type textarea "Hi Yuliya - not sure if you saw my"
type textarea "x"
type textarea "Hi Yuliya - not sure if you saw my"
type textarea "x"
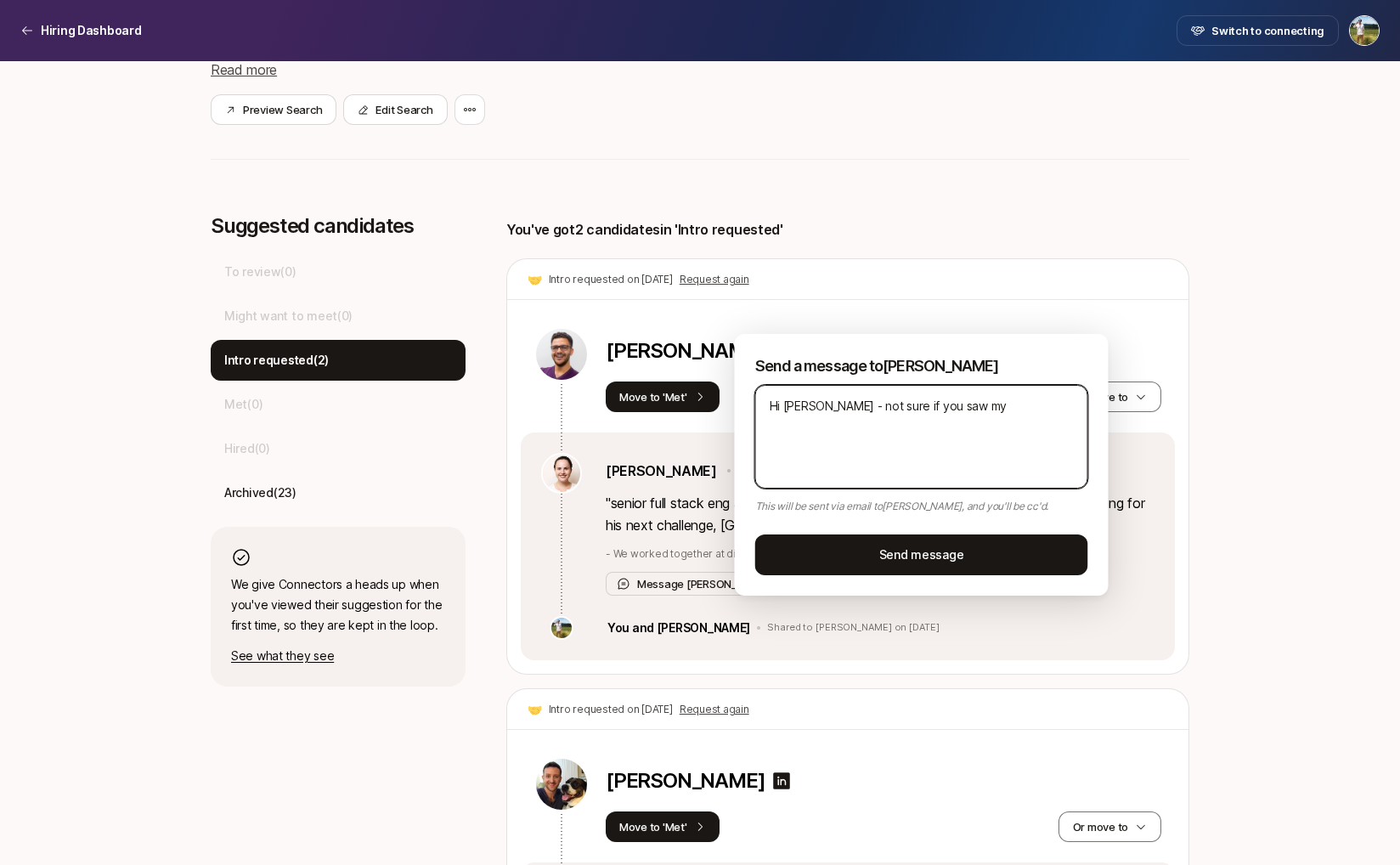
type textarea "Hi Yuliya - not sure if you saw my c"
type textarea "x"
type textarea "Hi Yuliya - not sure if you saw my co"
type textarea "x"
type textarea "Hi Yuliya - not sure if you saw my con"
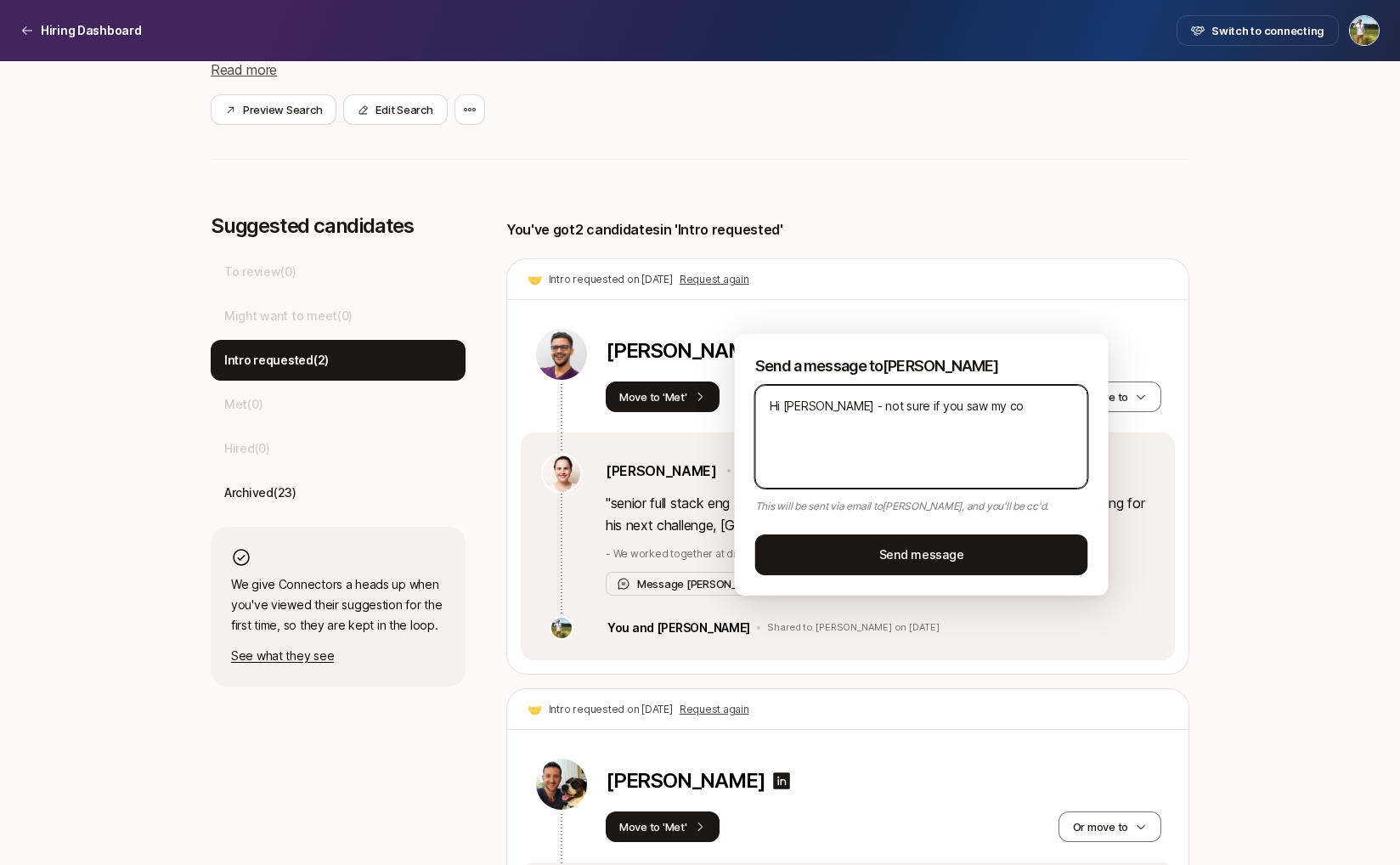
type textarea "x"
type textarea "Hi Yuliya - not sure if you saw my conn"
type textarea "x"
type textarea "Hi Yuliya - not sure if you saw my conne"
type textarea "x"
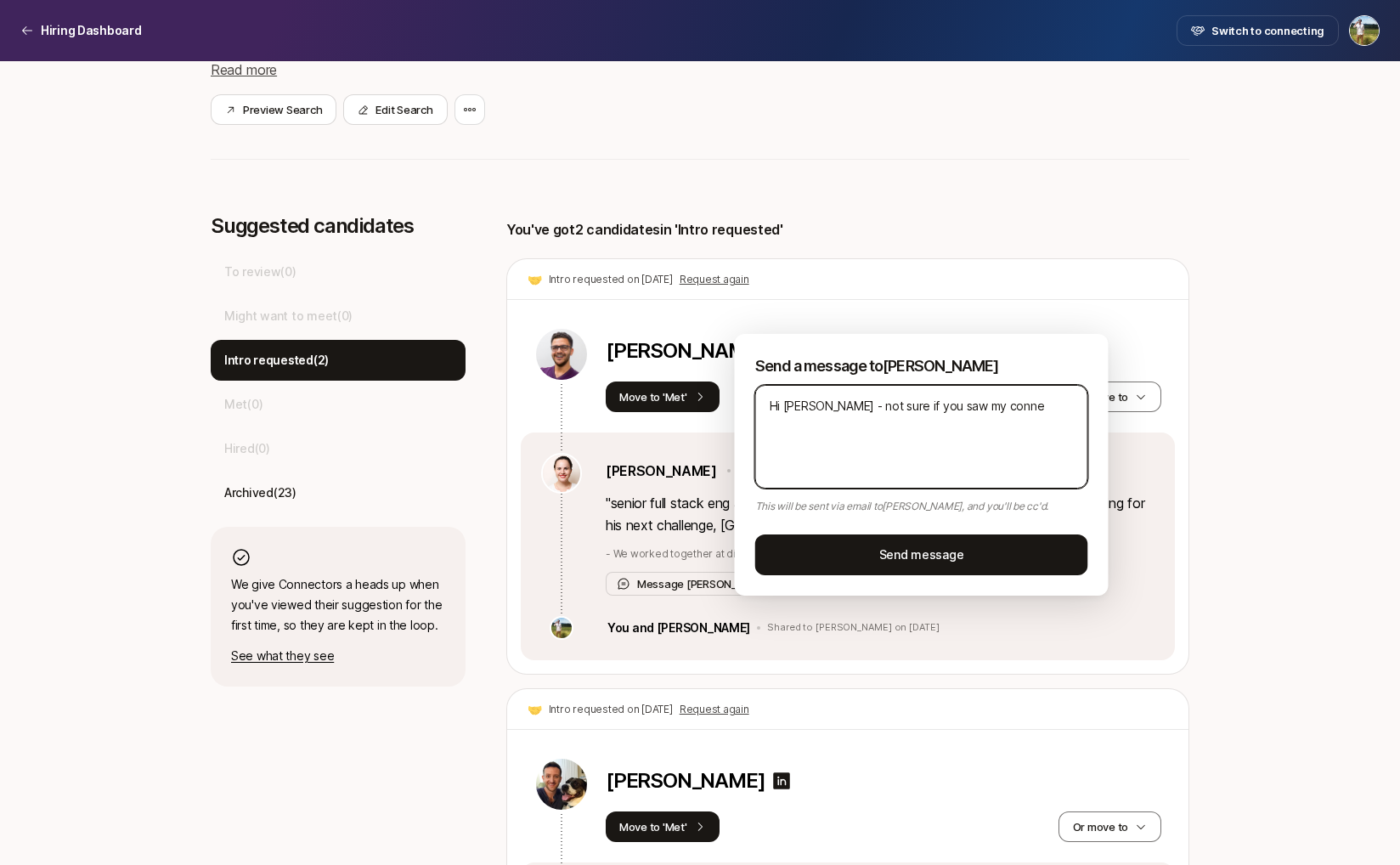
type textarea "Hi Yuliya - not sure if you saw my connec"
type textarea "x"
type textarea "Hi Yuliya - not sure if you saw my connect"
type textarea "x"
type textarea "Hi Yuliya - not sure if you saw my connecti"
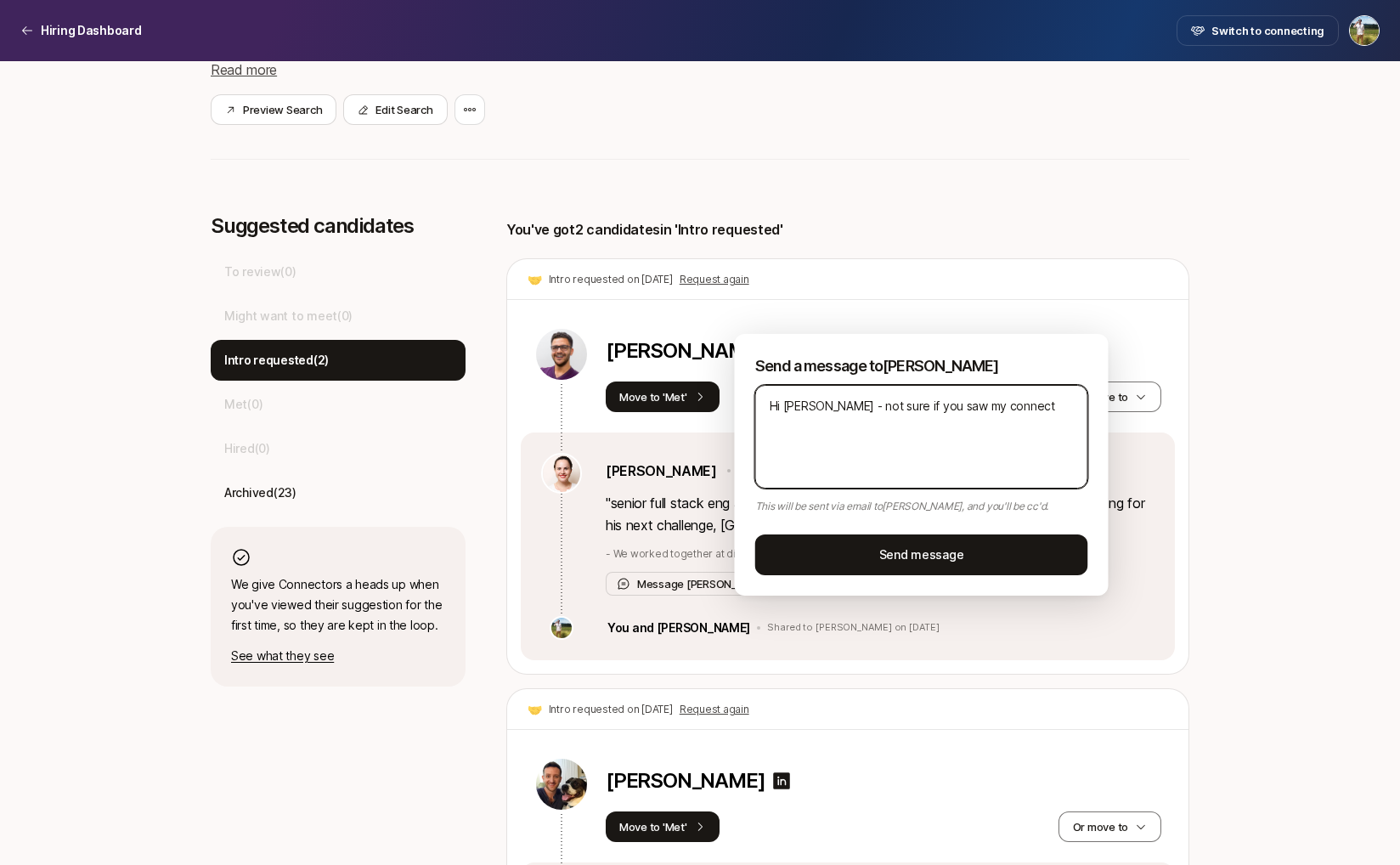
type textarea "x"
type textarea "Hi Yuliya - not sure if you saw my connectio"
type textarea "x"
type textarea "Hi Yuliya - not sure if you saw my connection"
type textarea "x"
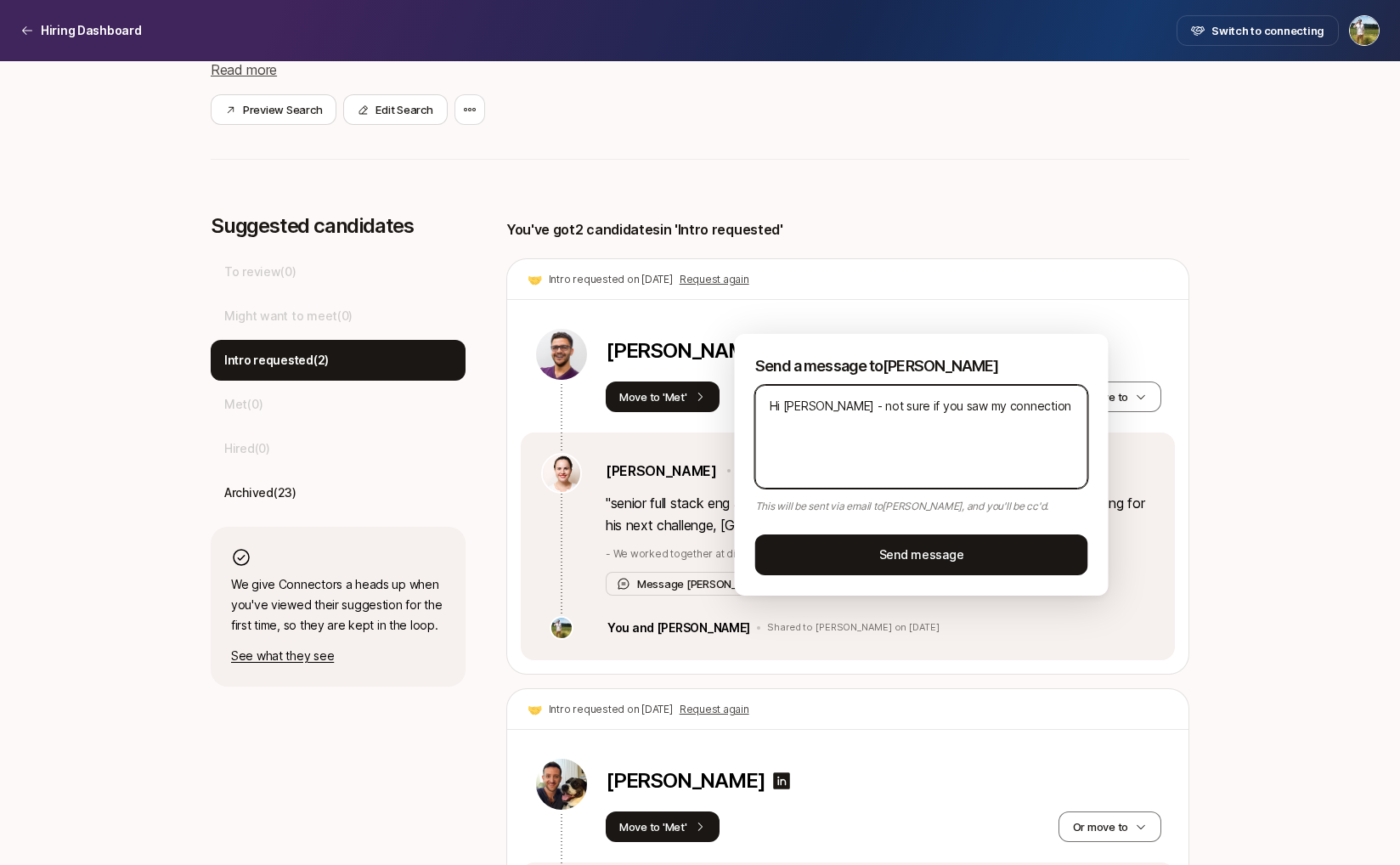
type textarea "Hi Yuliya - not sure if you saw my connection"
type textarea "x"
type textarea "Hi Yuliya - not sure if you saw my connection r"
type textarea "x"
type textarea "Hi Yuliya - not sure if you saw my connection re"
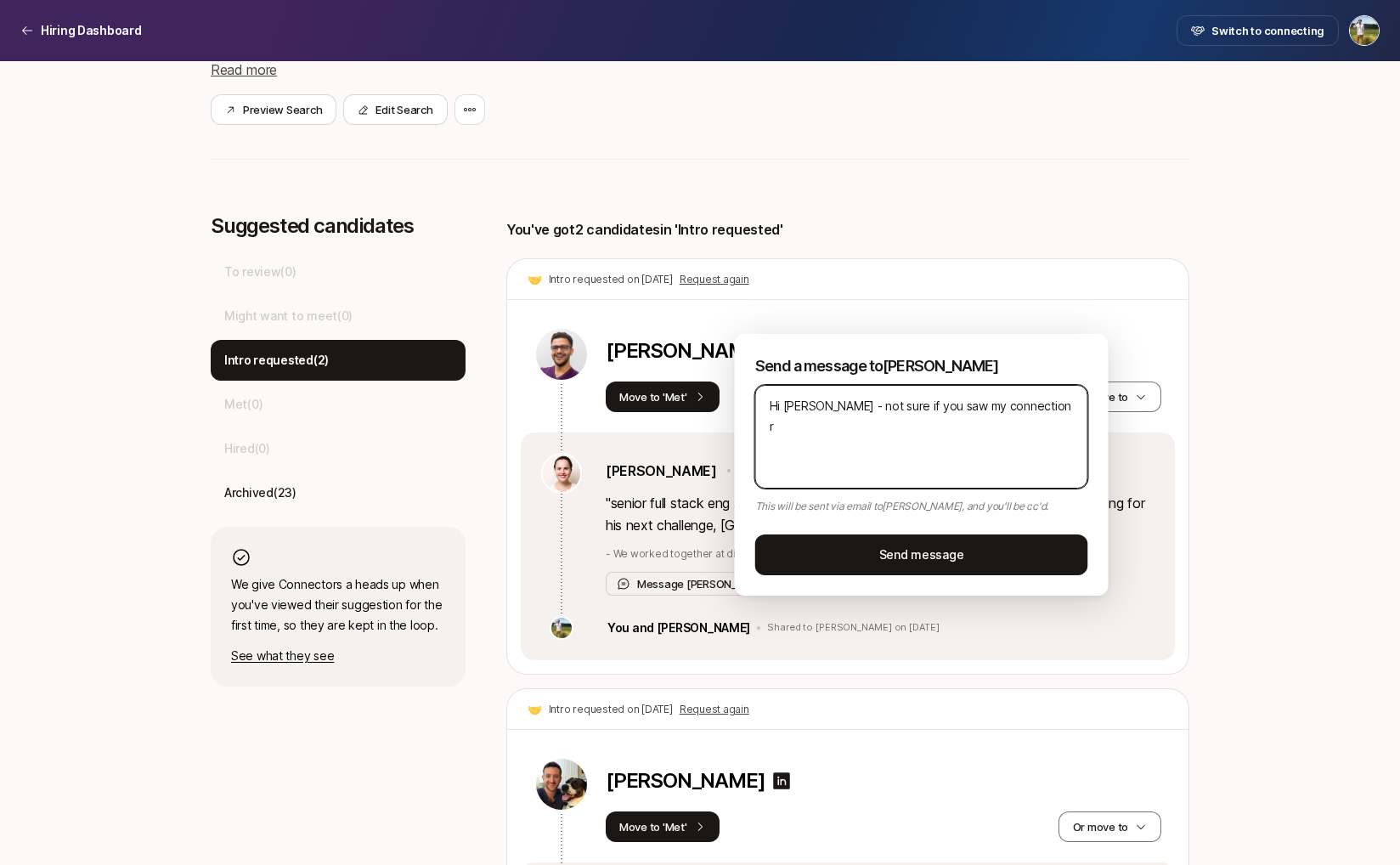
type textarea "x"
type textarea "Hi Yuliya - not sure if you saw my connection req"
type textarea "x"
type textarea "Hi Yuliya - not sure if you saw my connection requ"
type textarea "x"
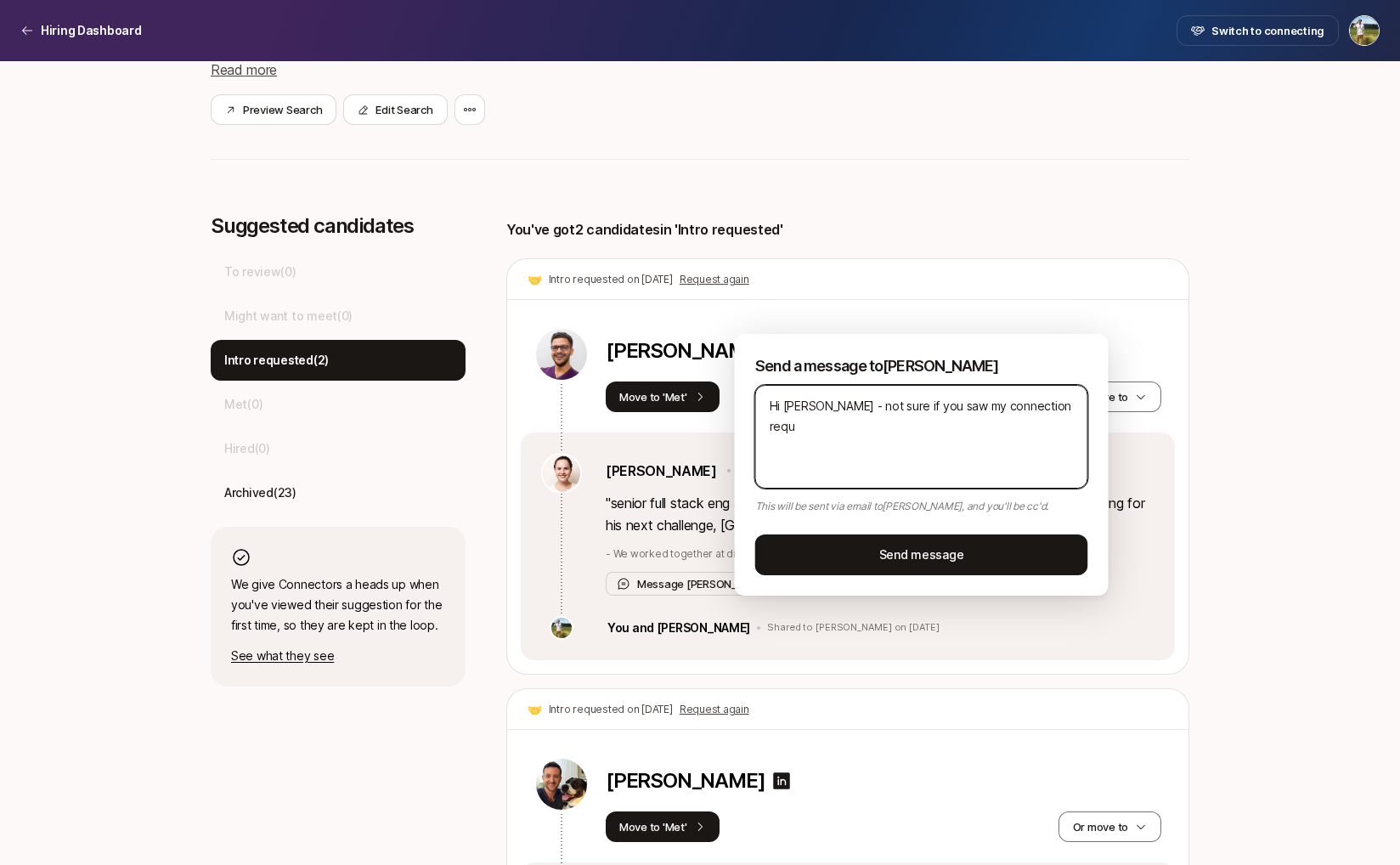
type textarea "Hi Yuliya - not sure if you saw my connection reque"
type textarea "x"
type textarea "Hi Yuliya - not sure if you saw my connection reques"
type textarea "x"
type textarea "Hi Yuliya - not sure if you saw my connection request"
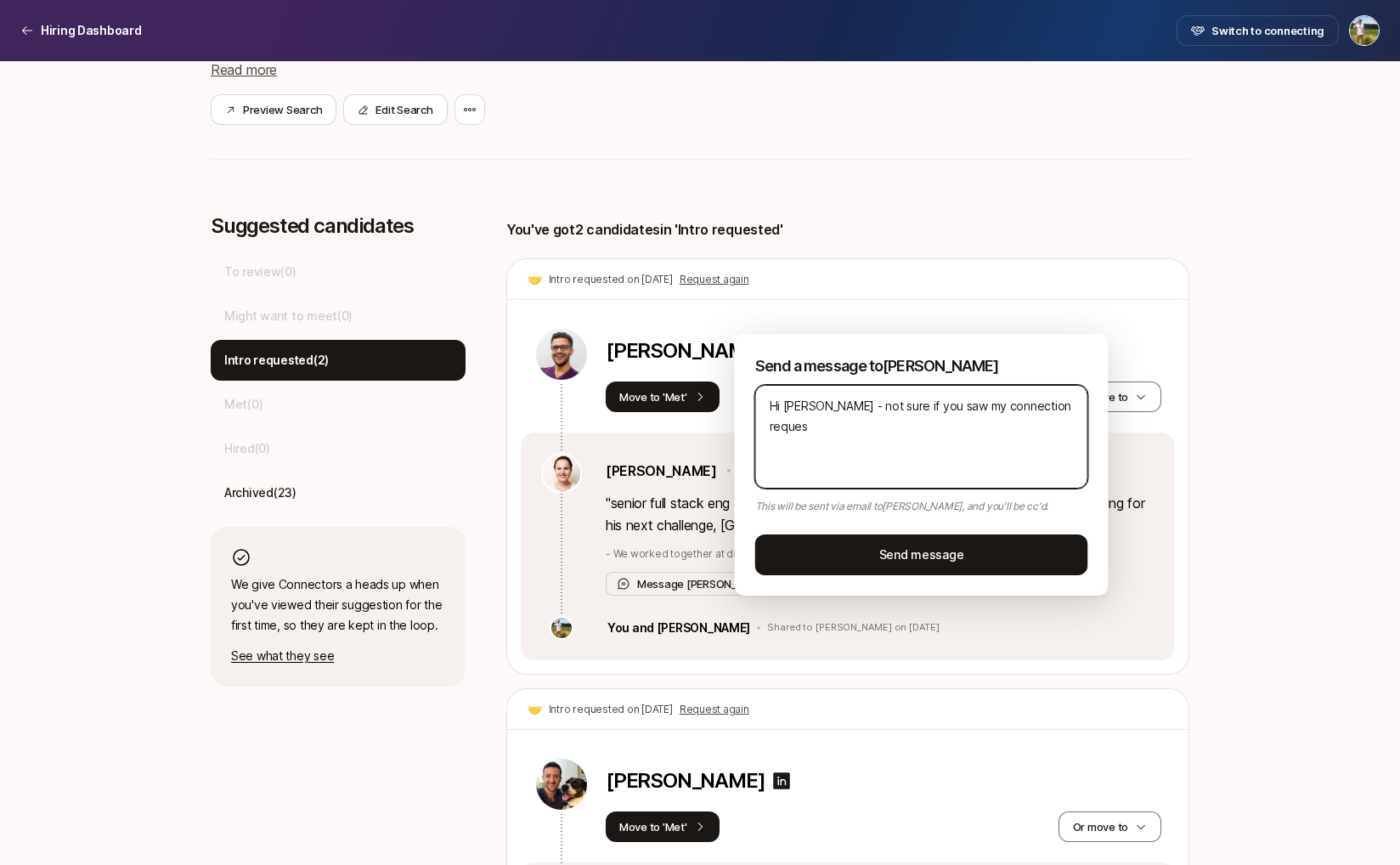
type textarea "x"
type textarea "Hi Yuliya - not sure if you saw my connection request."
type textarea "x"
type textarea "Hi Yuliya - not sure if you saw my connection request."
type textarea "x"
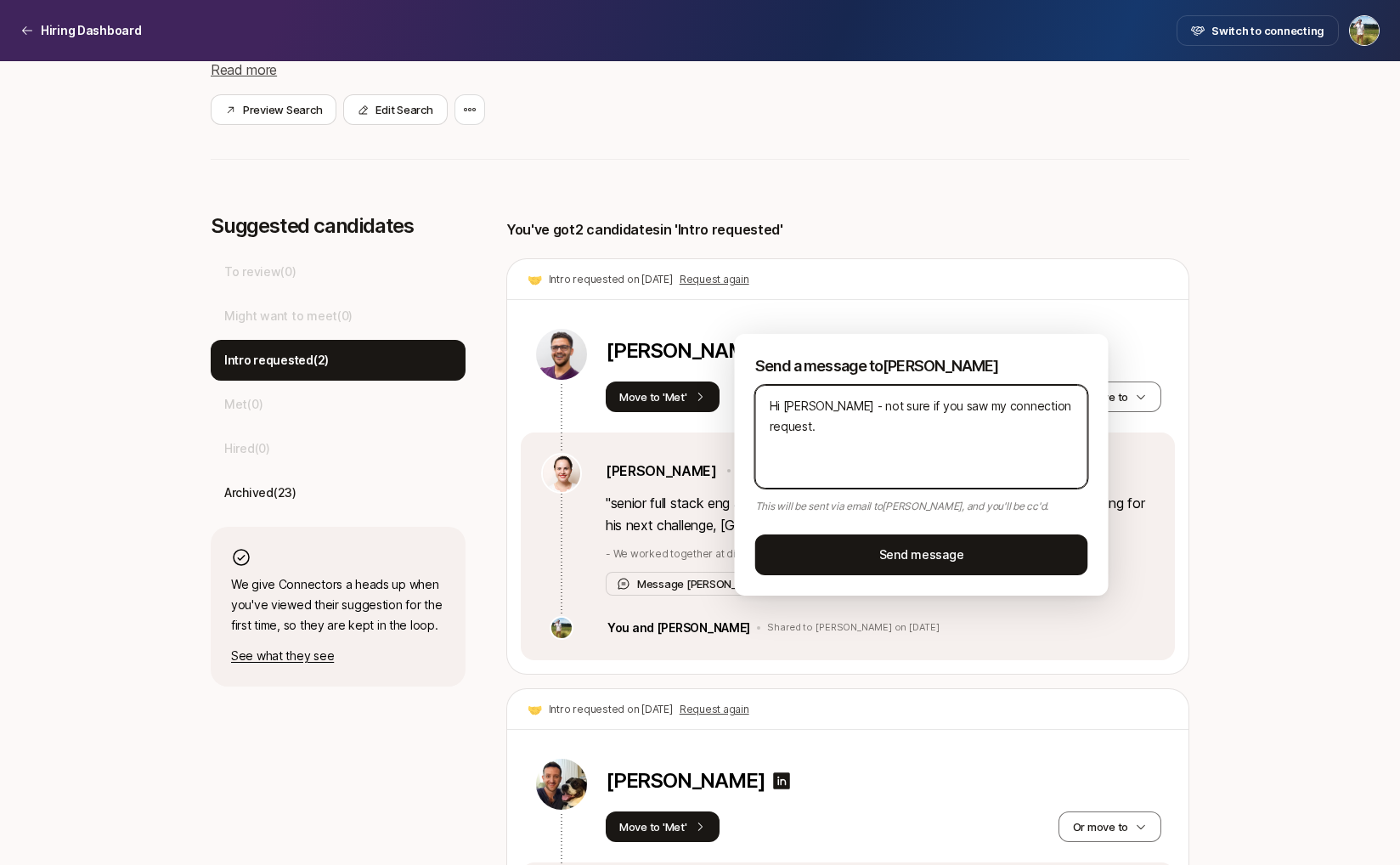
type textarea "Hi Yuliya - not sure if you saw my connection request. W"
type textarea "x"
type textarea "Hi Yuliya - not sure if you saw my connection request. Wo"
type textarea "x"
type textarea "Hi Yuliya - not sure if you saw my connection request. Wou"
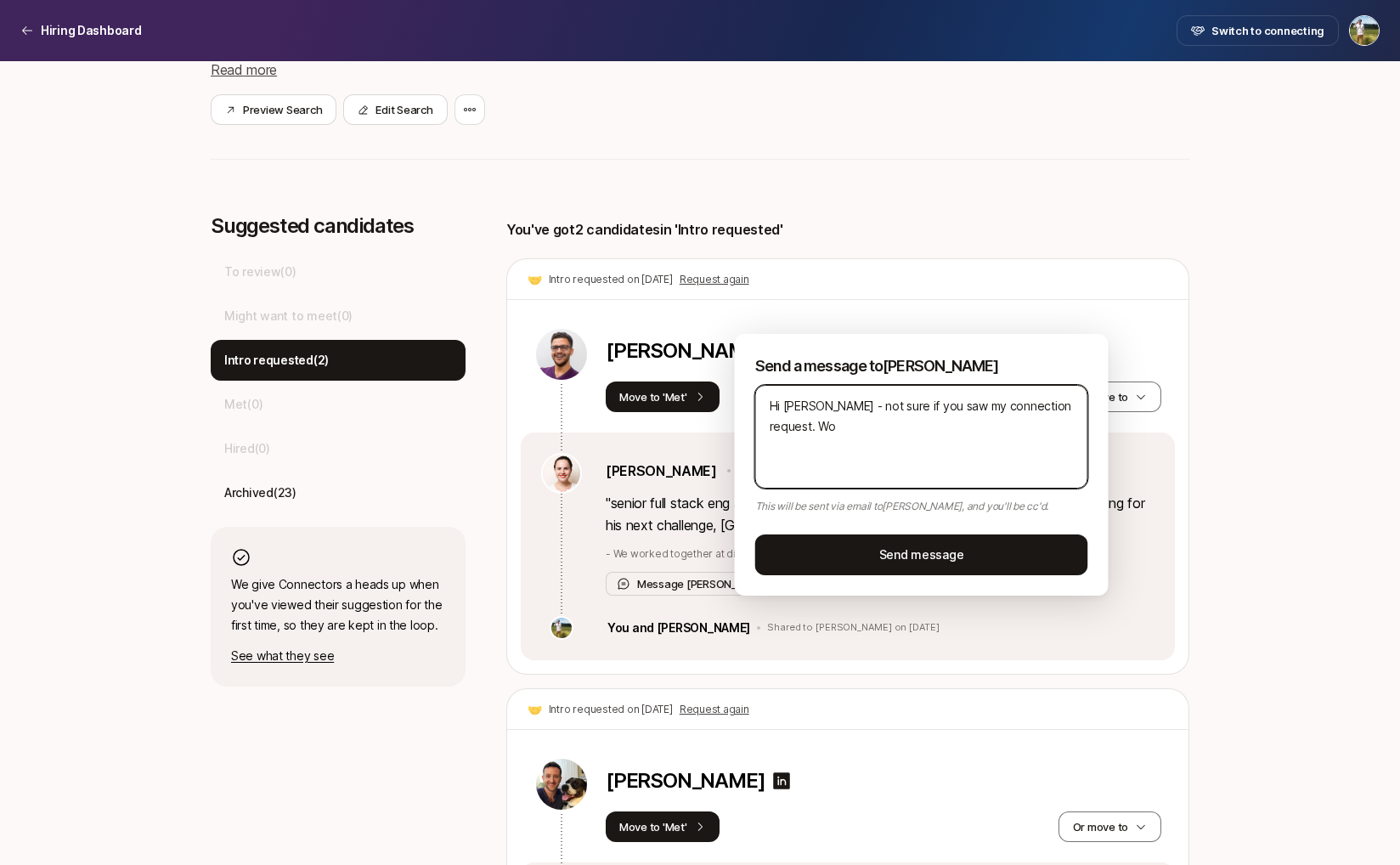
type textarea "x"
type textarea "Hi Yuliya - not sure if you saw my connection request. Woul"
type textarea "x"
type textarea "Hi Yuliya - not sure if you saw my connection request. Would"
type textarea "x"
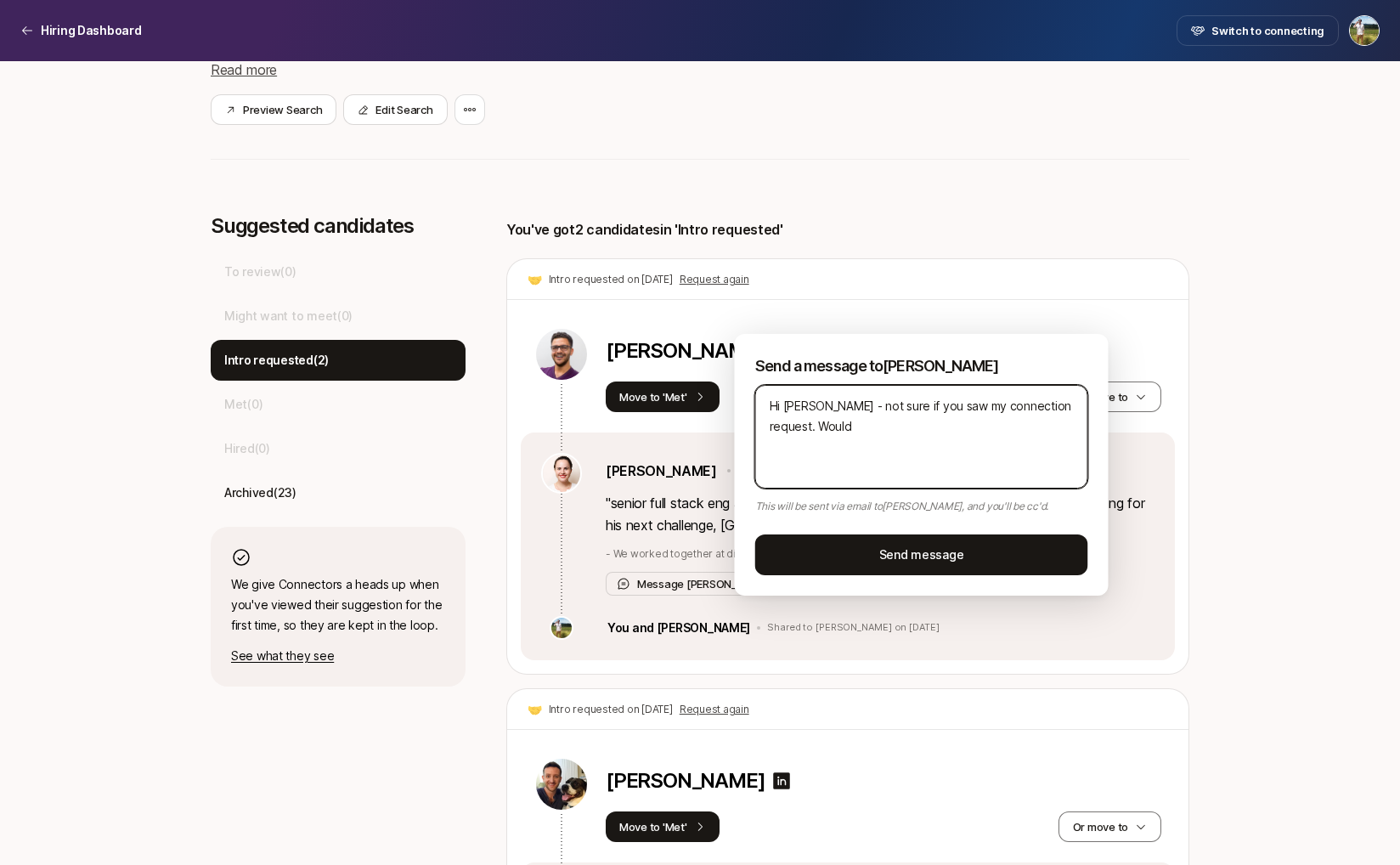
type textarea "Hi Yuliya - not sure if you saw my connection request. Would"
type textarea "x"
type textarea "Hi Yuliya - not sure if you saw my connection request. Would l"
type textarea "x"
type textarea "Hi Yuliya - not sure if you saw my connection request. Would lo"
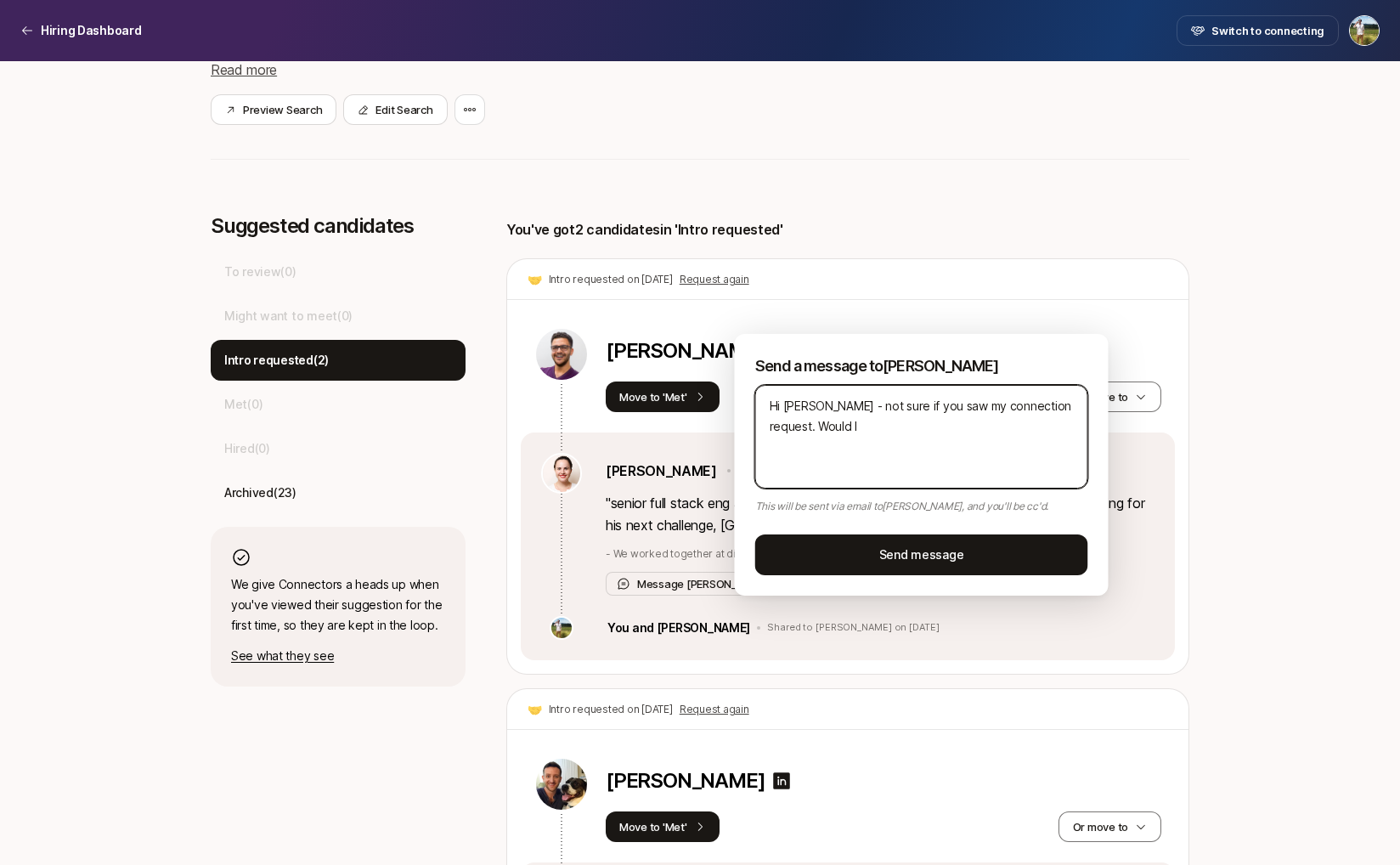
type textarea "x"
type textarea "Hi Yuliya - not sure if you saw my connection request. Would lov"
type textarea "x"
type textarea "Hi Yuliya - not sure if you saw my connection request. Would love"
type textarea "x"
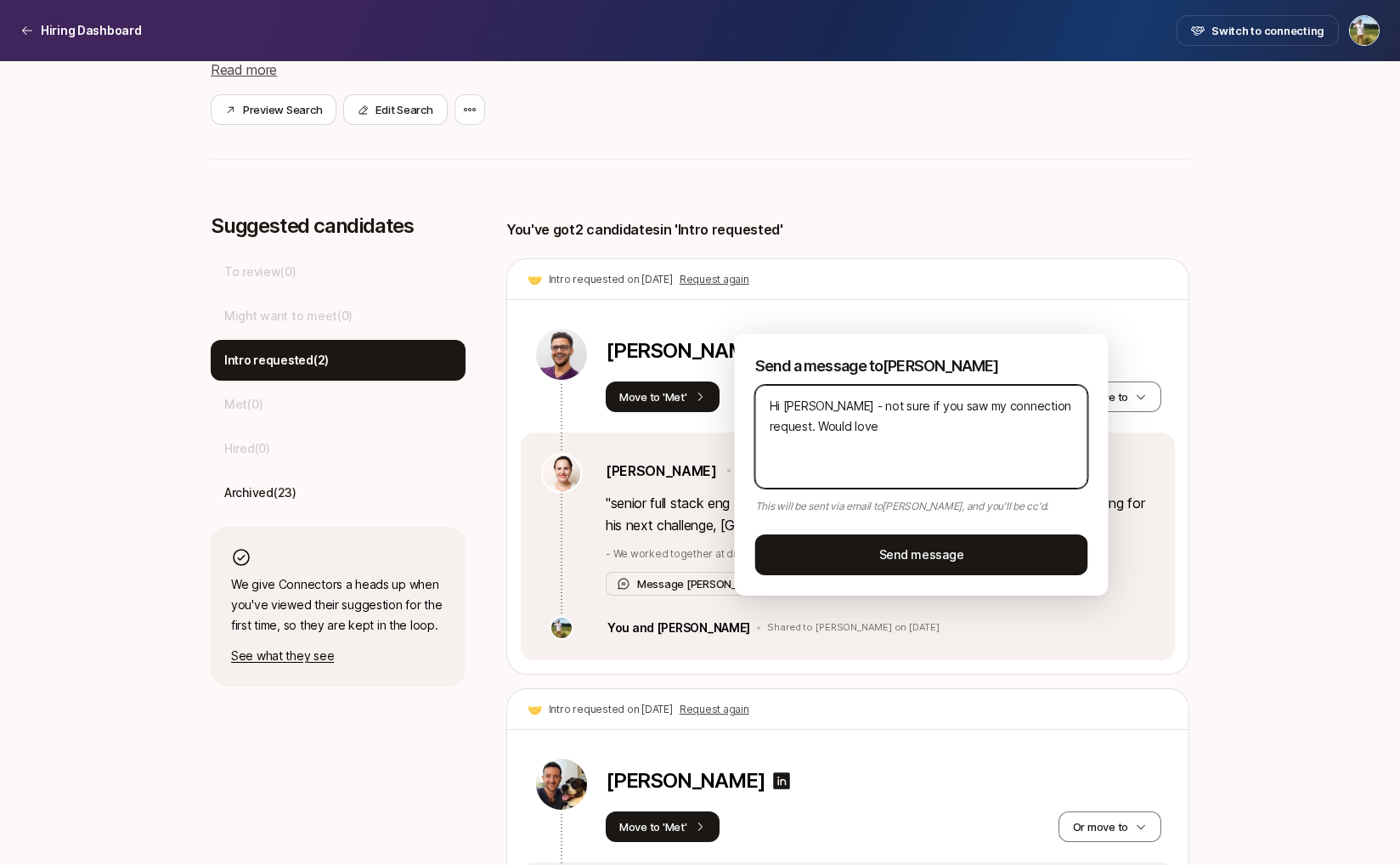
type textarea "Hi Yuliya - not sure if you saw my connection request. Would love"
type textarea "x"
type textarea "Hi Yuliya - not sure if you saw my connection request. Would love t"
type textarea "x"
type textarea "Hi Yuliya - not sure if you saw my connection request. Would love to"
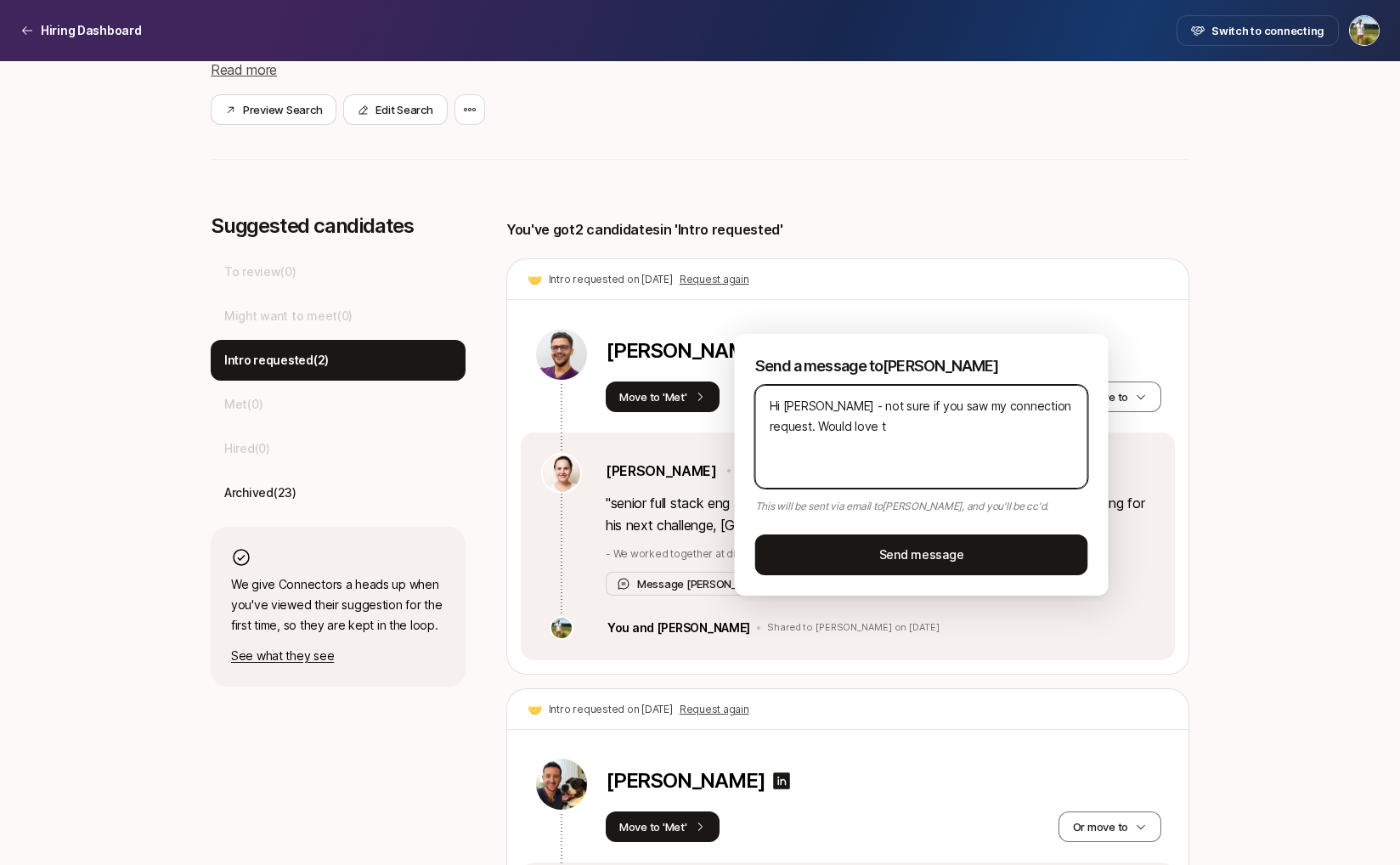
type textarea "x"
type textarea "Hi Yuliya - not sure if you saw my connection request. Would love to"
type textarea "x"
type textarea "Hi Yuliya - not sure if you saw my connection request. Would love to t"
type textarea "x"
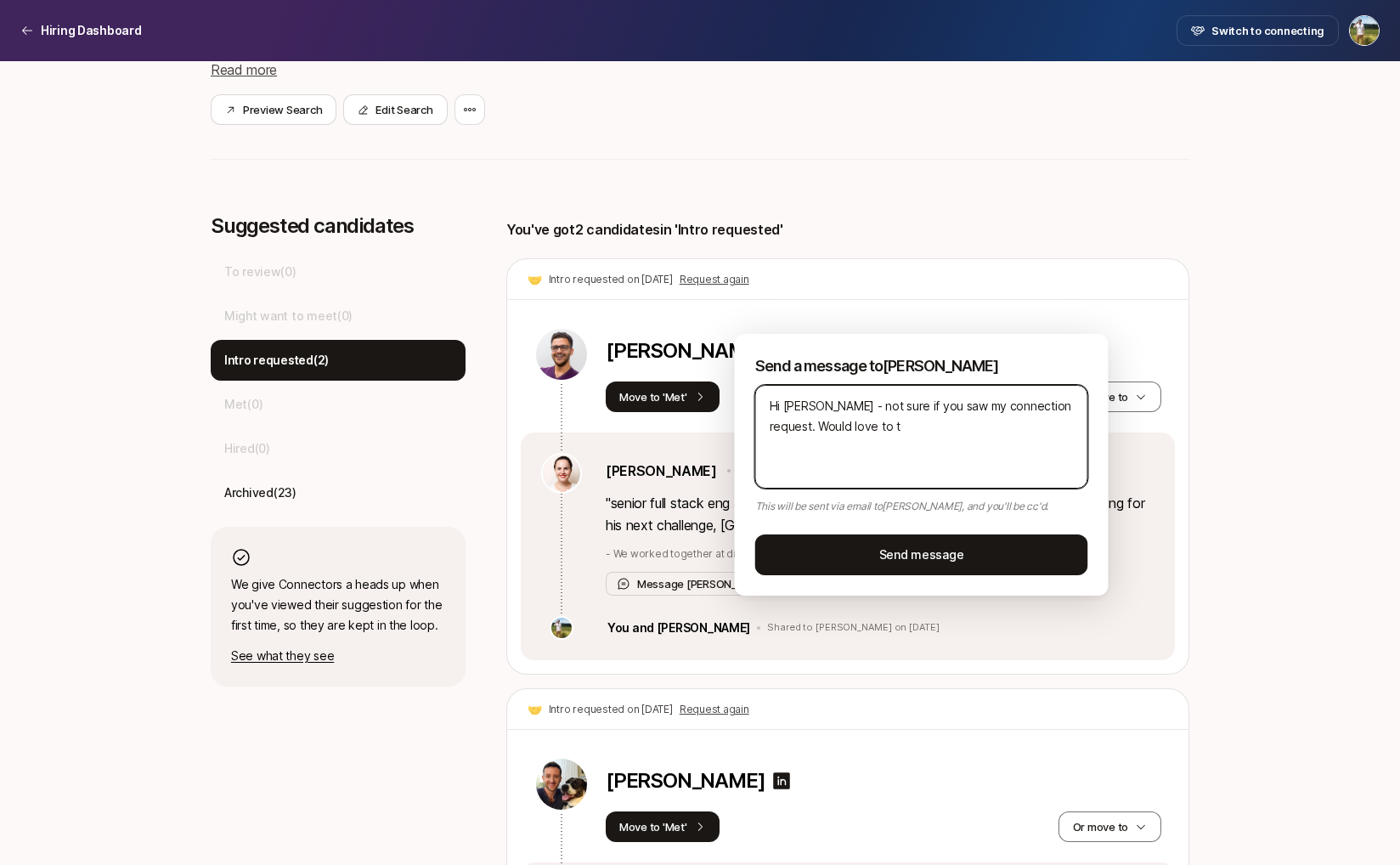
type textarea "Hi Yuliya - not sure if you saw my connection request. Would love to tl"
type textarea "x"
type textarea "Hi Yuliya - not sure if you saw my connection request. Would love to t"
type textarea "x"
type textarea "Hi Yuliya - not sure if you saw my connection request. Would love to ta"
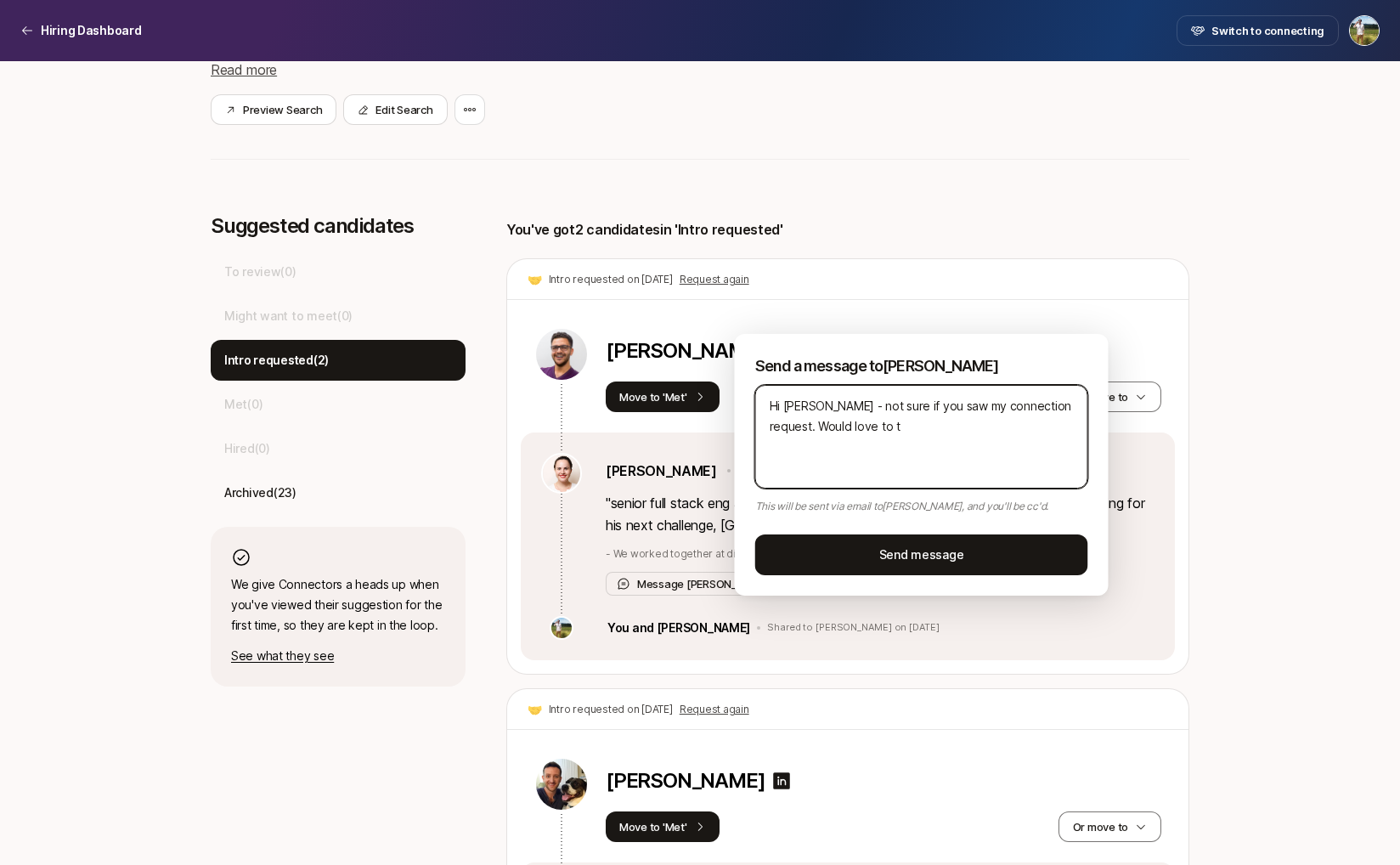
type textarea "x"
type textarea "Hi Yuliya - not sure if you saw my connection request. Would love to tal"
type textarea "x"
type textarea "Hi Yuliya - not sure if you saw my connection request. Would love to tap"
type textarea "x"
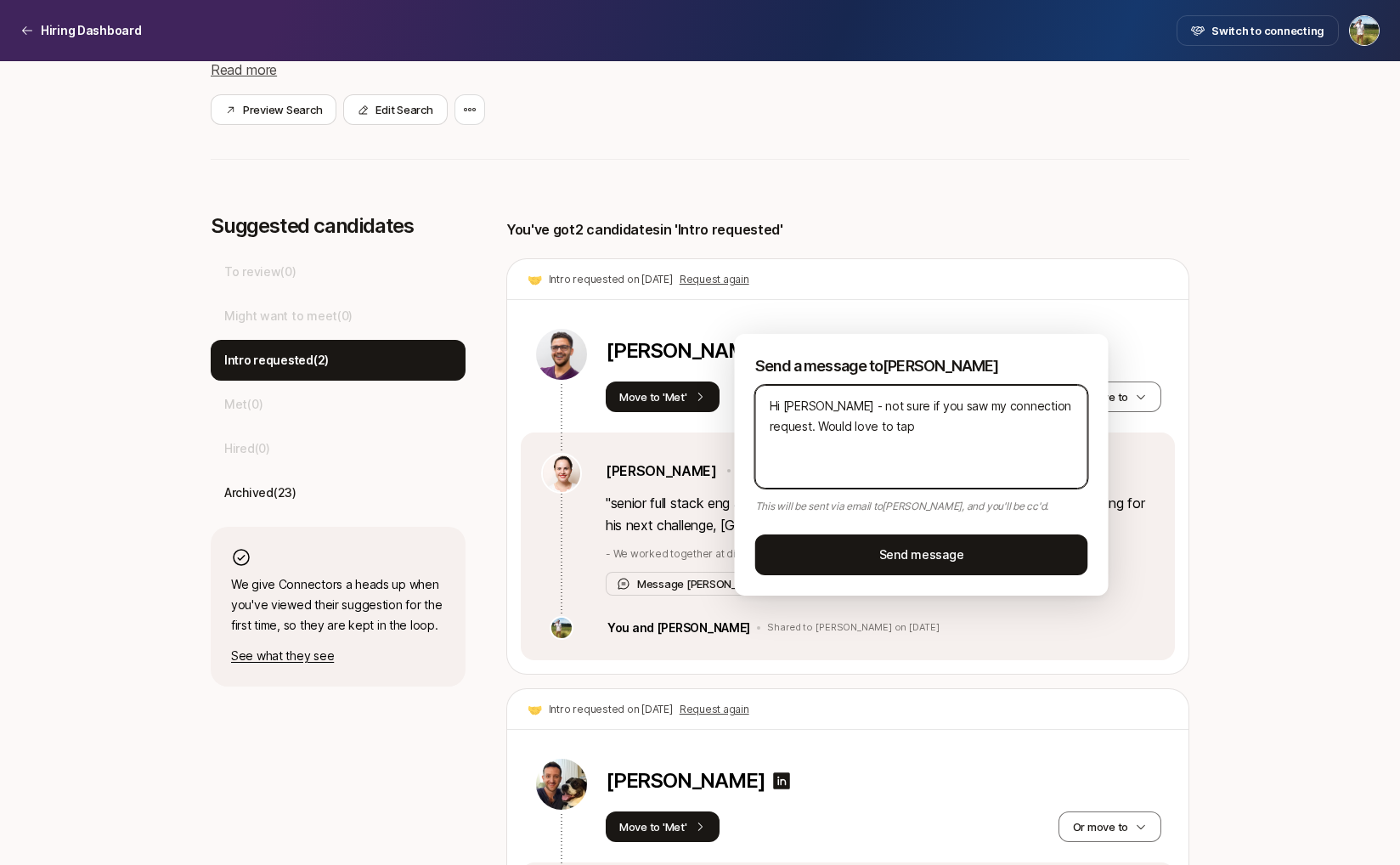
type textarea "Hi Yuliya - not sure if you saw my connection request. Would love to tap t"
type textarea "x"
type textarea "Hi Yuliya - not sure if you saw my connection request. Would love to tap"
type textarea "x"
type textarea "Hi Yuliya - not sure if you saw my connection request. Would love to tap"
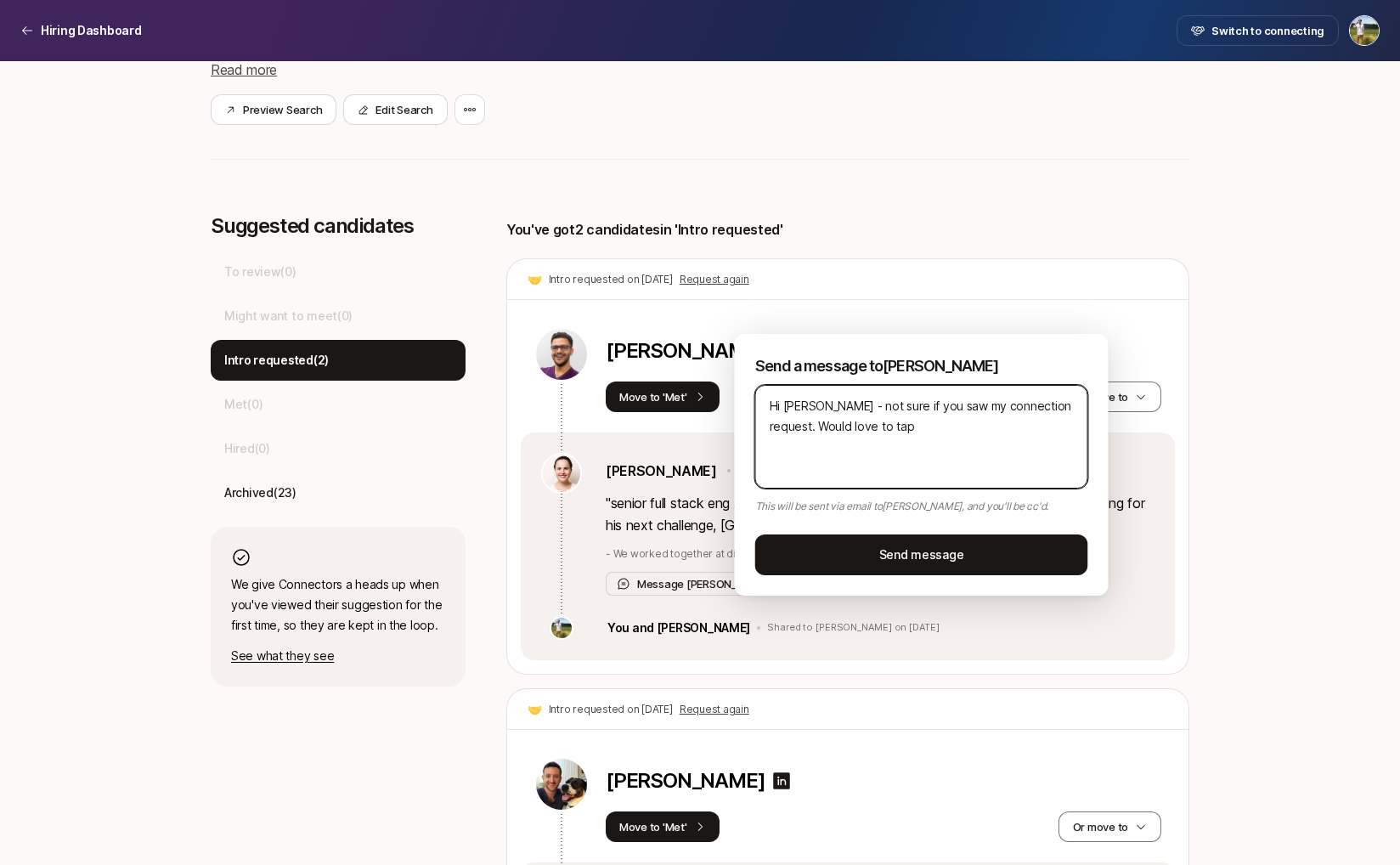
type textarea "x"
type textarea "Hi Yuliya - not sure if you saw my connection request. Would love to ta"
type textarea "x"
type textarea "Hi Yuliya - not sure if you saw my connection request. Would love to tal"
type textarea "x"
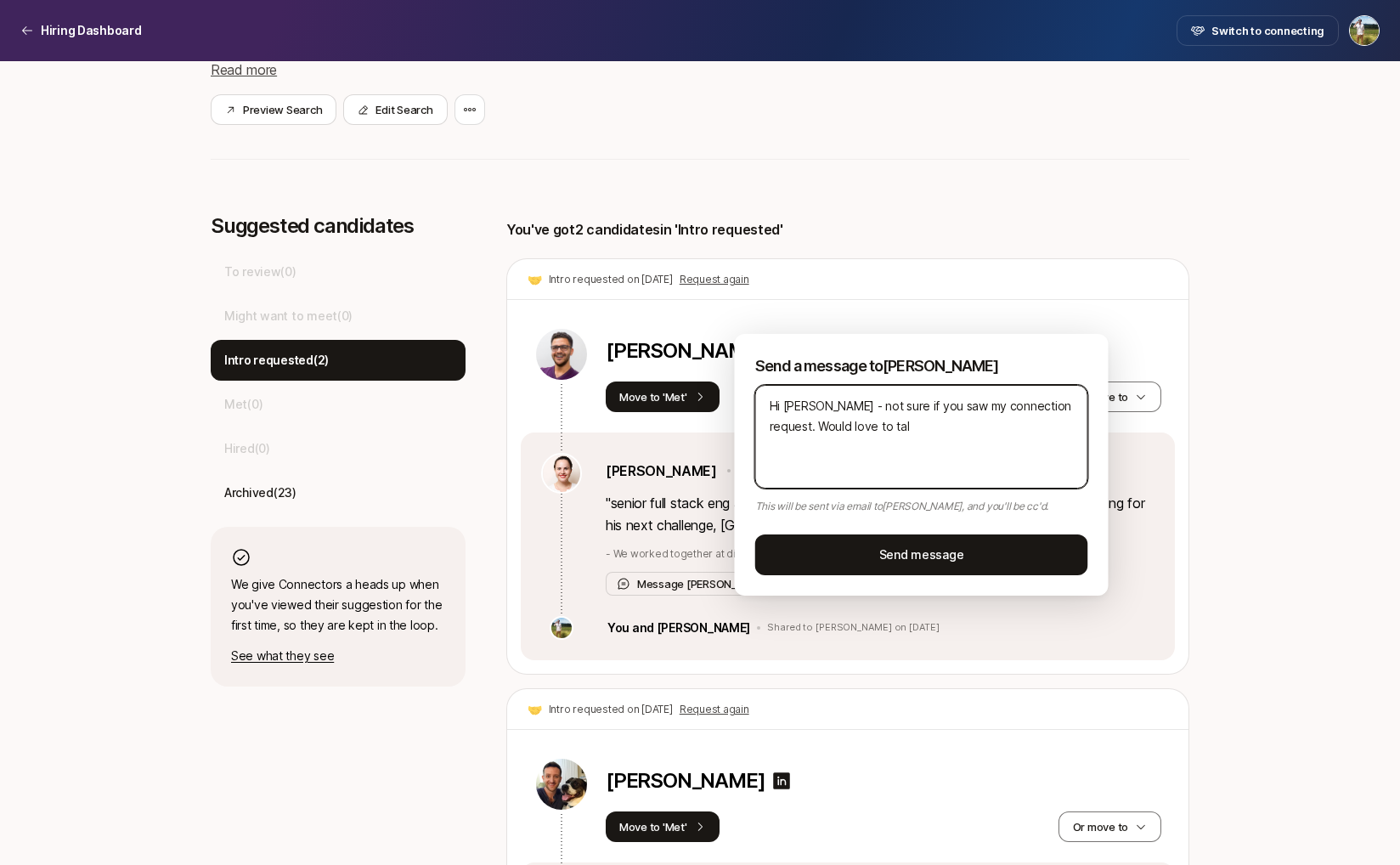
type textarea "Hi Yuliya - not sure if you saw my connection request. Would love to talk"
type textarea "x"
type textarea "Hi Yuliya - not sure if you saw my connection request. Would love to talk"
type textarea "x"
type textarea "Hi Yuliya - not sure if you saw my connection request. Would love to talk t"
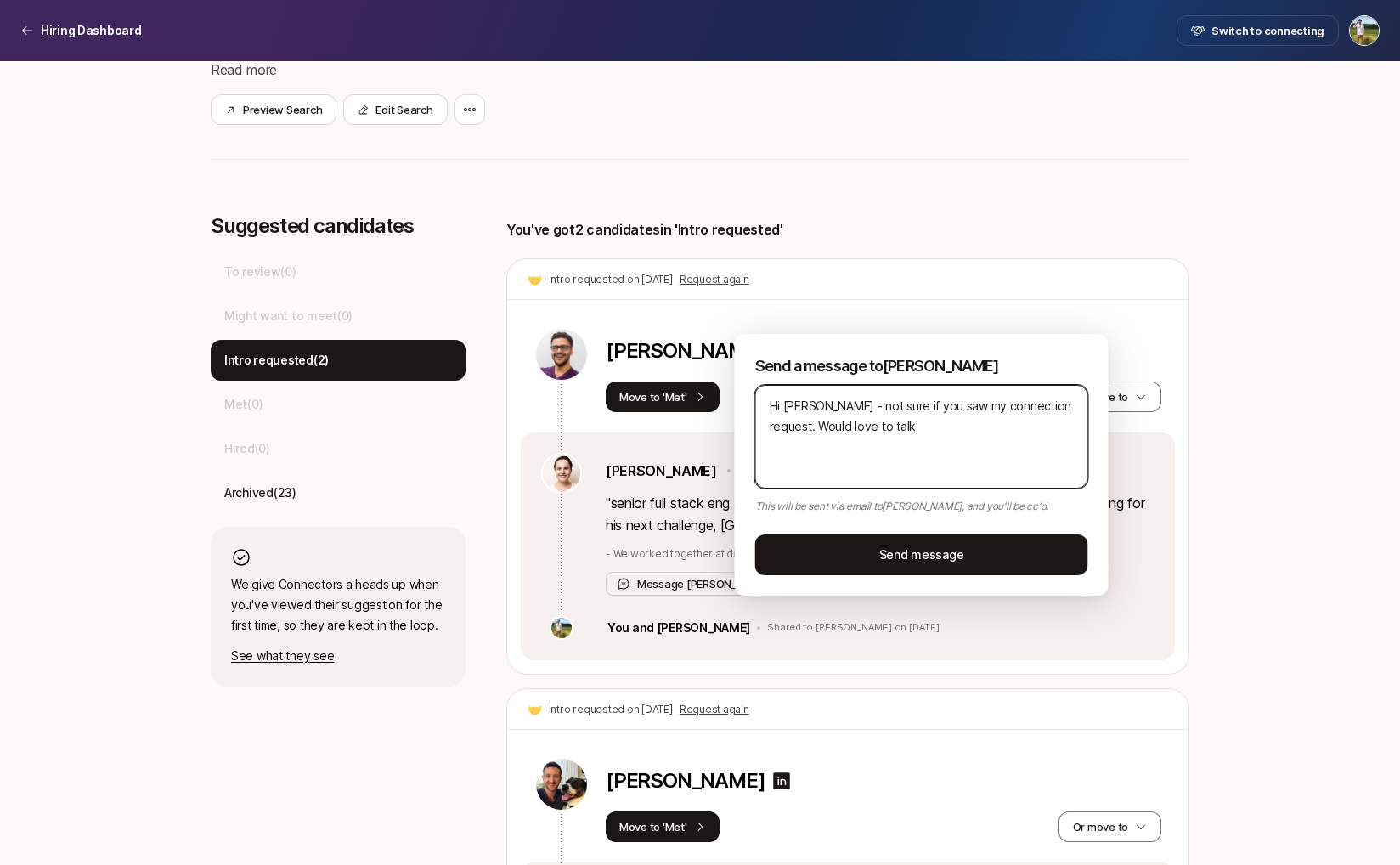
type textarea "x"
type textarea "Hi Yuliya - not sure if you saw my connection request. Would love to talk to"
type textarea "x"
type textarea "Hi Yuliya - not sure if you saw my connection request. Would love to talk to"
type textarea "x"
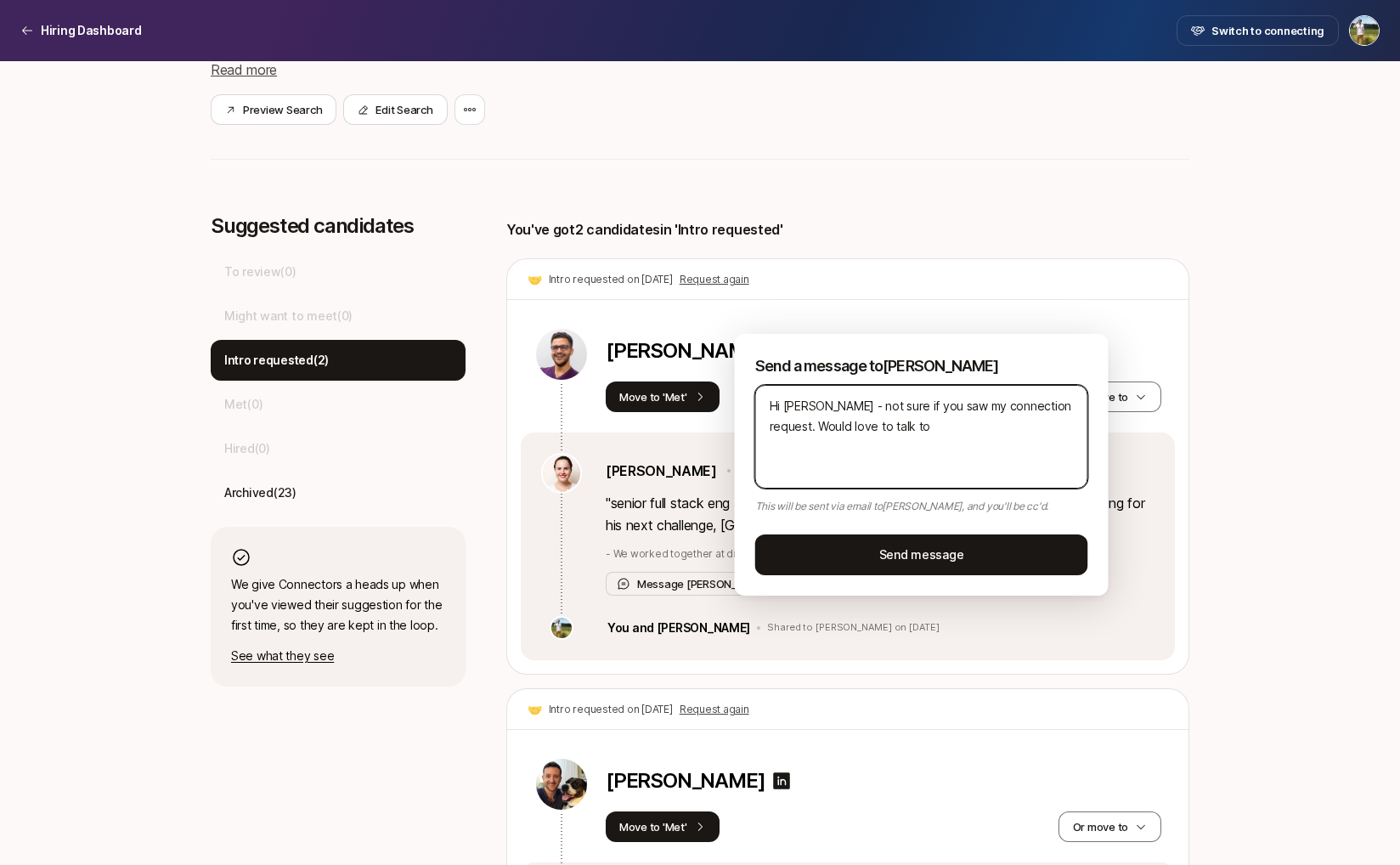
type textarea "Hi Yuliya - not sure if you saw my connection request. Would love to talk to b"
type textarea "x"
type textarea "Hi Yuliya - not sure if you saw my connection request. Would love to talk to"
type textarea "x"
type textarea "Hi Yuliya - not sure if you saw my connection request. Would love to talk to B"
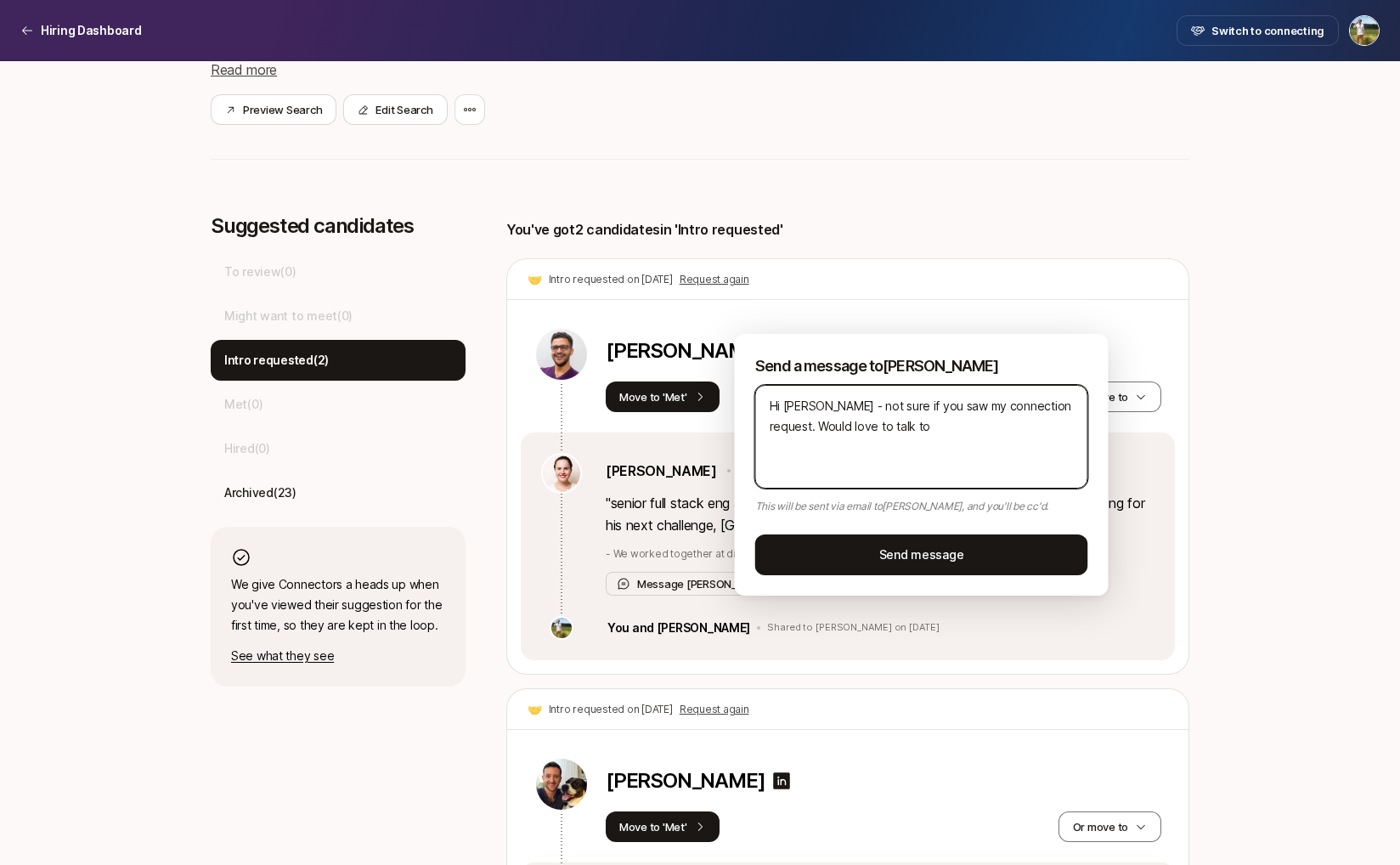
type textarea "x"
type textarea "Hi Yuliya - not sure if you saw my connection request. Would love to talk to Bi"
type textarea "x"
type textarea "Hi Yuliya - not sure if you saw my connection request. Would love to talk to Bil"
type textarea "x"
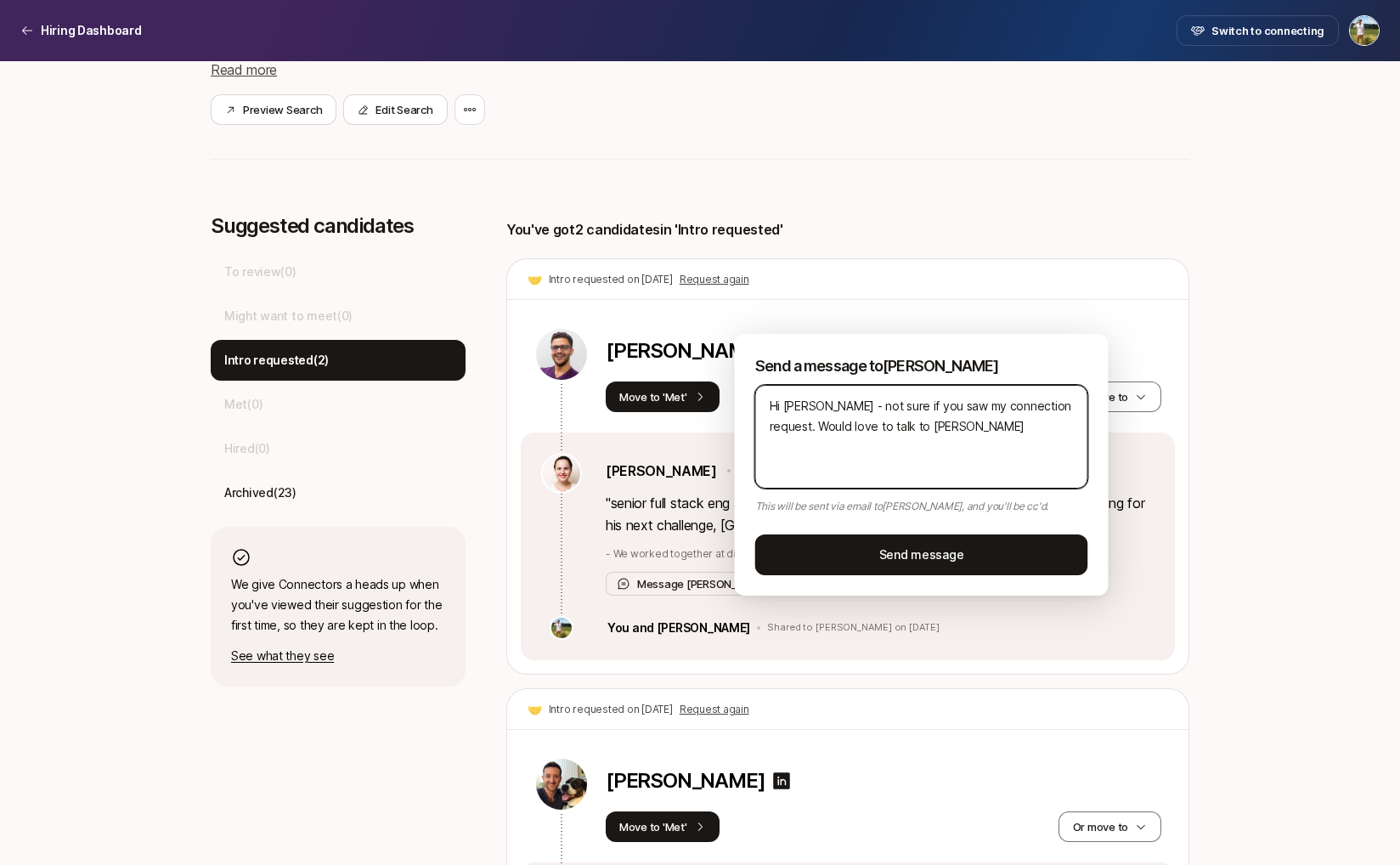
type textarea "Hi Yuliya - not sure if you saw my connection request. Would love to talk to Bi…"
type textarea "x"
type textarea "Hi Yuliya - not sure if you saw my connection request. Would love to talk to Bil"
type textarea "x"
type textarea "Hi Yuliya - not sure if you saw my connection request. Would love to talk to Bi…"
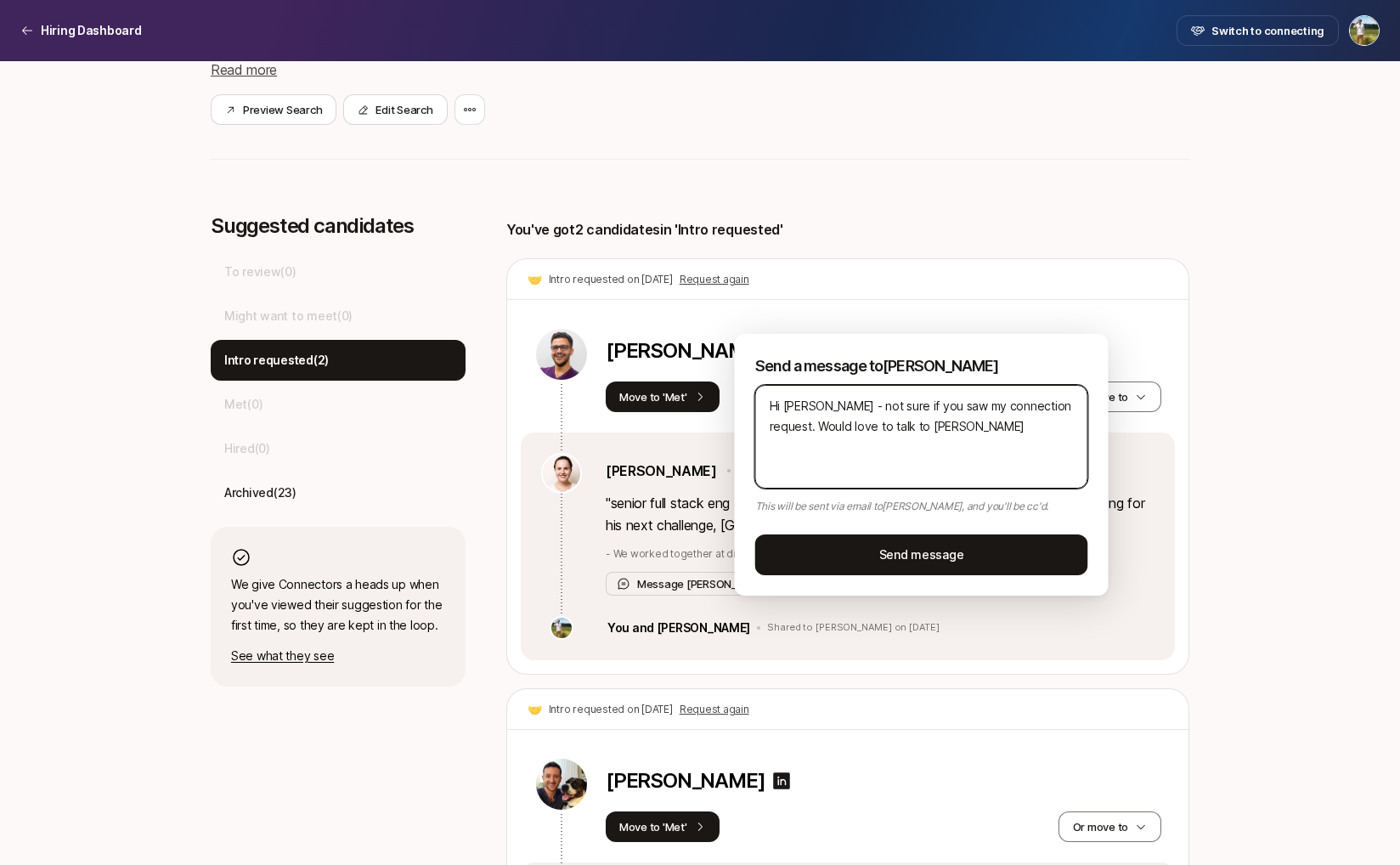
type textarea "x"
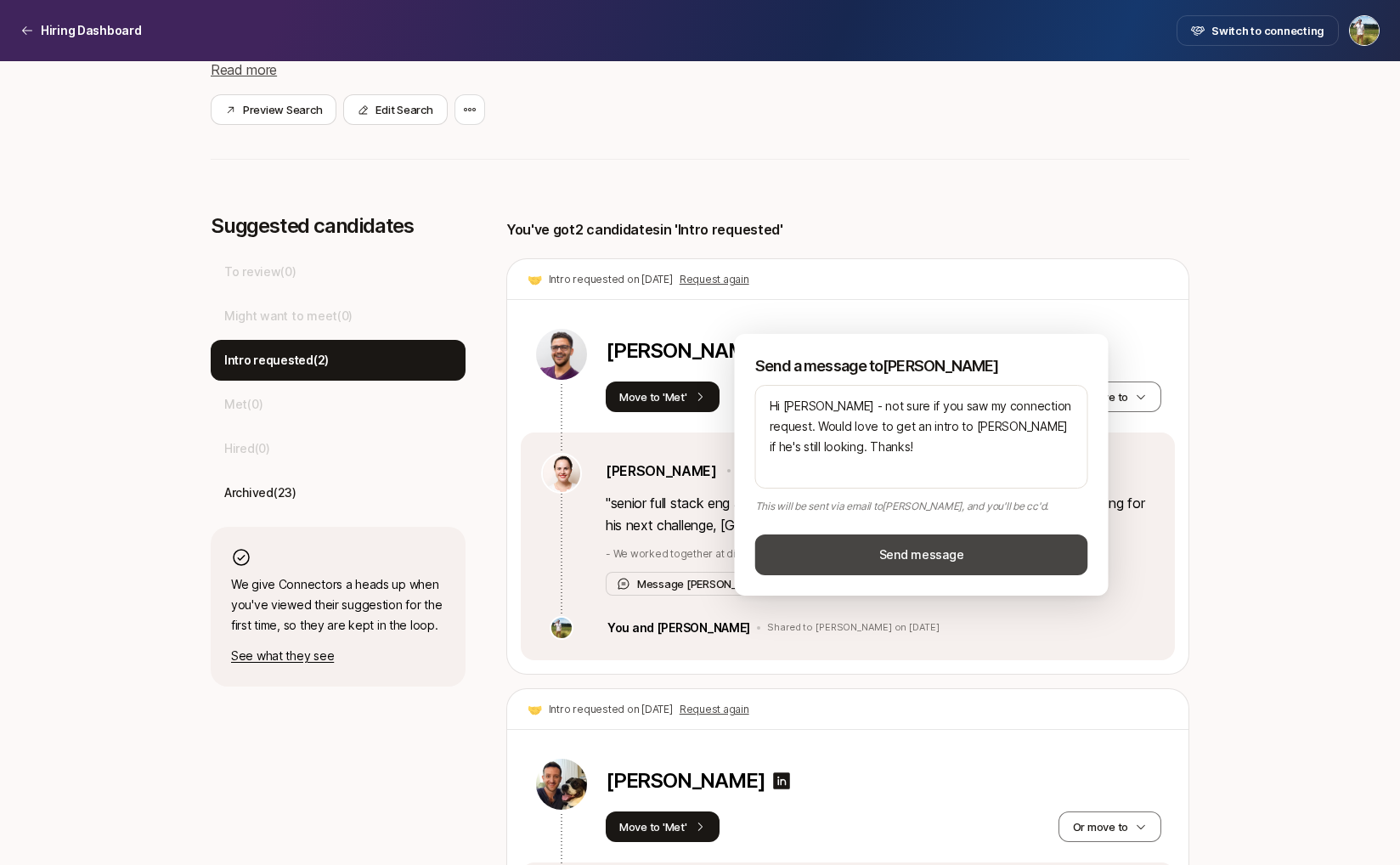
click at [889, 544] on button "Send message" at bounding box center [922, 555] width 333 height 41
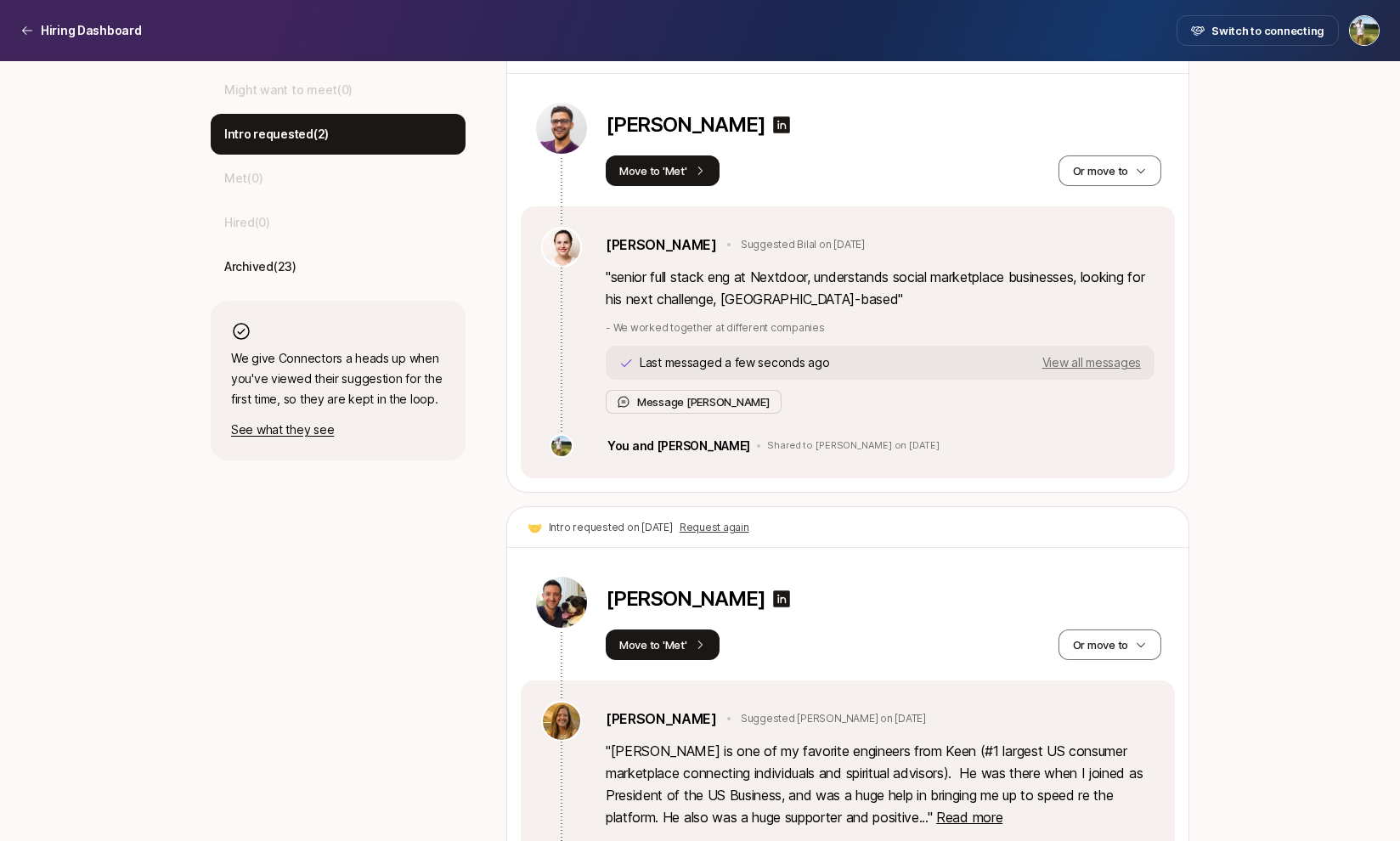
scroll to position [590, 0]
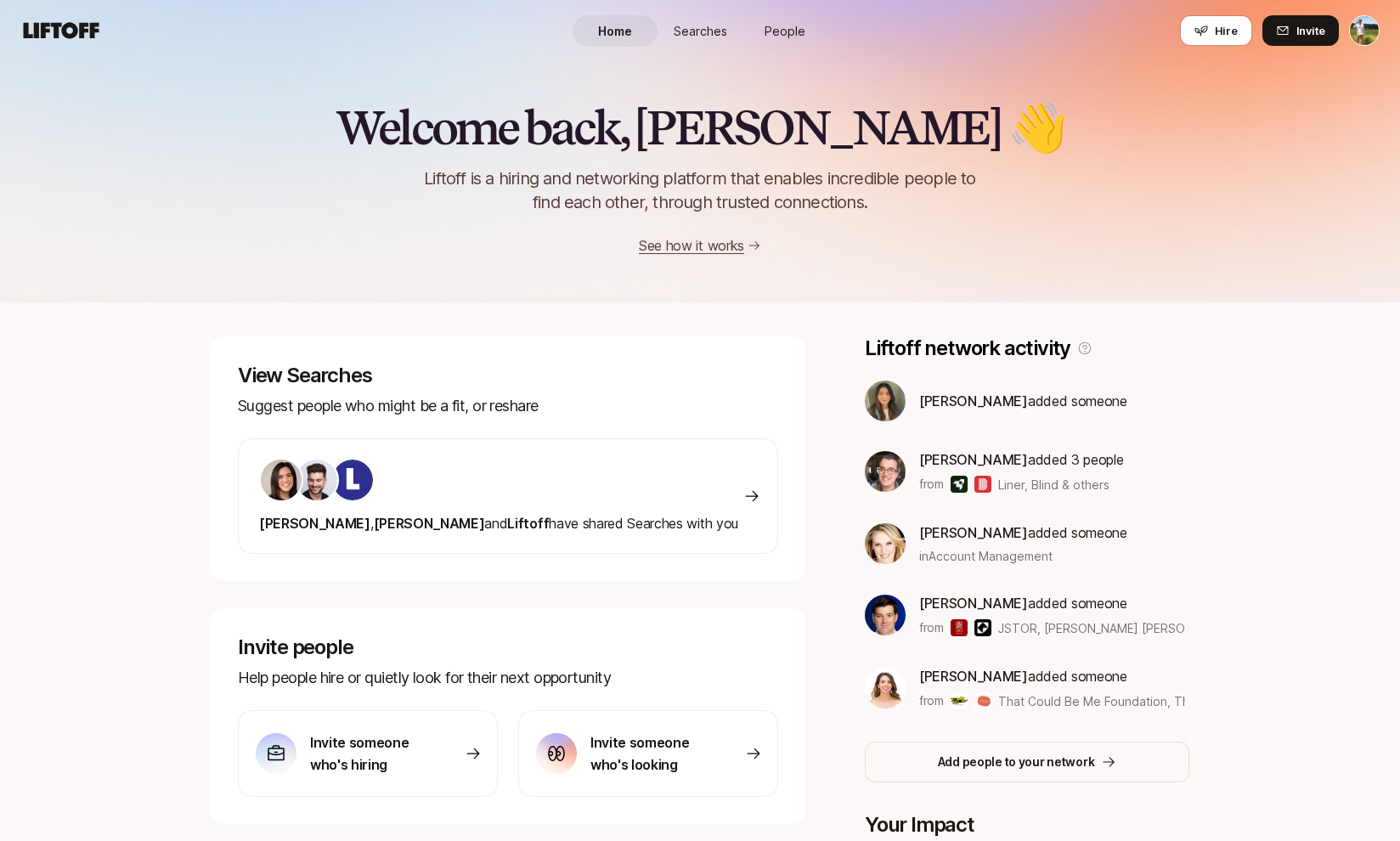
click at [693, 35] on span "Searches" at bounding box center [700, 31] width 54 height 18
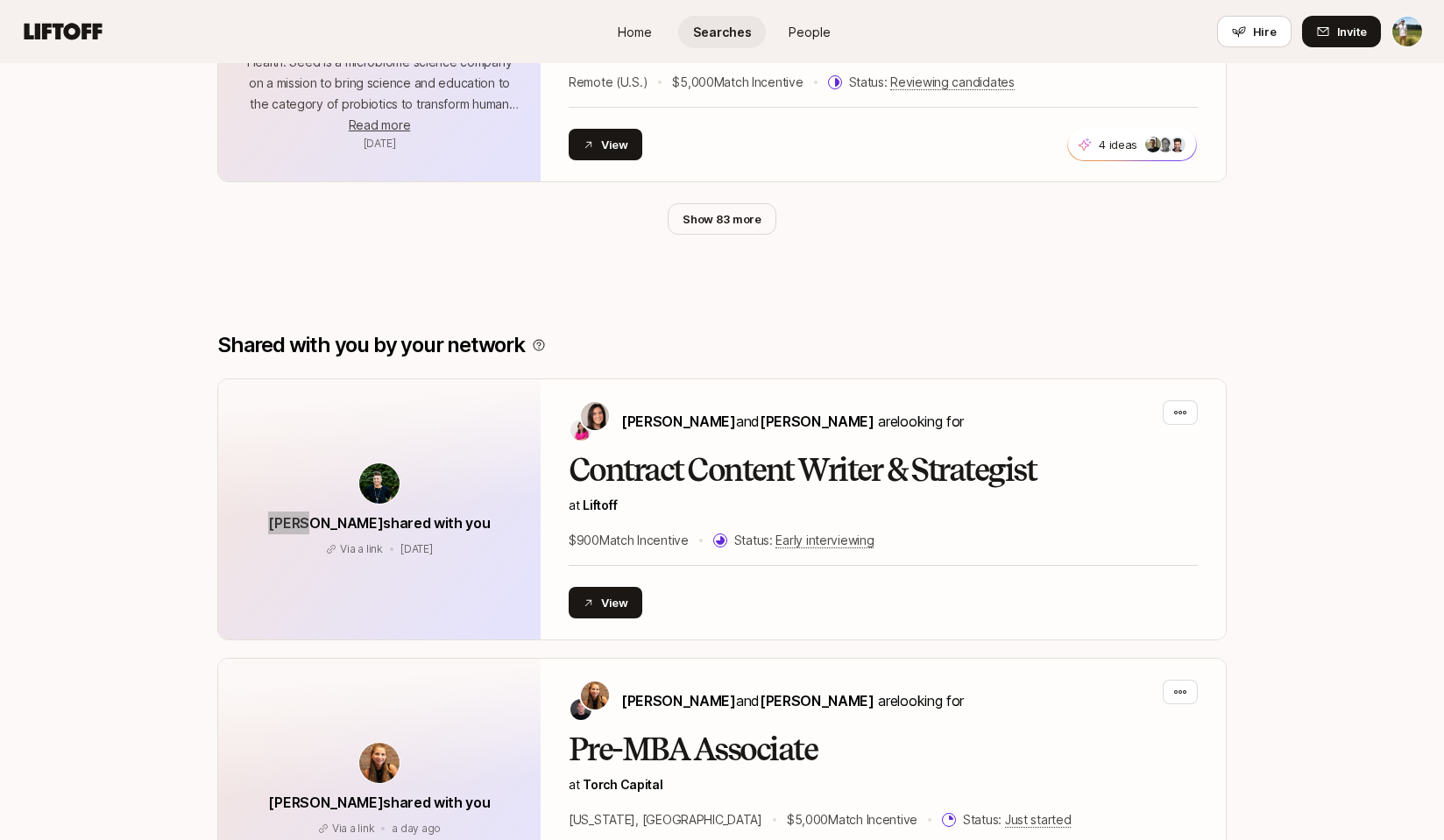
scroll to position [1143, 0]
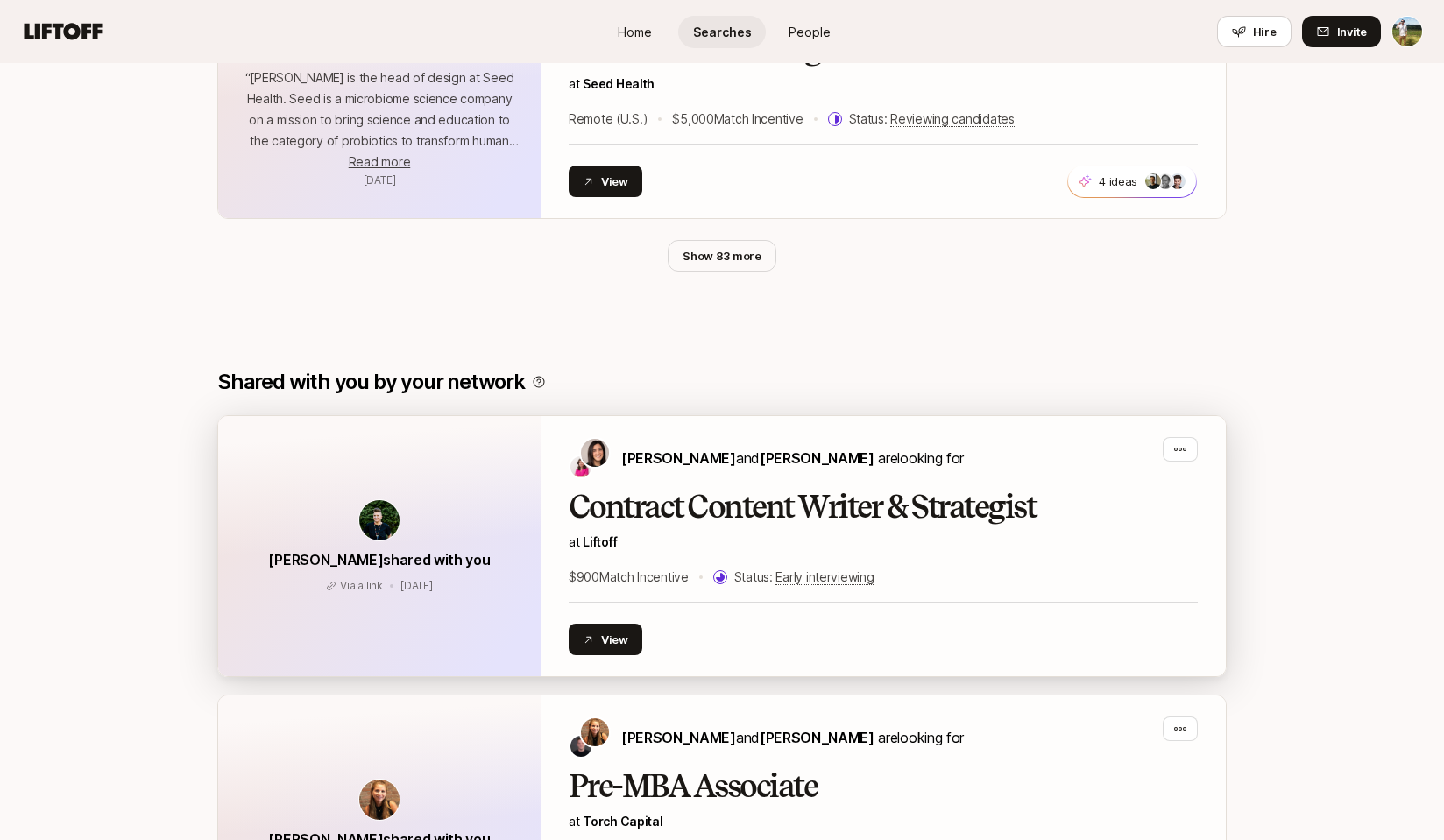
click at [617, 496] on h2 "Contract Content Writer & Strategist" at bounding box center [882, 506] width 629 height 35
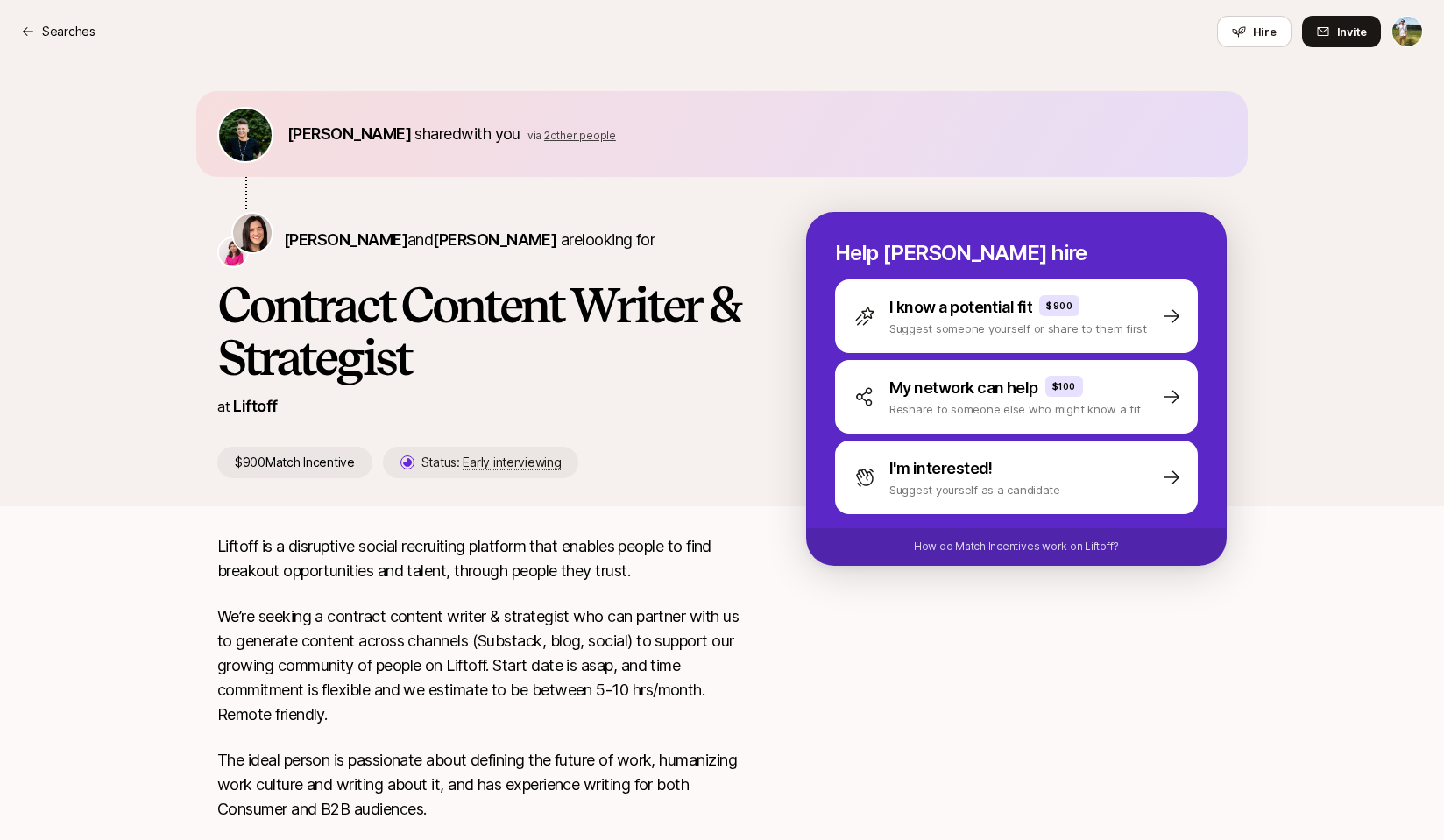
click at [553, 141] on span "2 other people" at bounding box center [579, 135] width 72 height 13
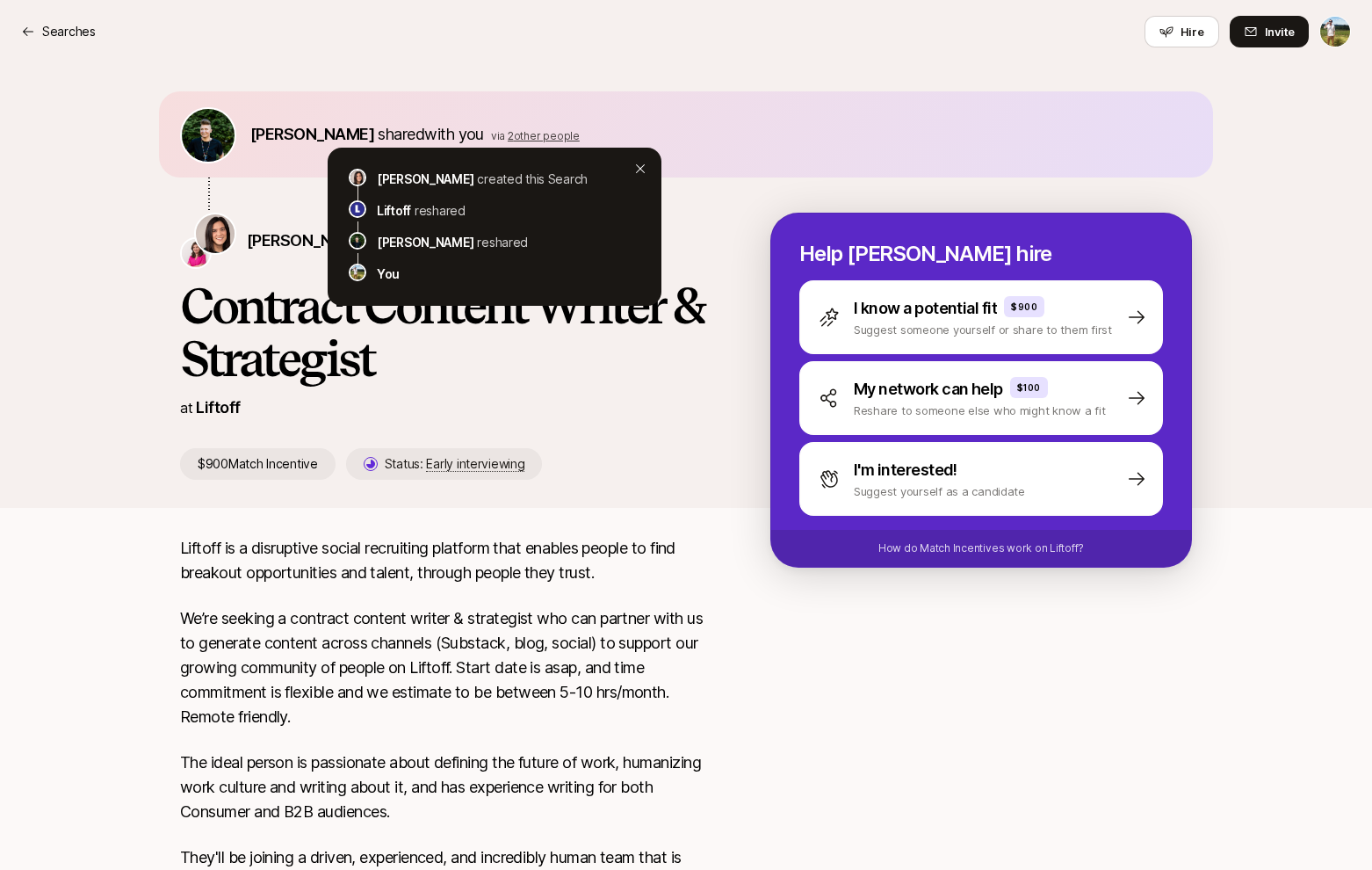
click at [615, 117] on div "Soren Hamby shared with you via 2 other people" at bounding box center [686, 134] width 1012 height 58
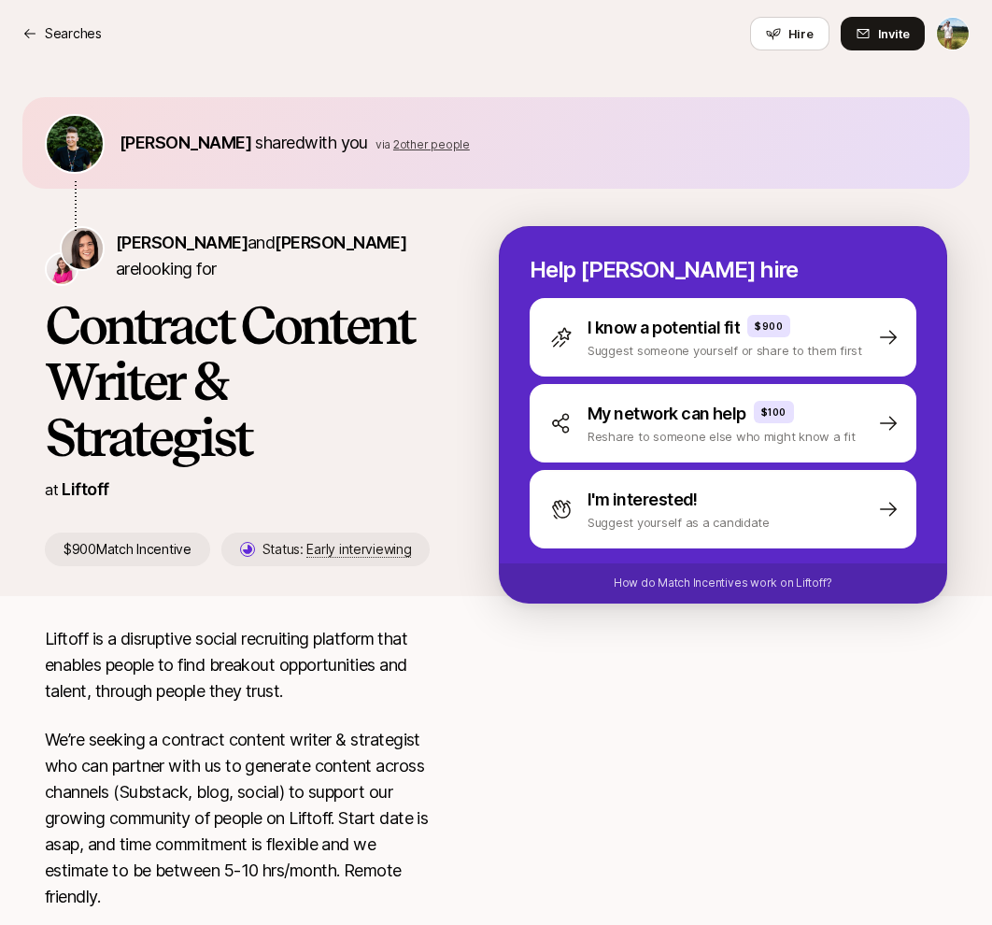
click at [889, 645] on div at bounding box center [723, 882] width 448 height 512
click at [786, 749] on div at bounding box center [723, 882] width 448 height 512
click at [612, 769] on div at bounding box center [723, 882] width 448 height 512
